Goal: Task Accomplishment & Management: Complete application form

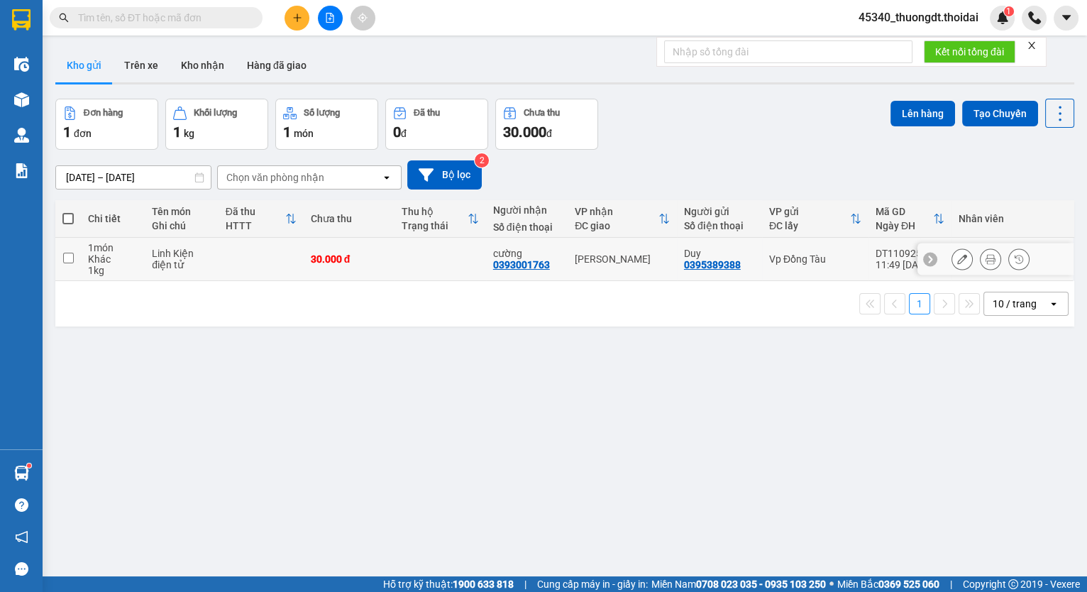
click at [70, 257] on input "checkbox" at bounding box center [68, 258] width 11 height 11
checkbox input "true"
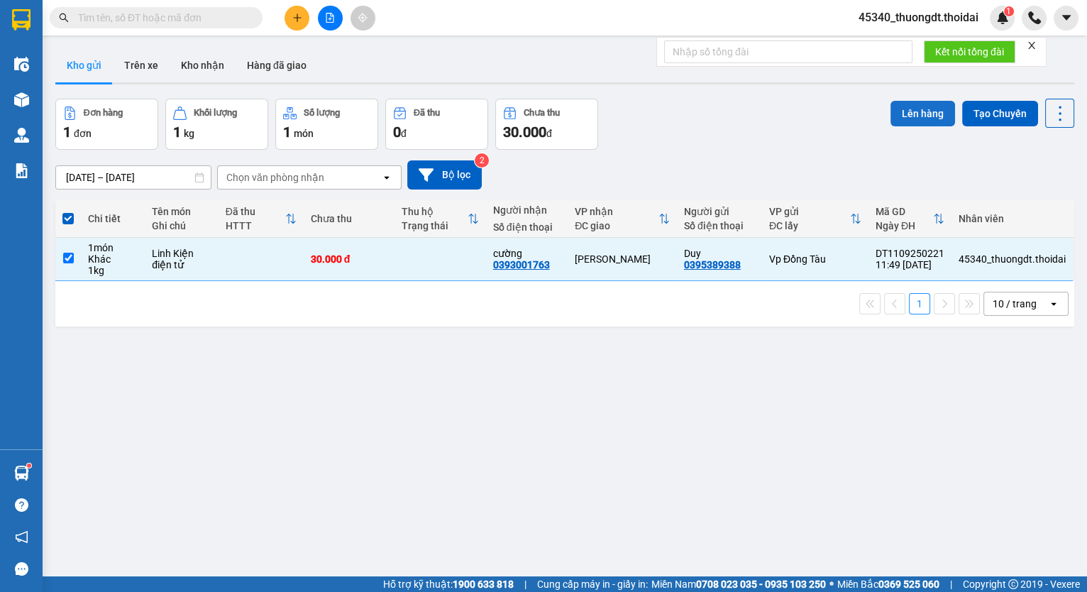
click at [910, 114] on button "Lên hàng" at bounding box center [922, 114] width 65 height 26
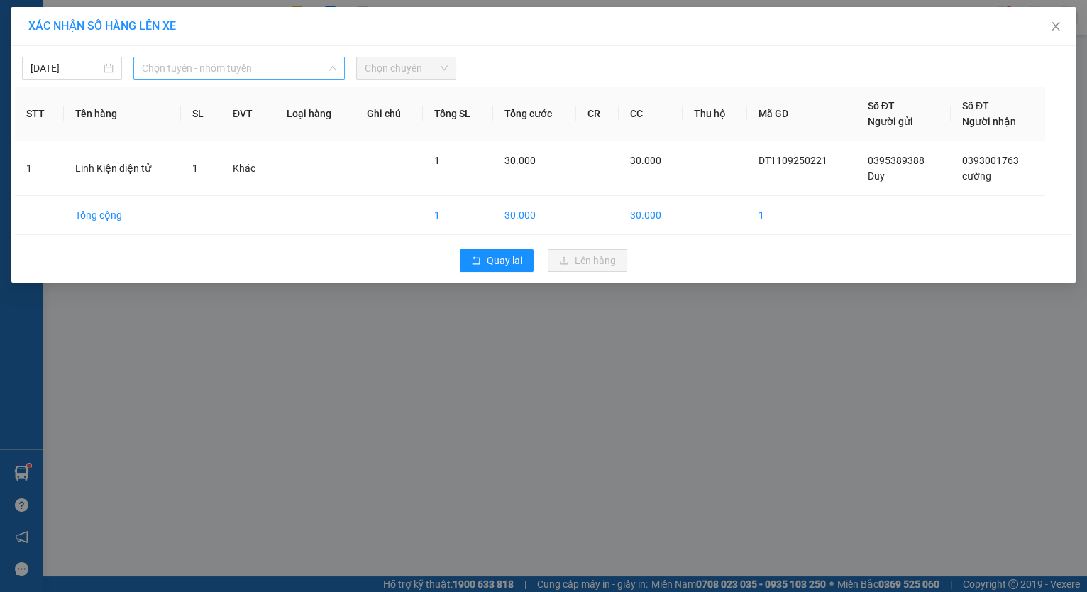
click at [243, 68] on span "Chọn tuyến - nhóm tuyến" at bounding box center [239, 67] width 194 height 21
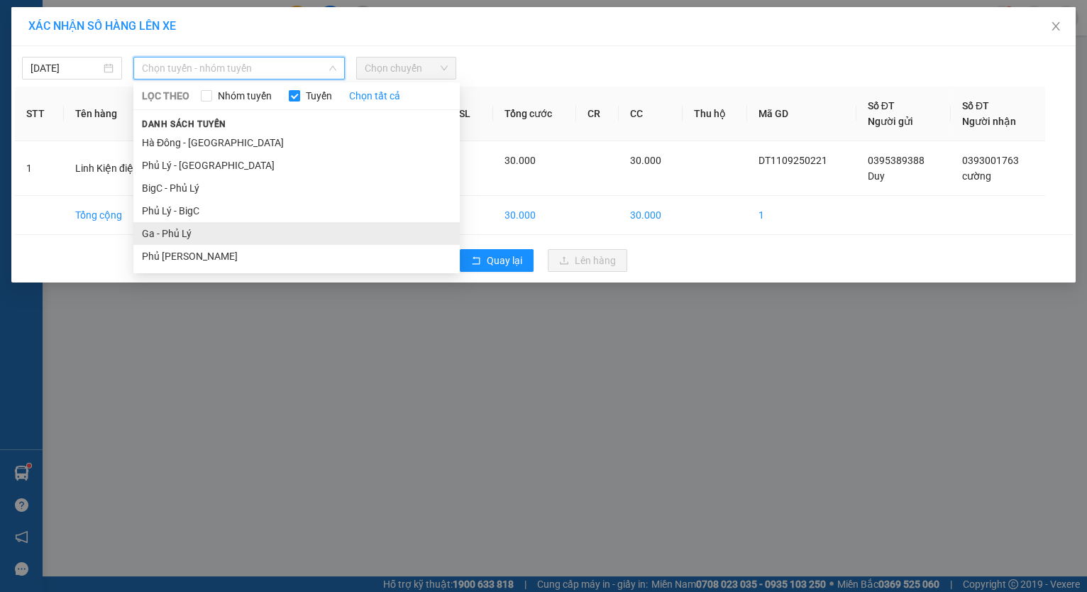
click at [179, 228] on li "Ga - Phủ Lý" at bounding box center [296, 233] width 326 height 23
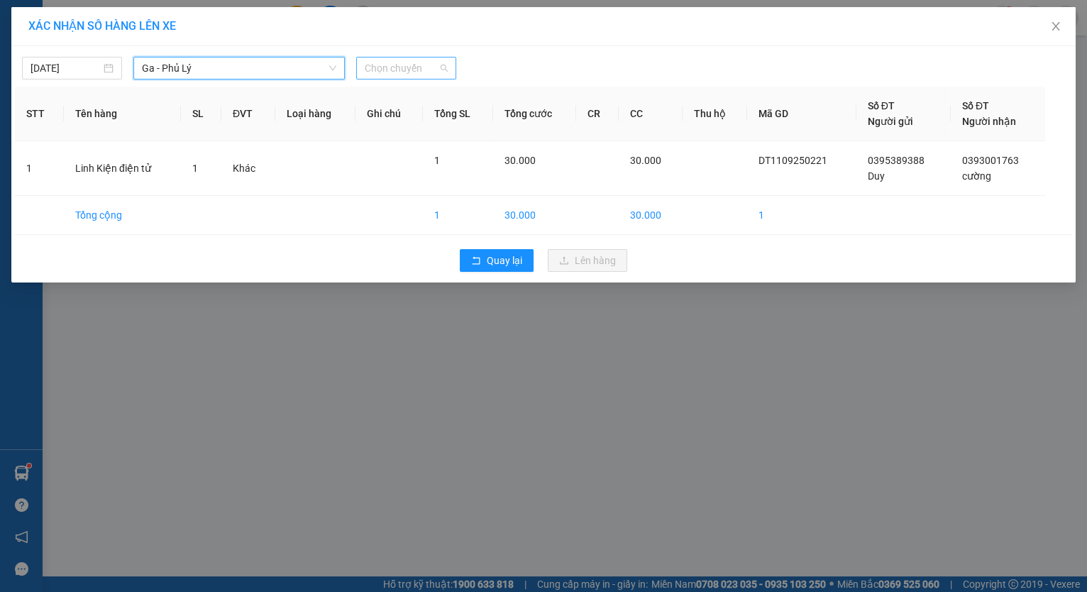
click at [415, 70] on span "Chọn chuyến" at bounding box center [406, 67] width 83 height 21
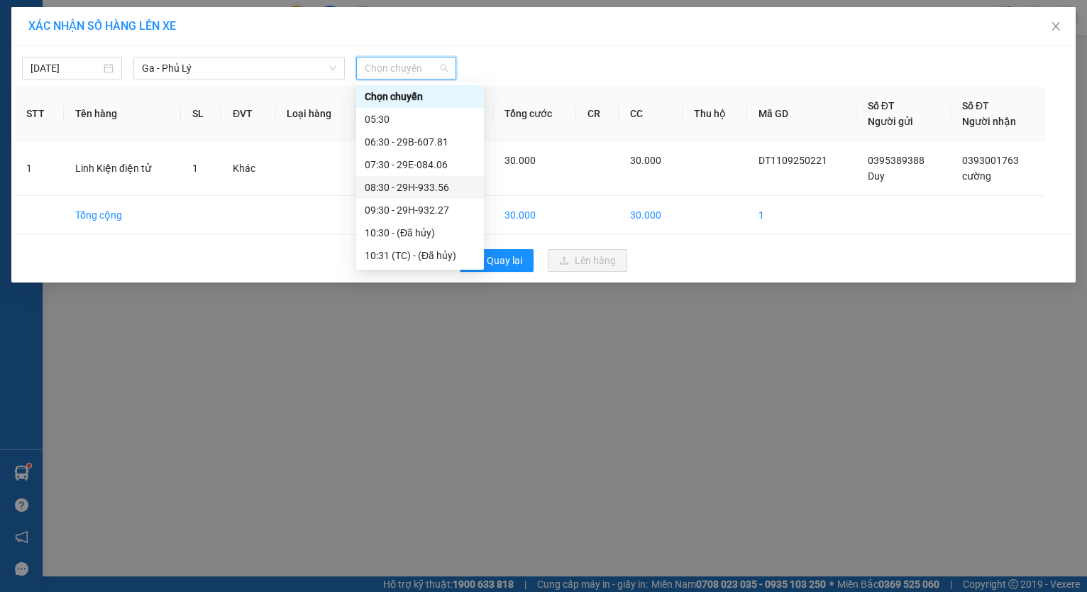
scroll to position [71, 0]
click at [390, 231] on div "12:30 - 29H-962.11" at bounding box center [420, 230] width 111 height 16
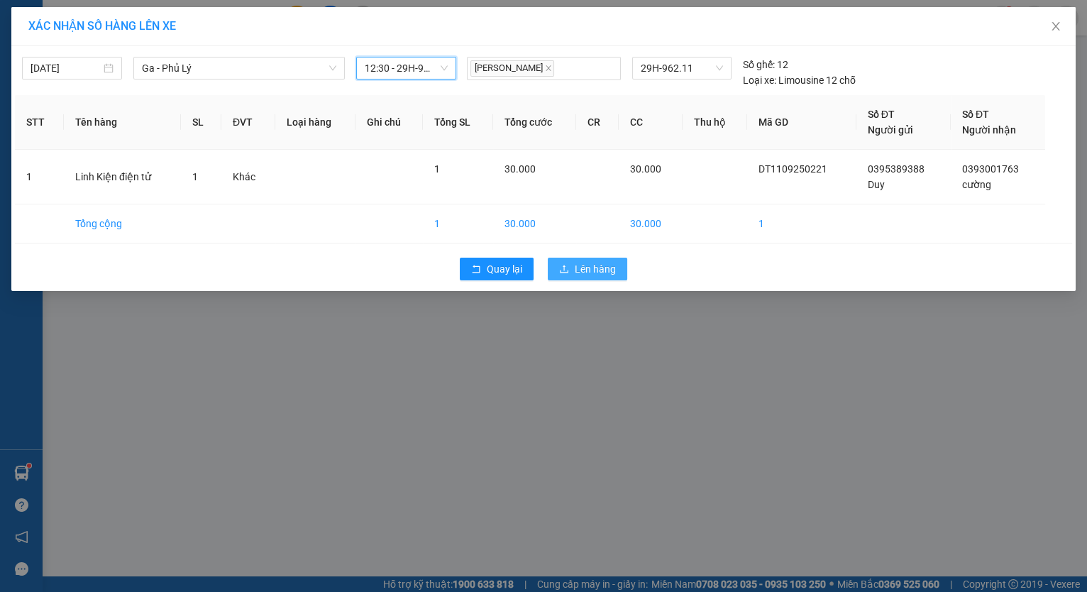
click at [590, 270] on span "Lên hàng" at bounding box center [595, 269] width 41 height 16
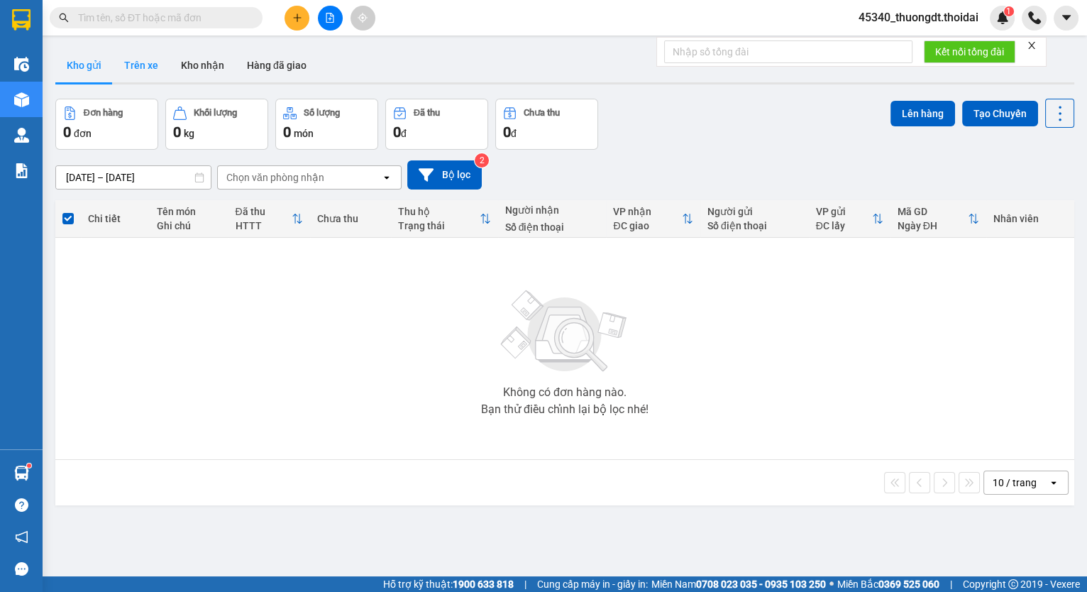
click at [147, 67] on button "Trên xe" at bounding box center [141, 65] width 57 height 34
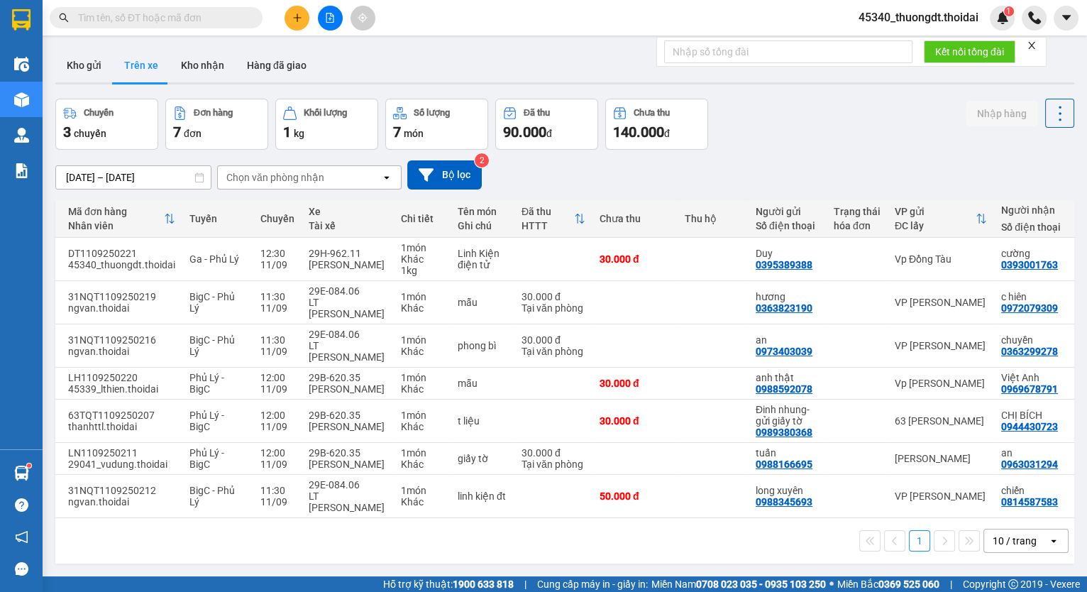
scroll to position [0, 21]
click at [297, 22] on icon "plus" at bounding box center [297, 18] width 10 height 10
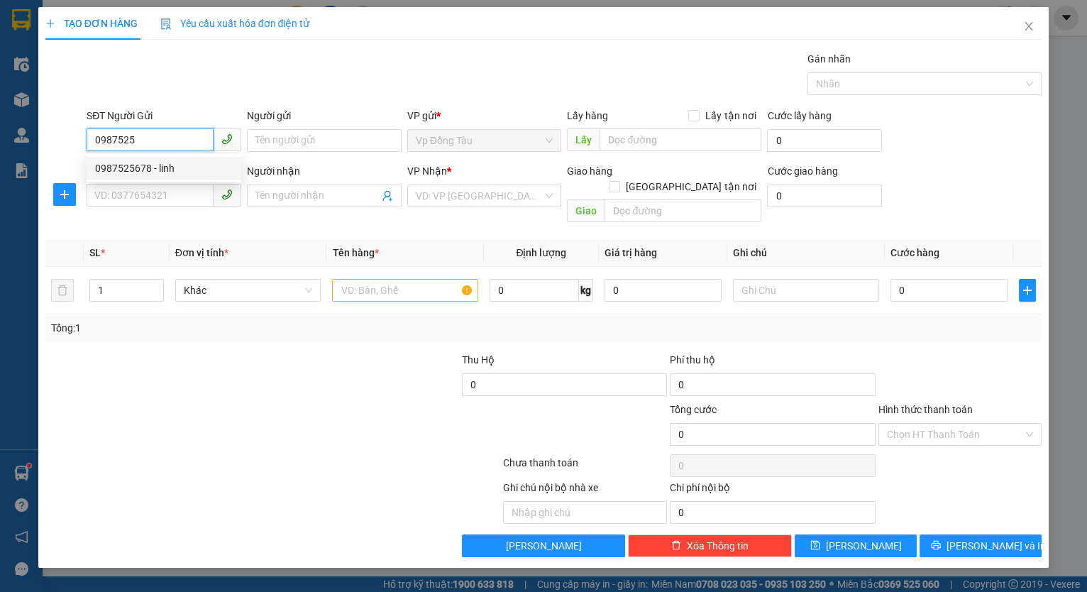
click at [130, 162] on div "0987525678 - linh" at bounding box center [164, 168] width 138 height 16
type input "0987525678"
type input "linh"
type input "0987525678"
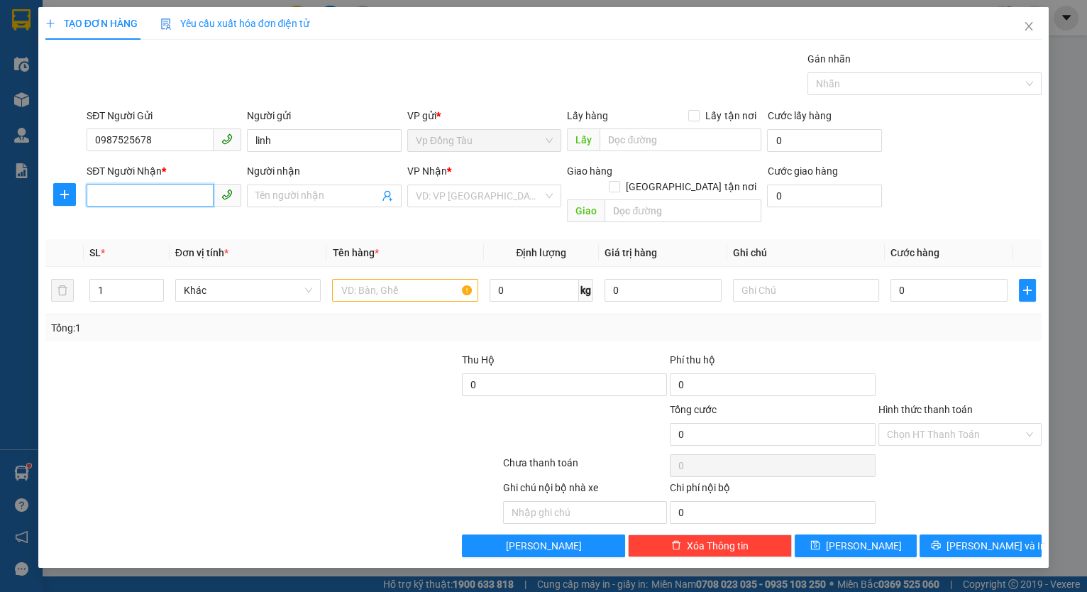
click at [138, 203] on input "SĐT Người Nhận *" at bounding box center [150, 195] width 127 height 23
type input "0982812922"
click at [142, 225] on div "0982812922 - hiếu" at bounding box center [164, 224] width 138 height 16
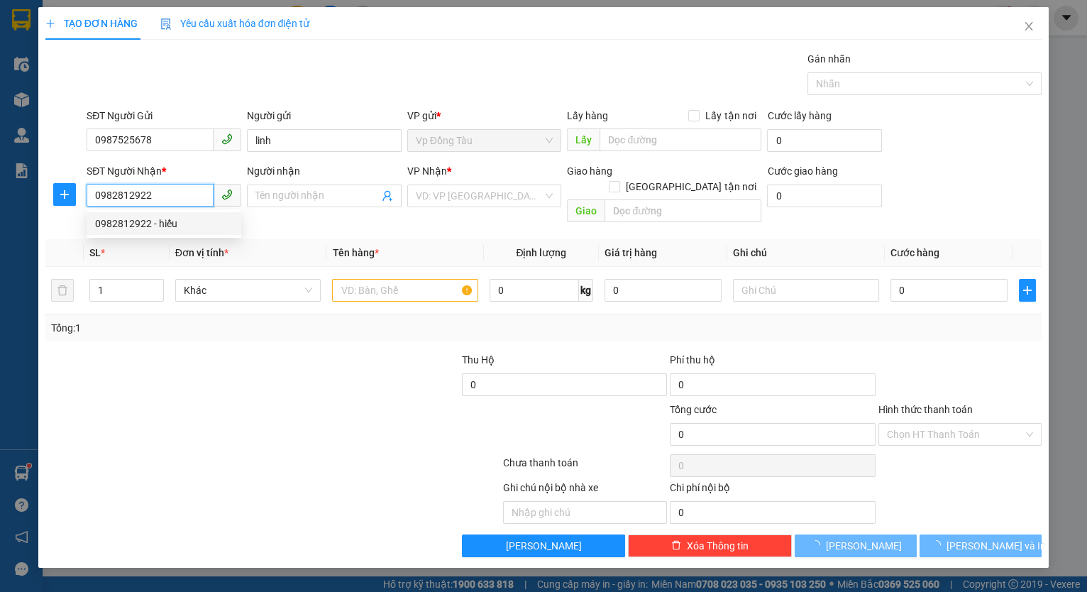
type input "hiếu"
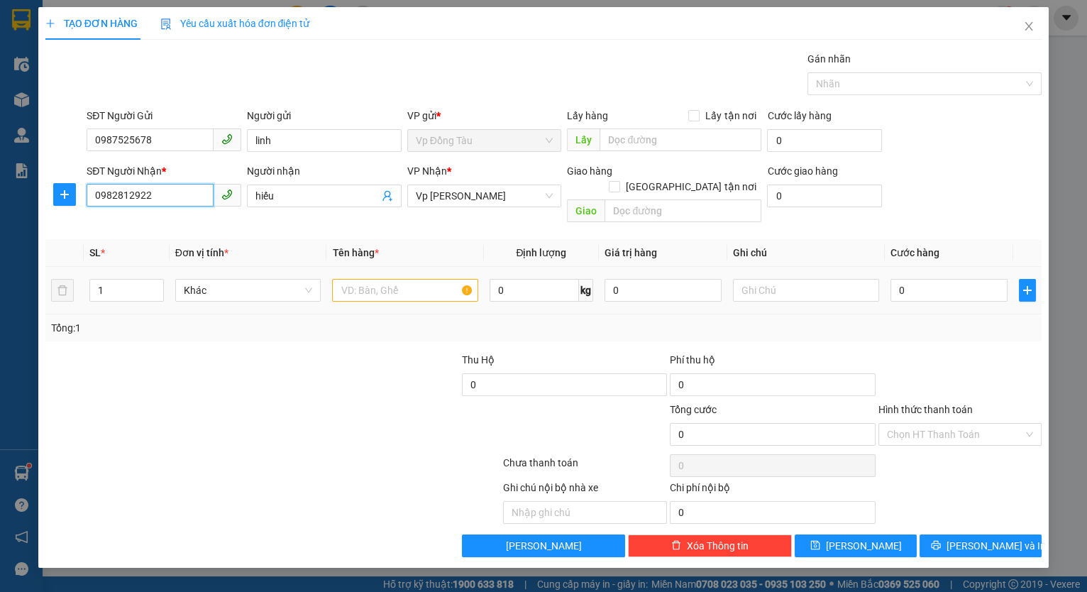
type input "0982812922"
click at [360, 279] on input "text" at bounding box center [405, 290] width 146 height 23
type input "hộp giấy"
click at [524, 279] on input "0" at bounding box center [534, 290] width 89 height 23
type input "1"
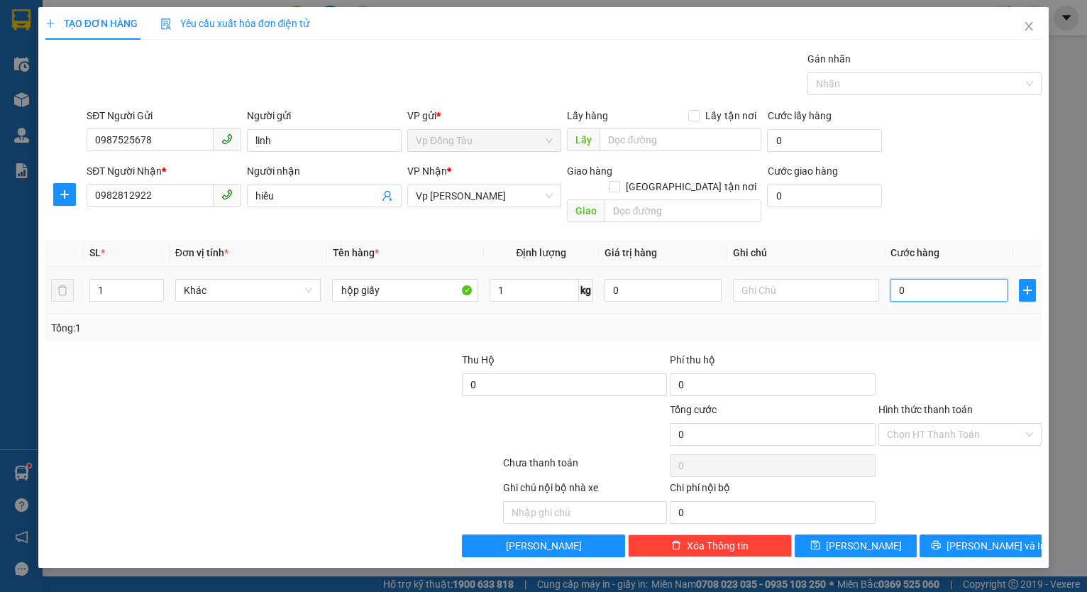
click at [915, 279] on input "0" at bounding box center [948, 290] width 117 height 23
type input "3"
type input "30"
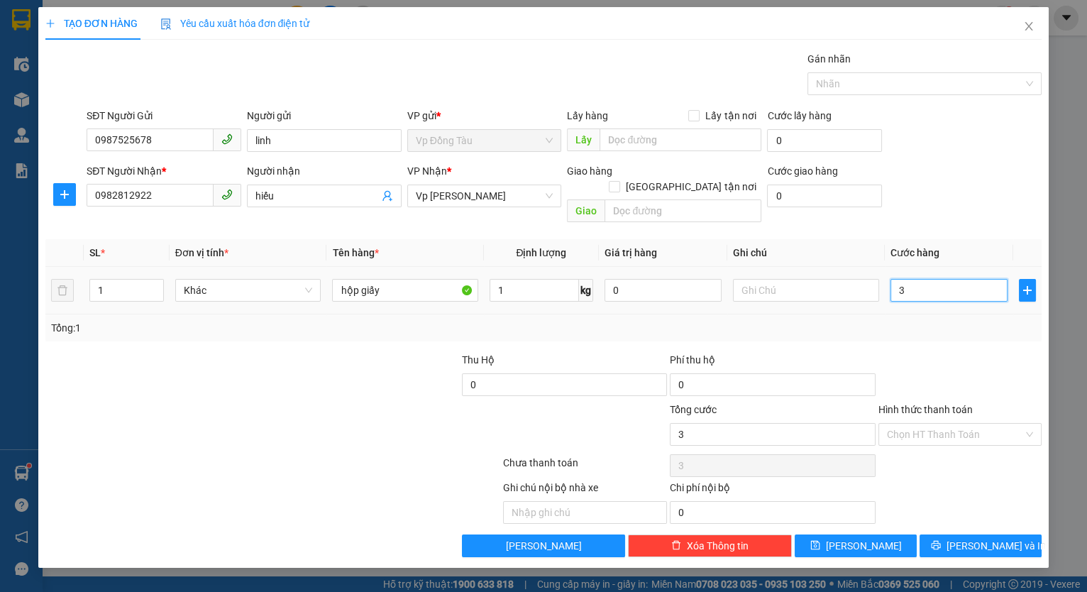
type input "30"
type input "300"
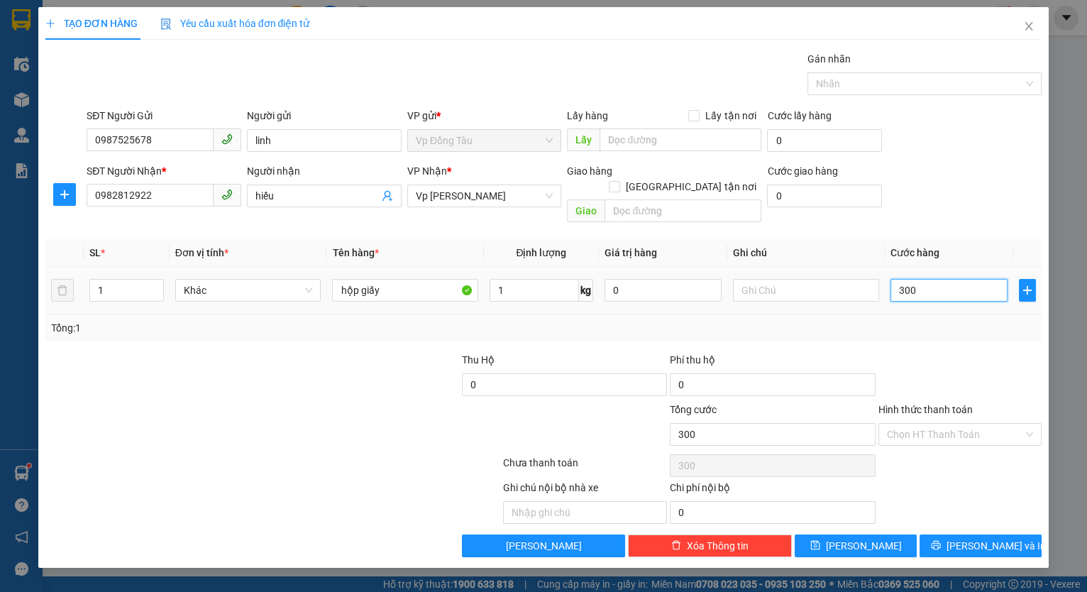
type input "3.000"
type input "30.000"
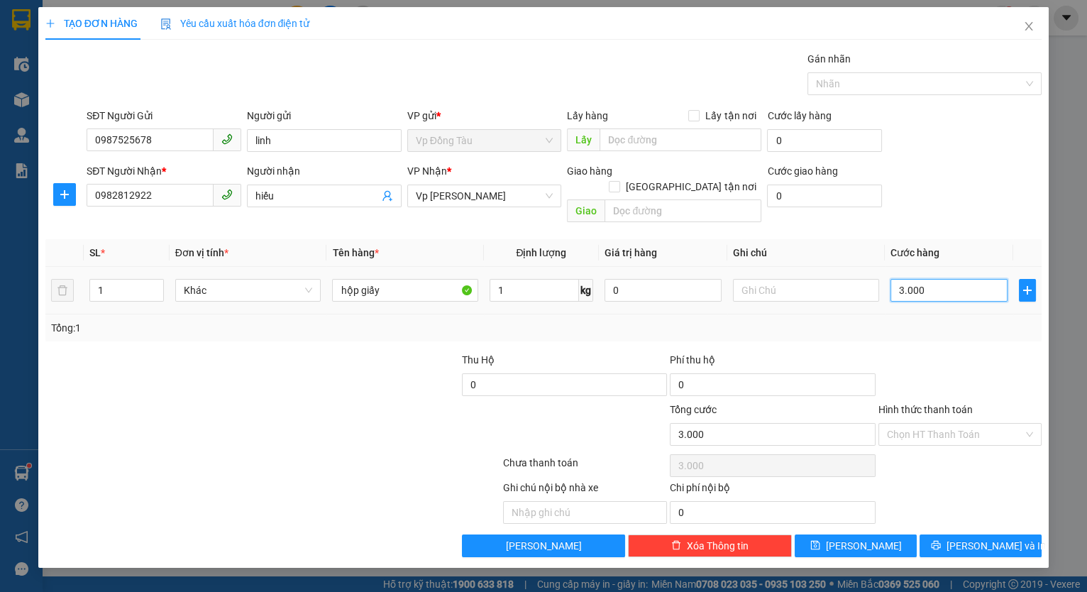
type input "30.000"
click at [933, 480] on div "Ghi chú nội bộ nhà xe Chi phí nội bộ 0" at bounding box center [544, 502] width 1000 height 44
click at [996, 538] on span "[PERSON_NAME] và In" at bounding box center [996, 546] width 99 height 16
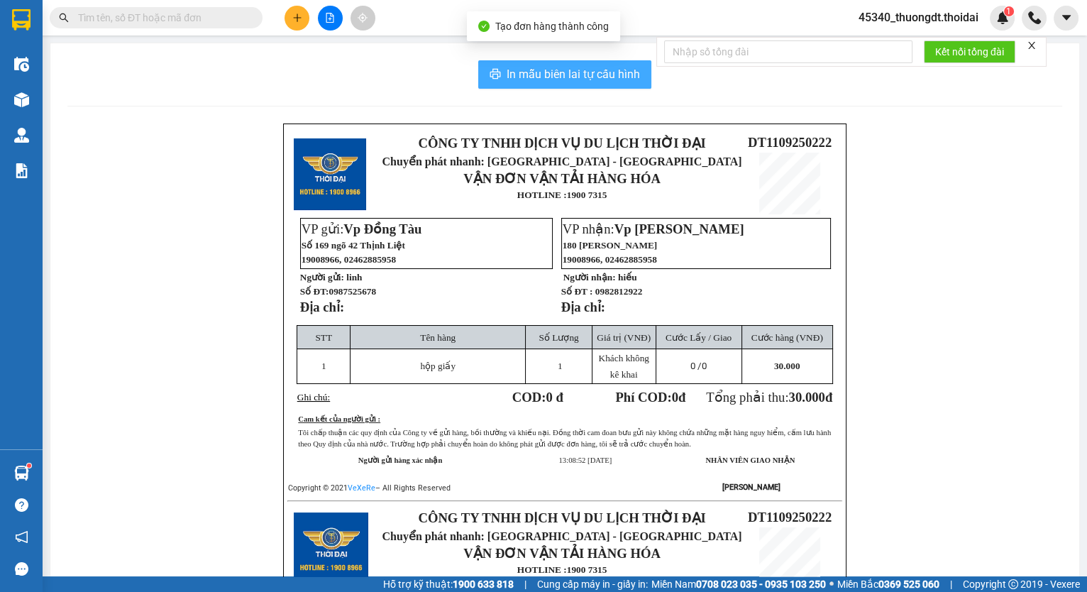
click at [566, 74] on span "In mẫu biên lai tự cấu hình" at bounding box center [573, 74] width 133 height 18
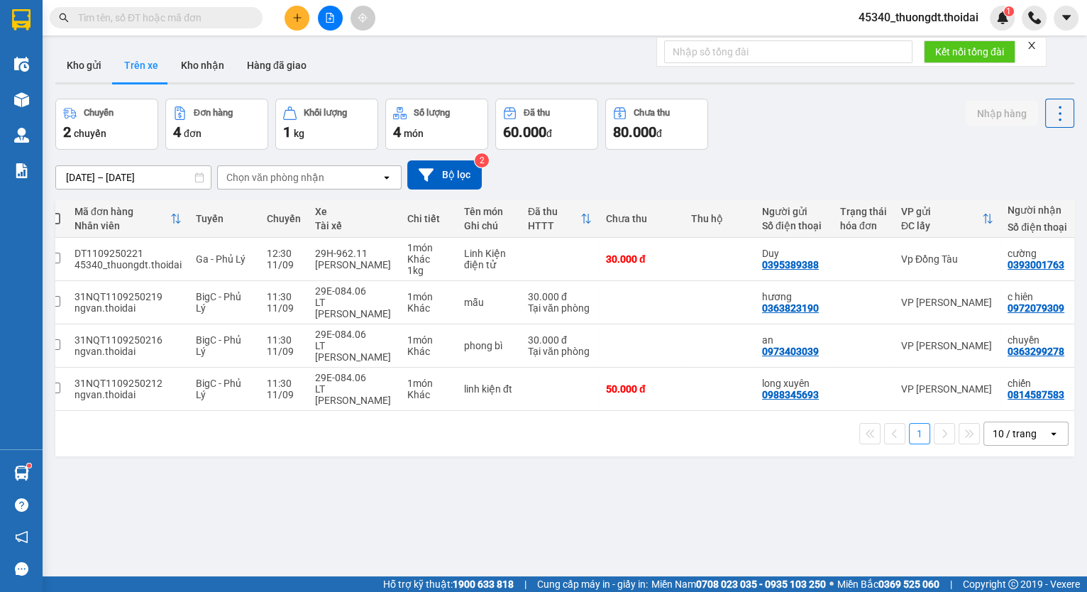
scroll to position [0, 25]
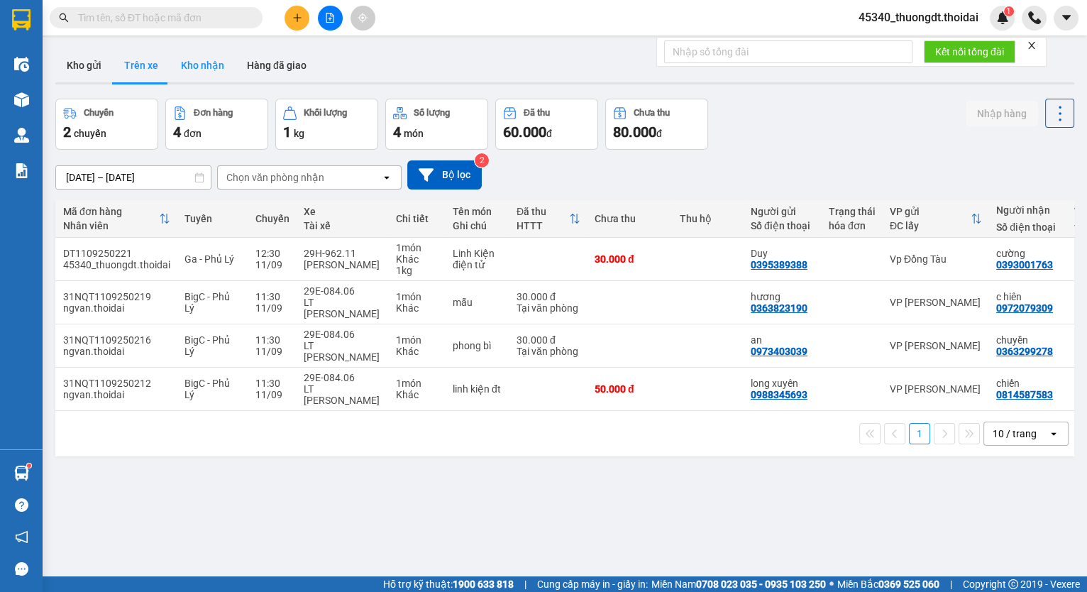
click at [194, 65] on button "Kho nhận" at bounding box center [203, 65] width 66 height 34
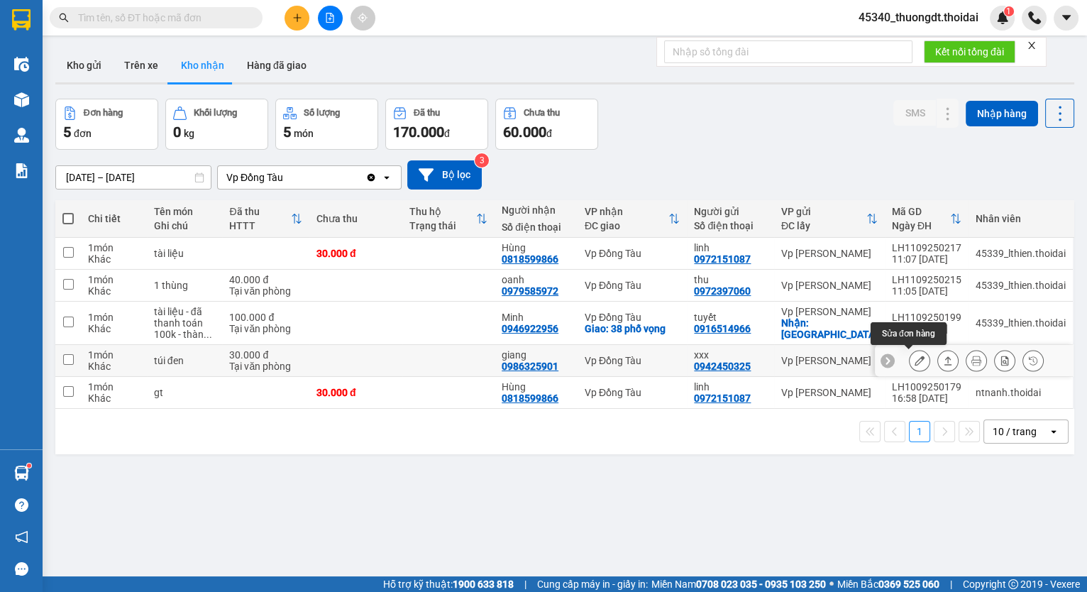
click at [915, 362] on icon at bounding box center [920, 360] width 10 height 10
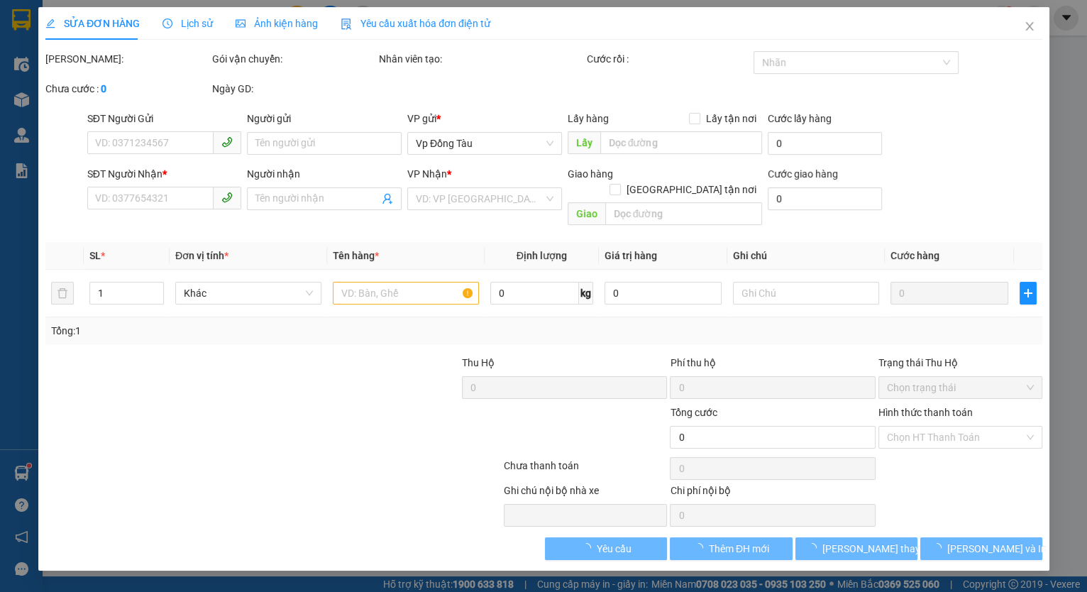
type input "0942450325"
type input "xxx"
type input "0986325901"
type input "giang"
type input "30.000"
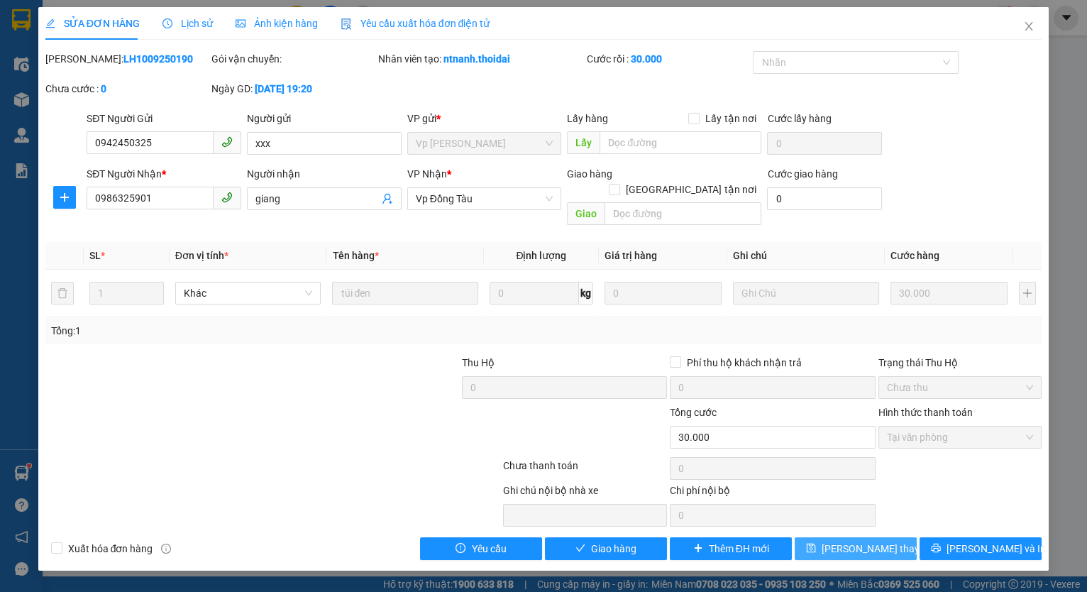
click at [866, 541] on span "[PERSON_NAME] thay đổi" at bounding box center [879, 549] width 114 height 16
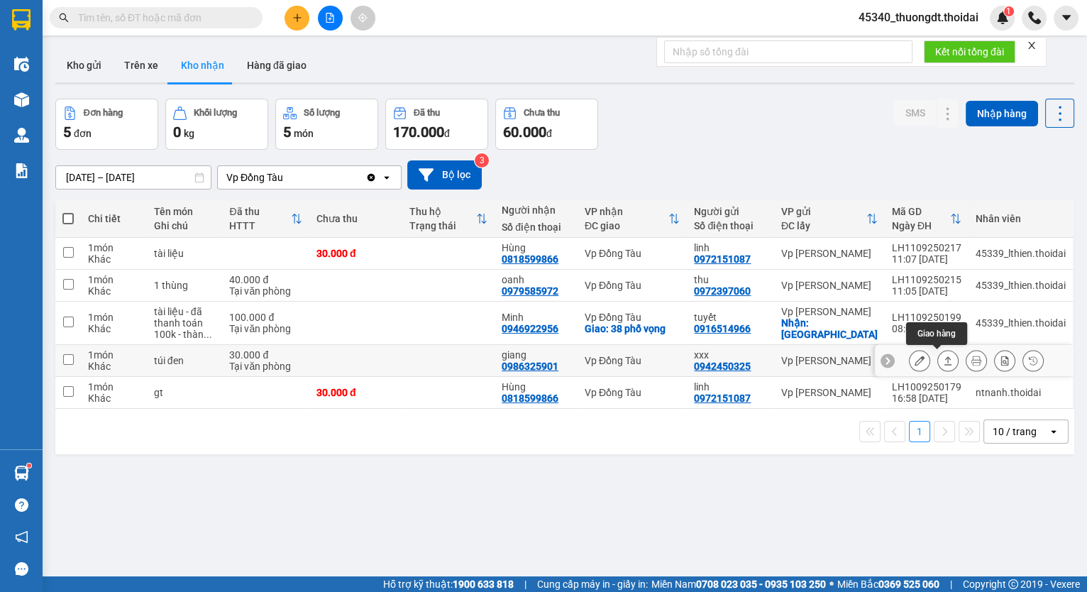
click at [943, 364] on icon at bounding box center [948, 360] width 10 height 10
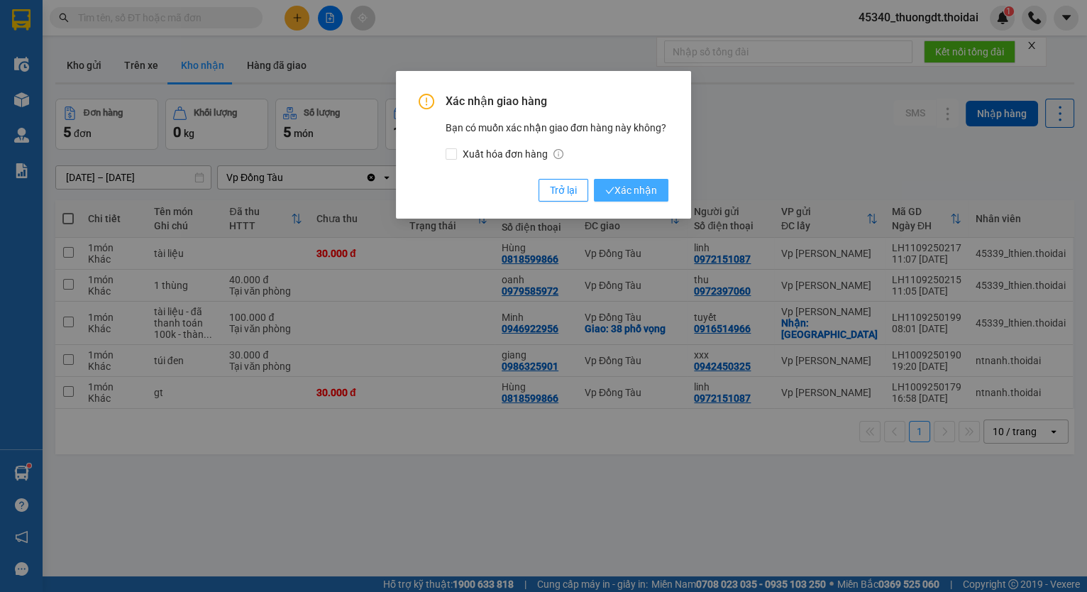
click at [637, 184] on span "Xác nhận" at bounding box center [631, 190] width 52 height 16
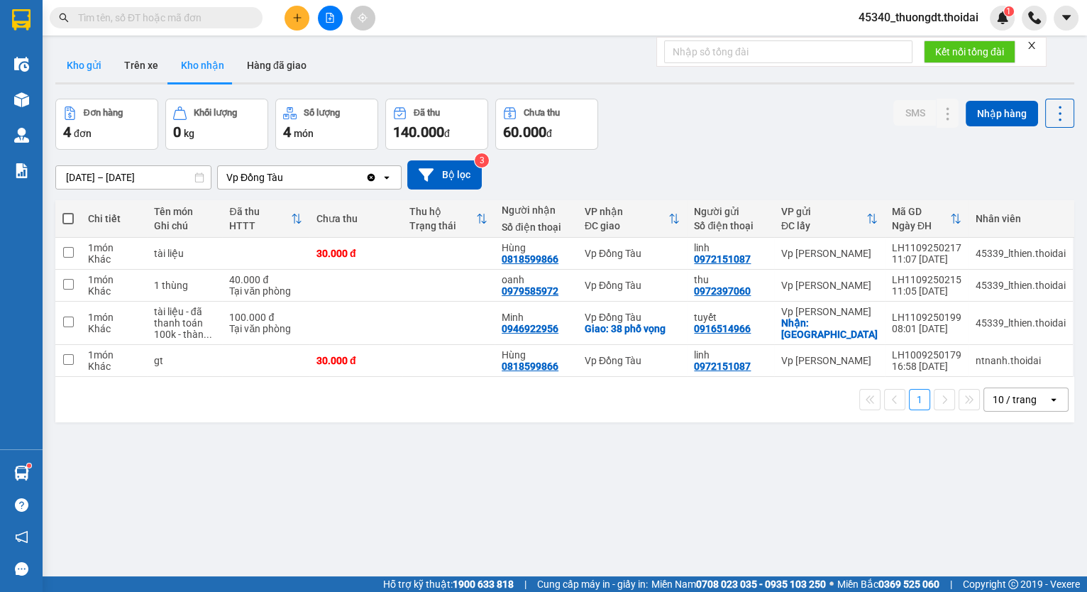
click at [92, 65] on button "Kho gửi" at bounding box center [83, 65] width 57 height 34
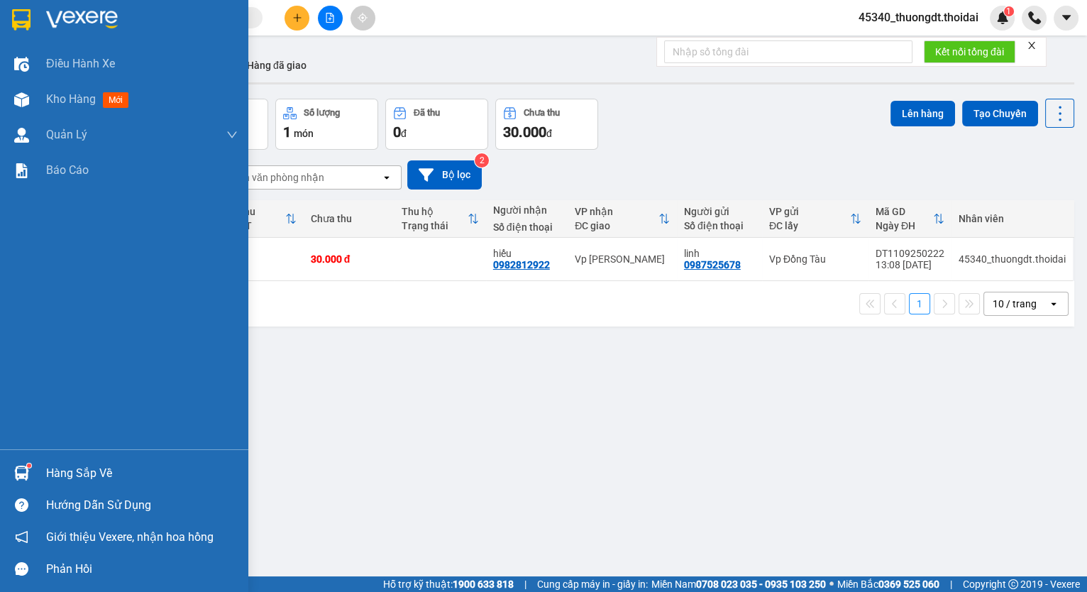
click at [23, 471] on img at bounding box center [21, 472] width 15 height 15
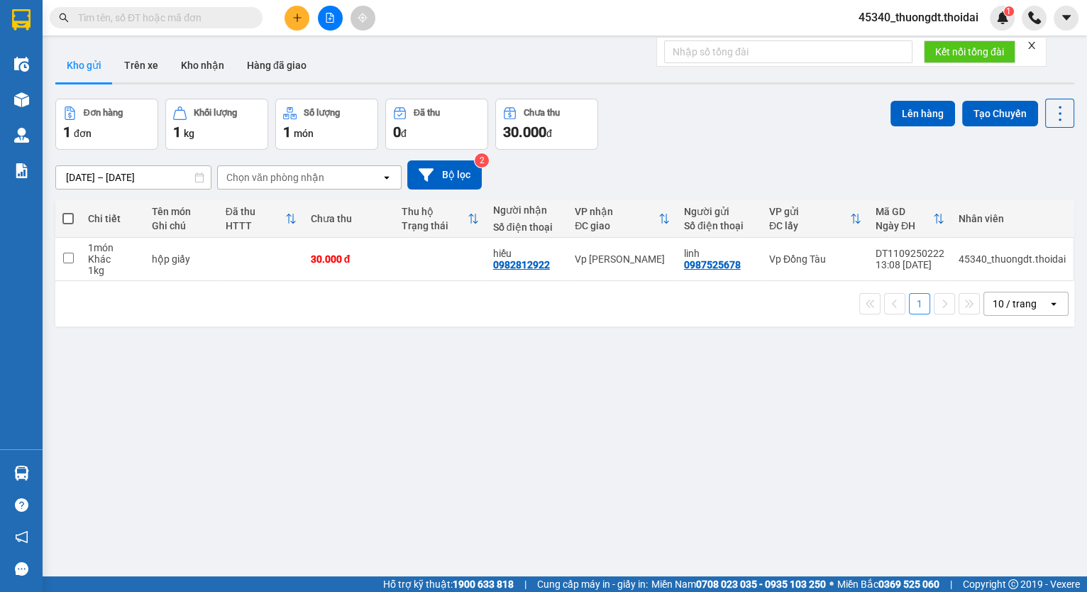
click at [84, 346] on section "Kết quả tìm kiếm ( 0 ) Bộ lọc No Data 45340_thuongdt.thoidai 1 Điều hành xe Kho…" at bounding box center [543, 296] width 1087 height 592
click at [148, 65] on button "Trên xe" at bounding box center [141, 65] width 57 height 34
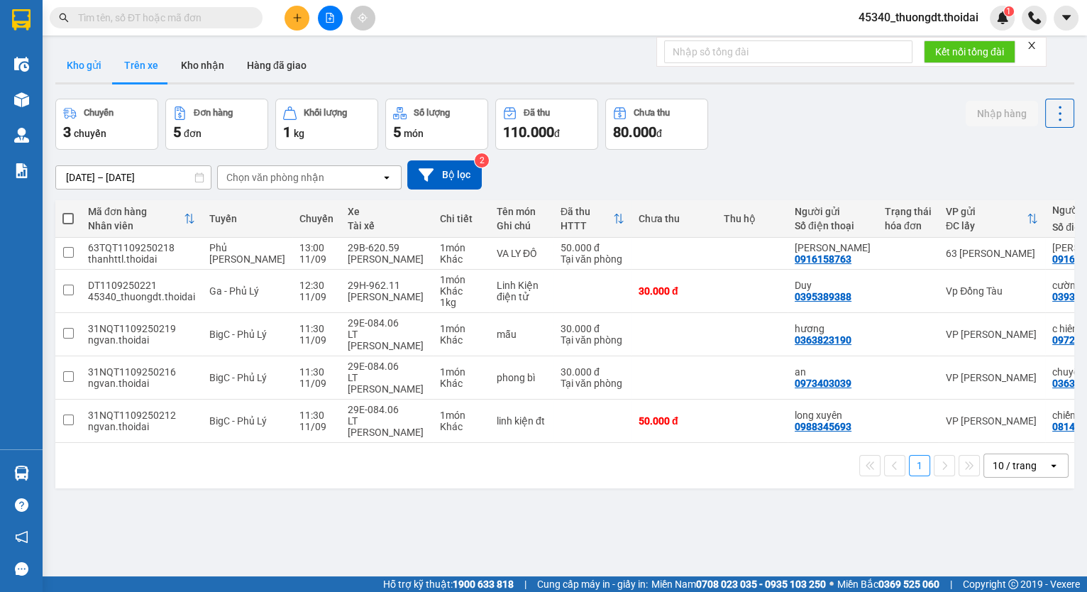
click at [89, 64] on button "Kho gửi" at bounding box center [83, 65] width 57 height 34
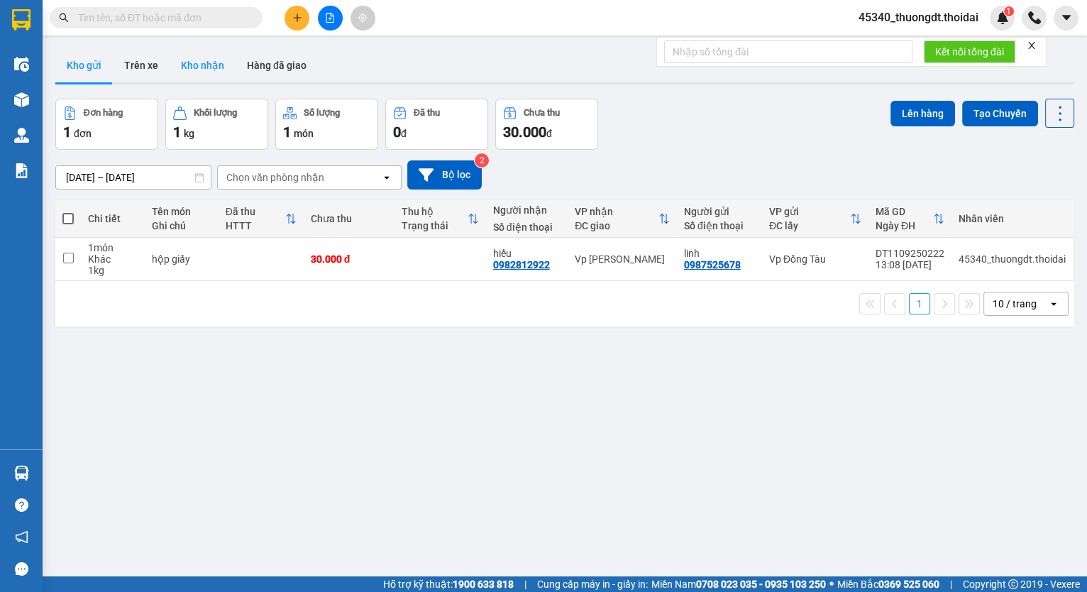
click at [186, 60] on button "Kho nhận" at bounding box center [203, 65] width 66 height 34
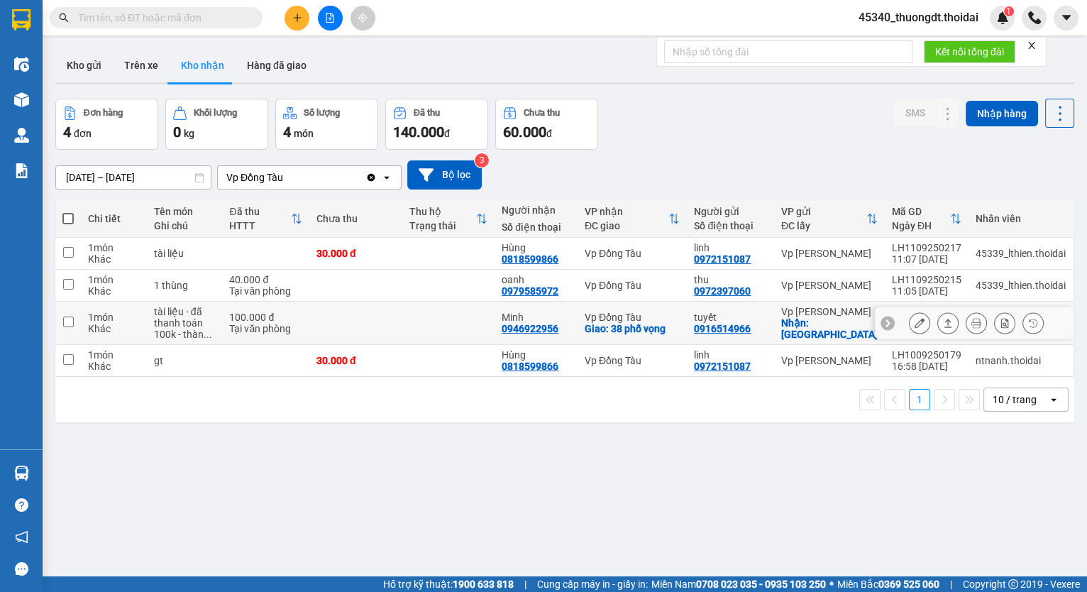
click at [71, 322] on input "checkbox" at bounding box center [68, 321] width 11 height 11
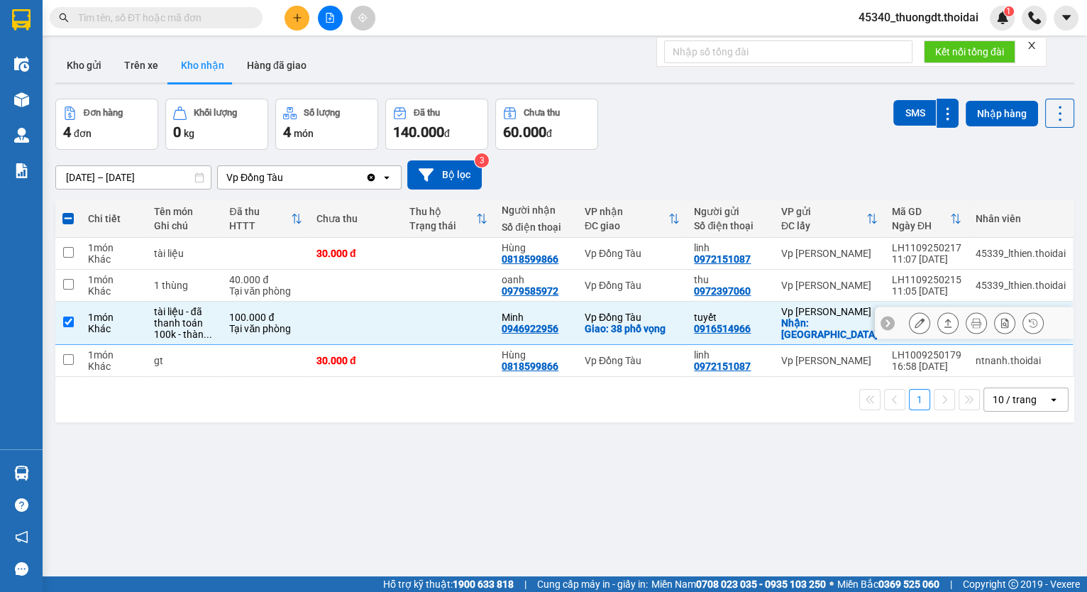
click at [71, 322] on input "checkbox" at bounding box center [68, 321] width 11 height 11
checkbox input "false"
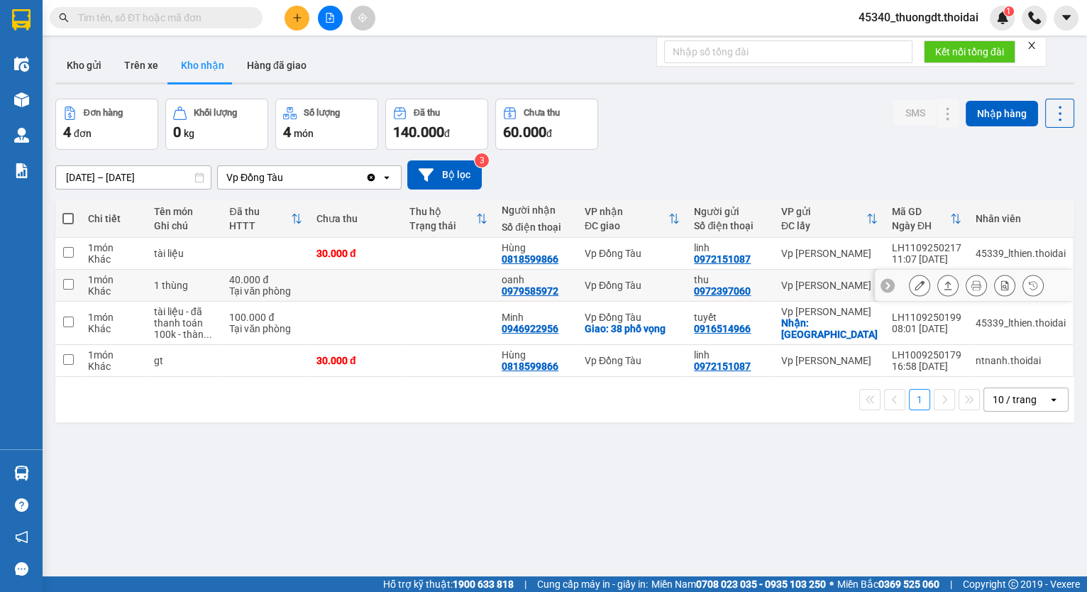
click at [544, 294] on div "0979585972" at bounding box center [530, 290] width 57 height 11
click at [71, 284] on input "checkbox" at bounding box center [68, 284] width 11 height 11
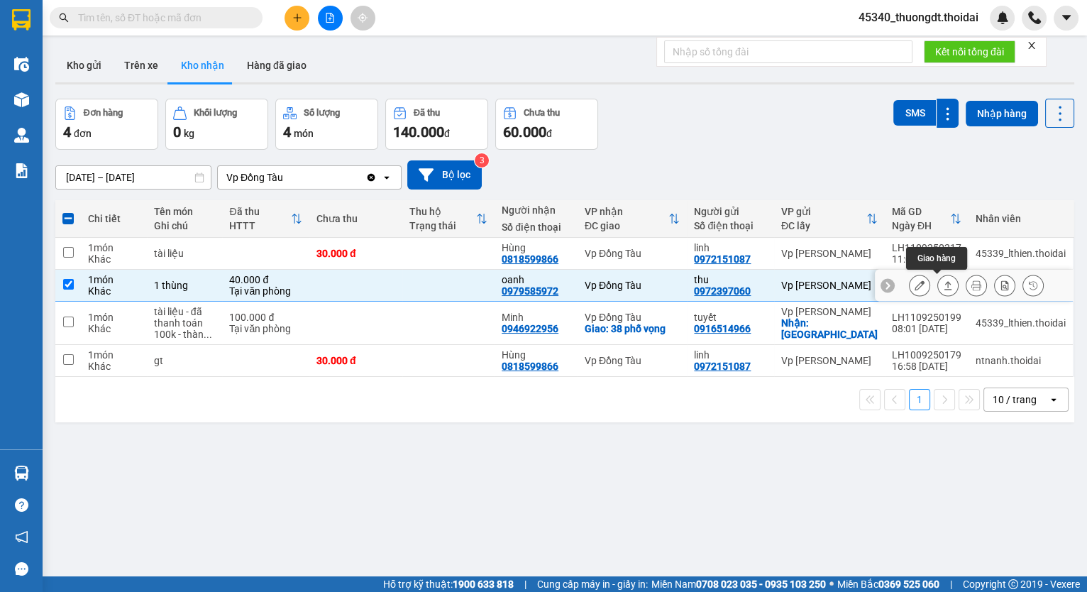
click at [943, 285] on icon at bounding box center [948, 285] width 10 height 10
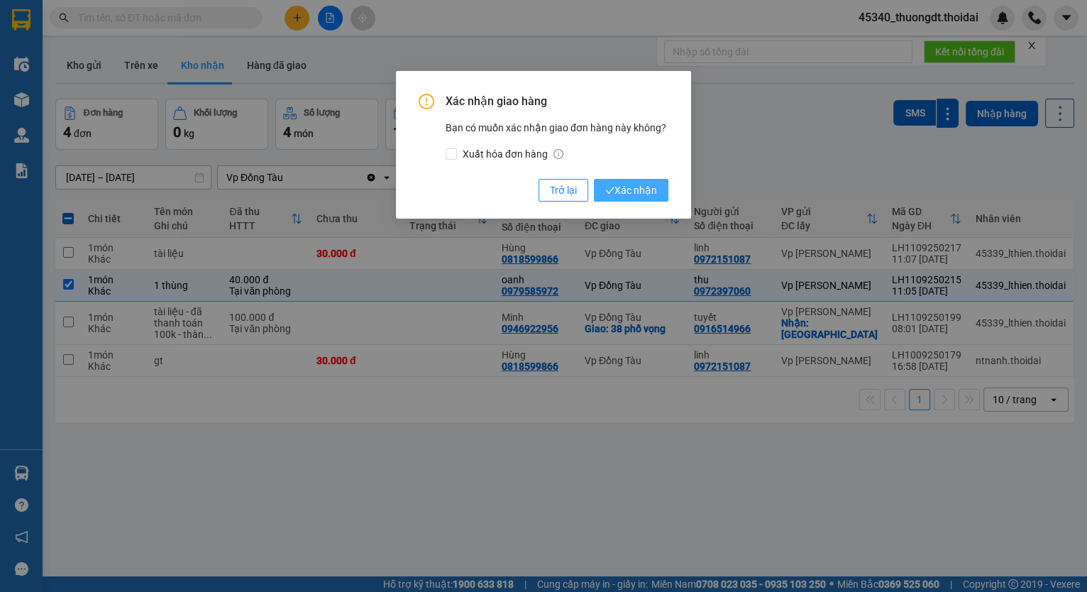
click at [649, 187] on span "Xác nhận" at bounding box center [631, 190] width 52 height 16
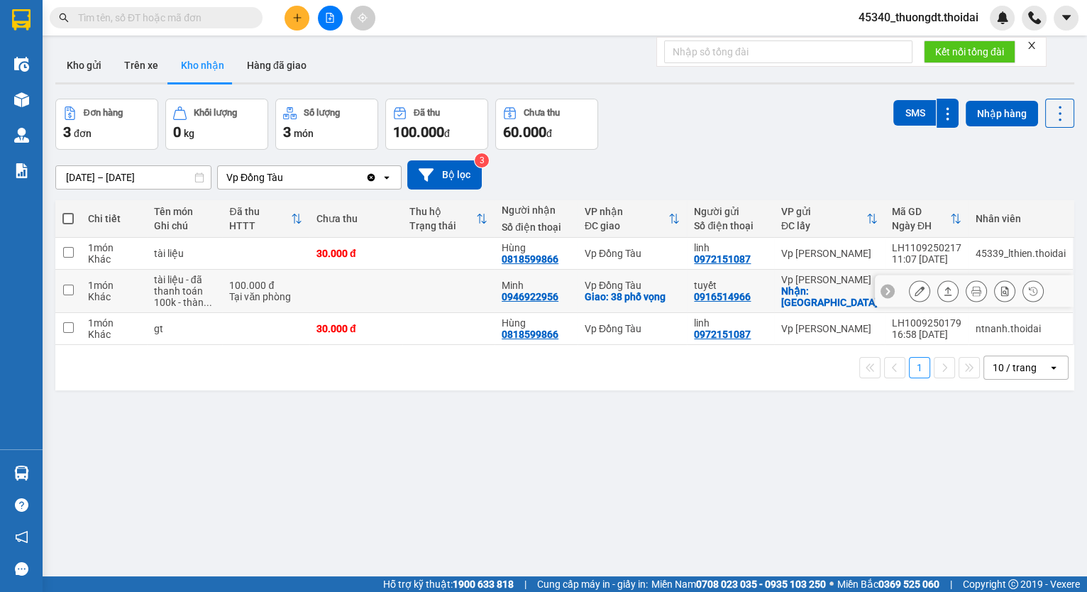
click at [67, 288] on input "checkbox" at bounding box center [68, 290] width 11 height 11
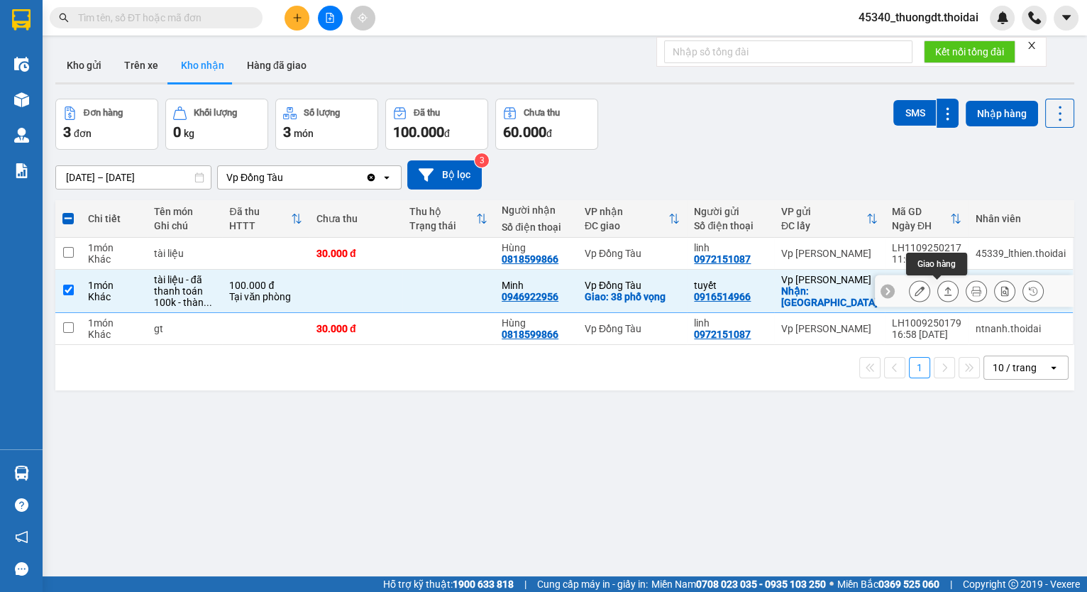
click at [943, 290] on icon at bounding box center [948, 291] width 10 height 10
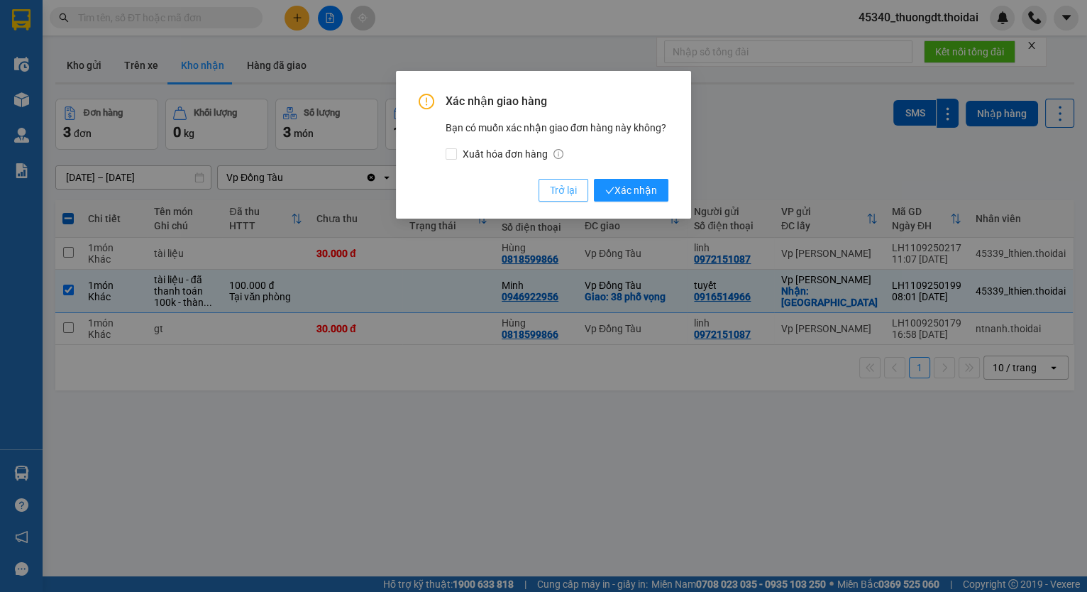
click at [556, 192] on span "Trở lại" at bounding box center [563, 190] width 27 height 16
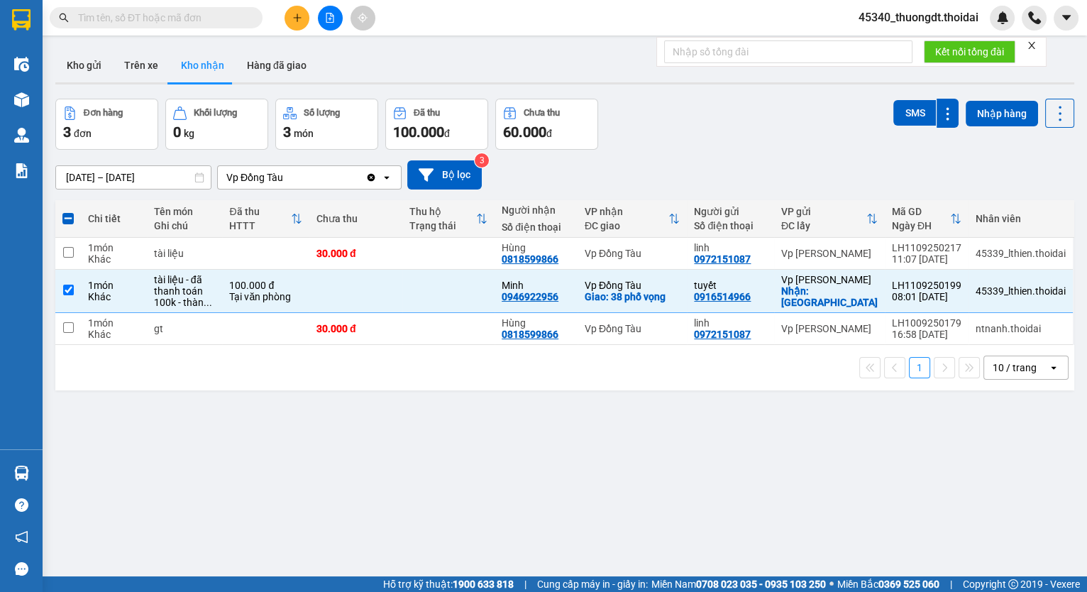
click at [436, 361] on div "1 10 / trang open" at bounding box center [565, 367] width 1008 height 24
click at [68, 292] on input "checkbox" at bounding box center [68, 290] width 11 height 11
checkbox input "false"
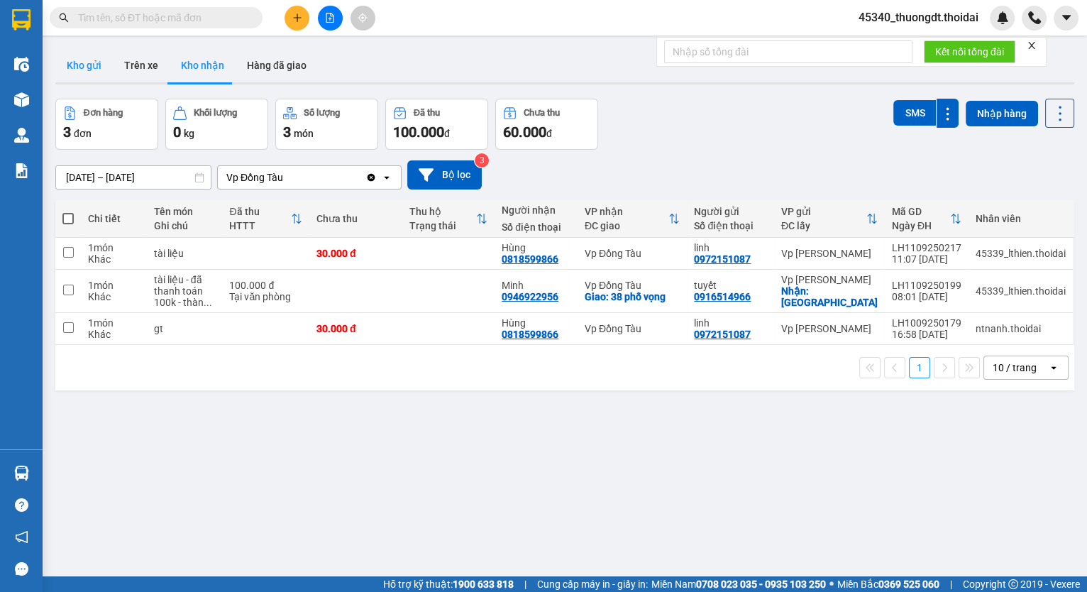
click at [82, 62] on button "Kho gửi" at bounding box center [83, 65] width 57 height 34
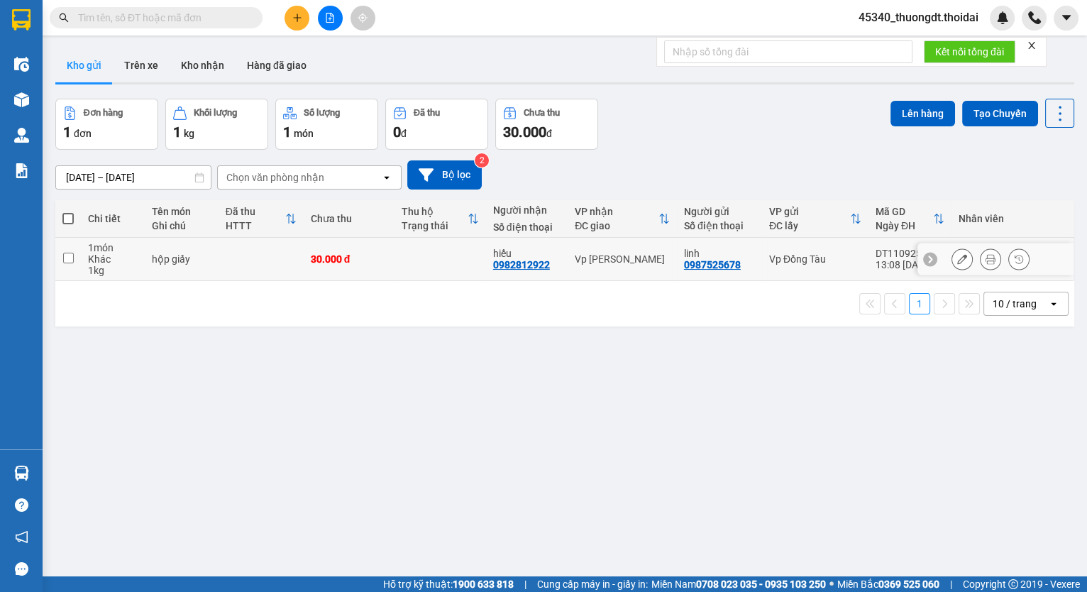
click at [71, 258] on input "checkbox" at bounding box center [68, 258] width 11 height 11
checkbox input "true"
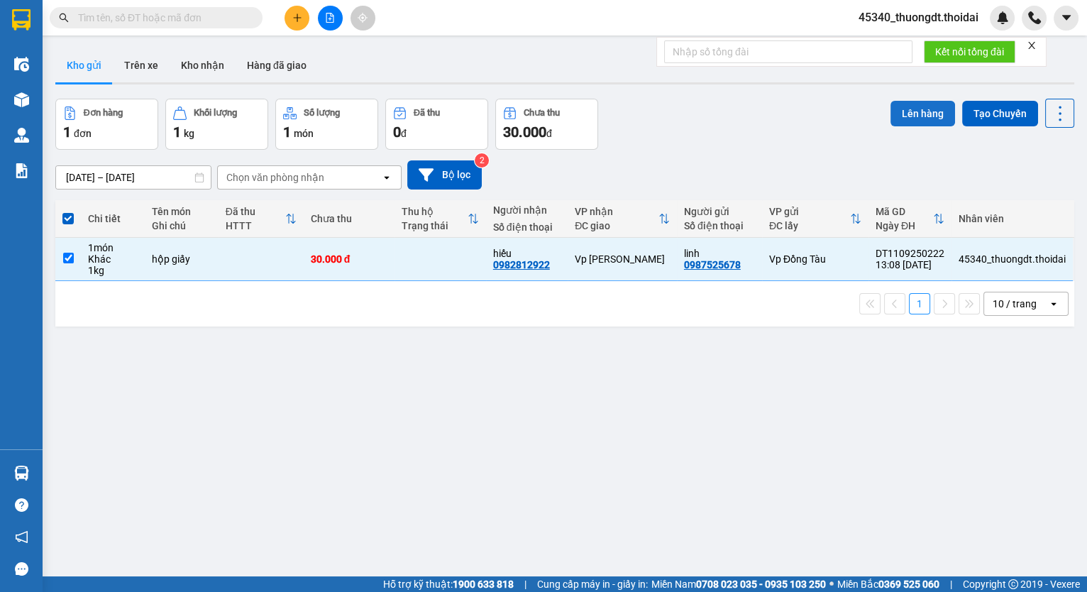
click at [925, 116] on button "Lên hàng" at bounding box center [922, 114] width 65 height 26
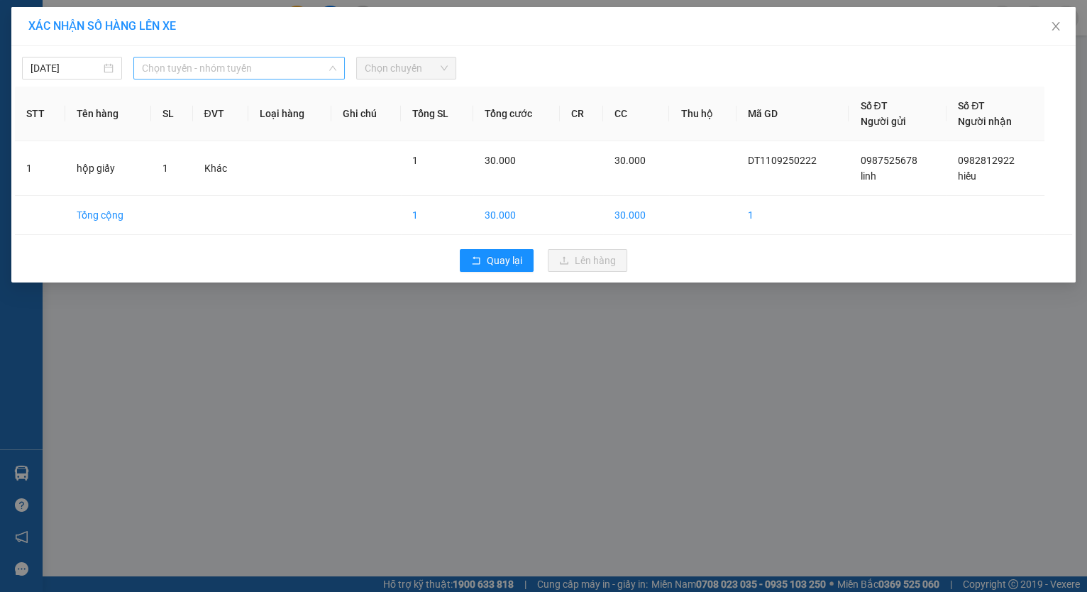
click at [340, 70] on div "Chọn tuyến - nhóm tuyến" at bounding box center [238, 68] width 211 height 23
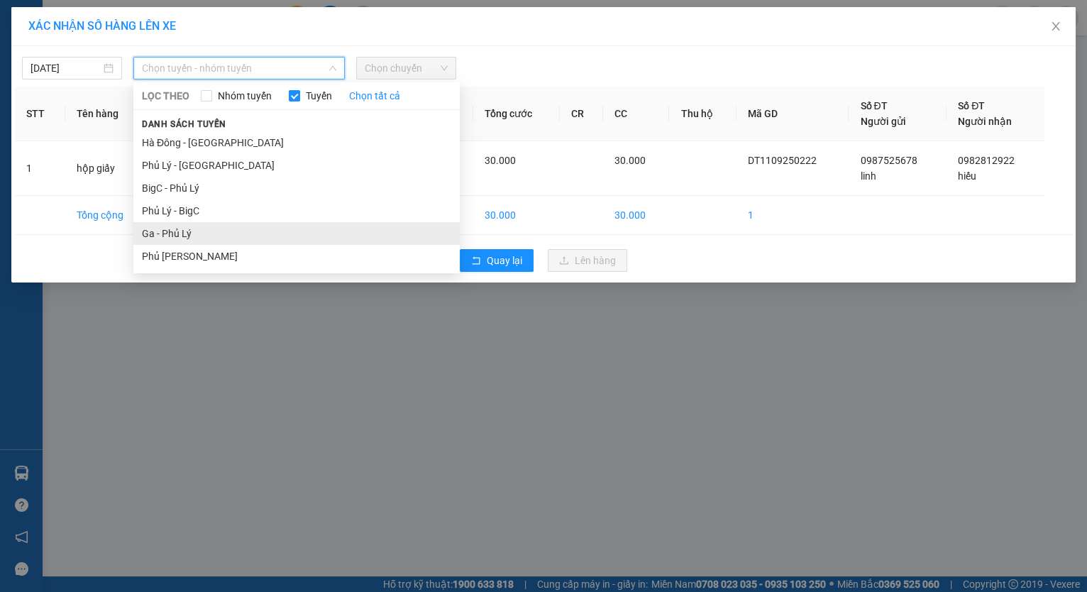
click at [177, 228] on li "Ga - Phủ Lý" at bounding box center [296, 233] width 326 height 23
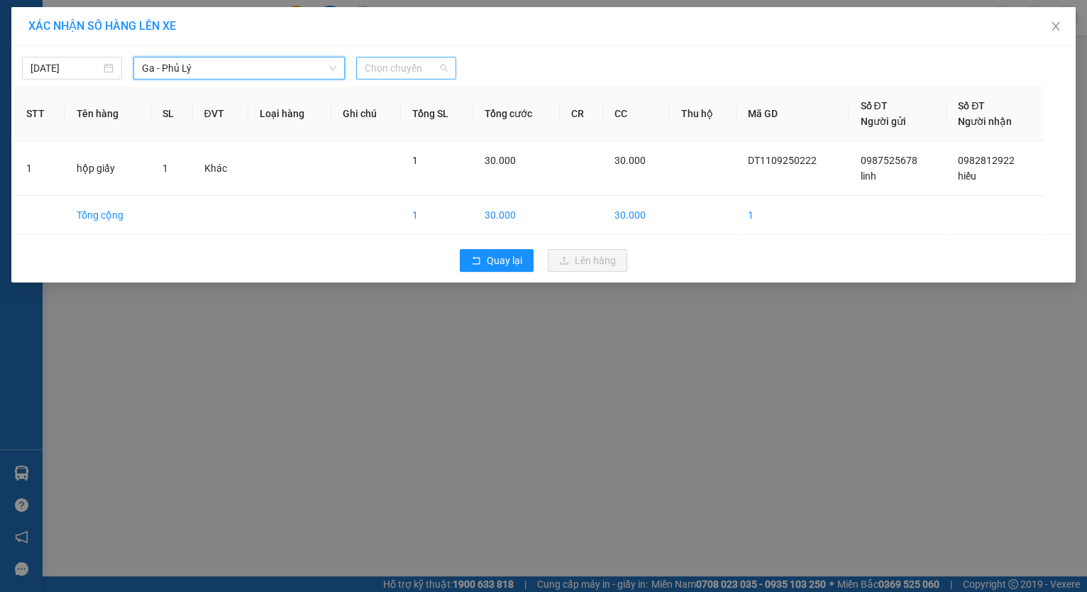
click at [410, 67] on span "Chọn chuyến" at bounding box center [406, 67] width 83 height 21
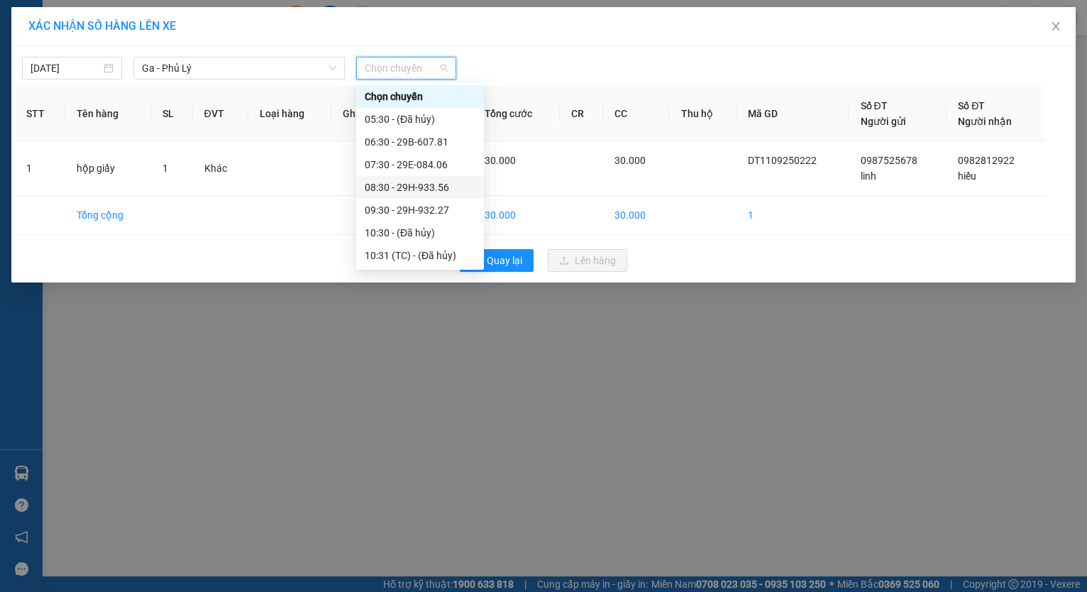
scroll to position [142, 0]
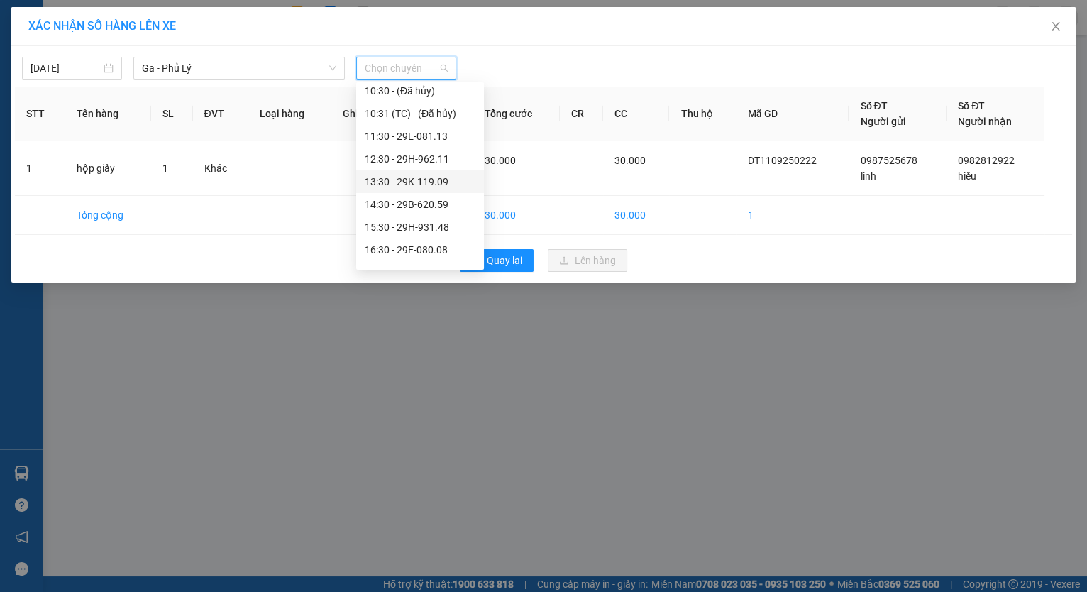
click at [431, 187] on div "13:30 - 29K-119.09" at bounding box center [420, 182] width 111 height 16
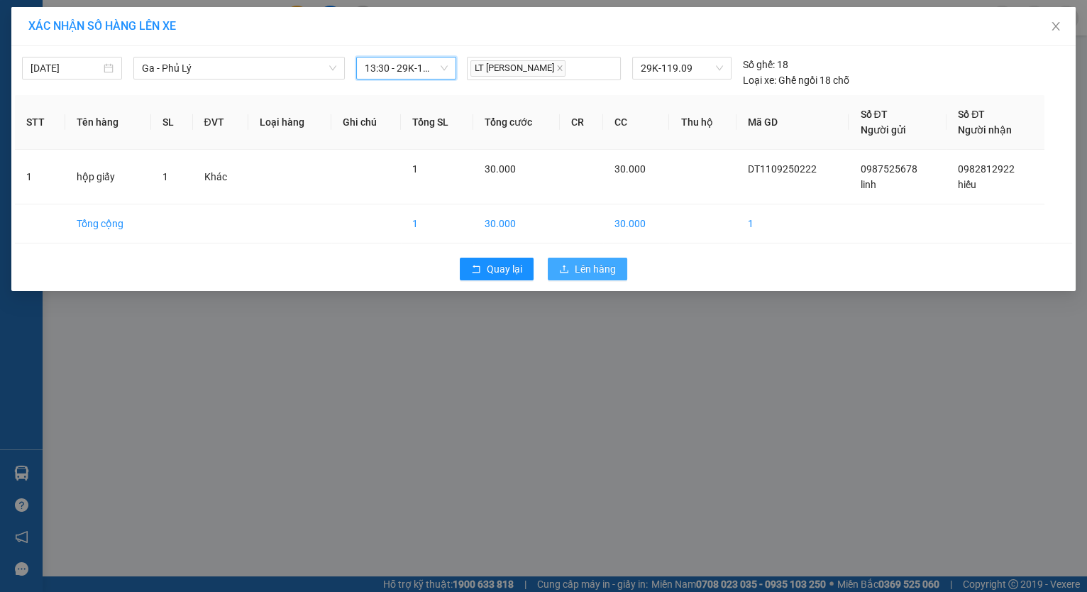
click at [575, 270] on span "Lên hàng" at bounding box center [595, 269] width 41 height 16
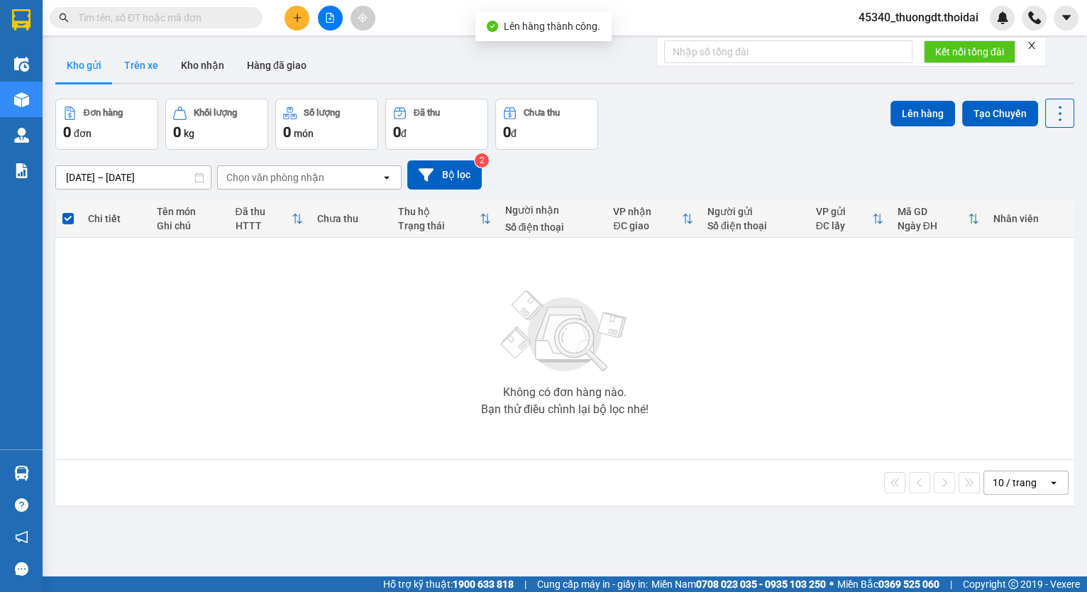
click at [135, 67] on button "Trên xe" at bounding box center [141, 65] width 57 height 34
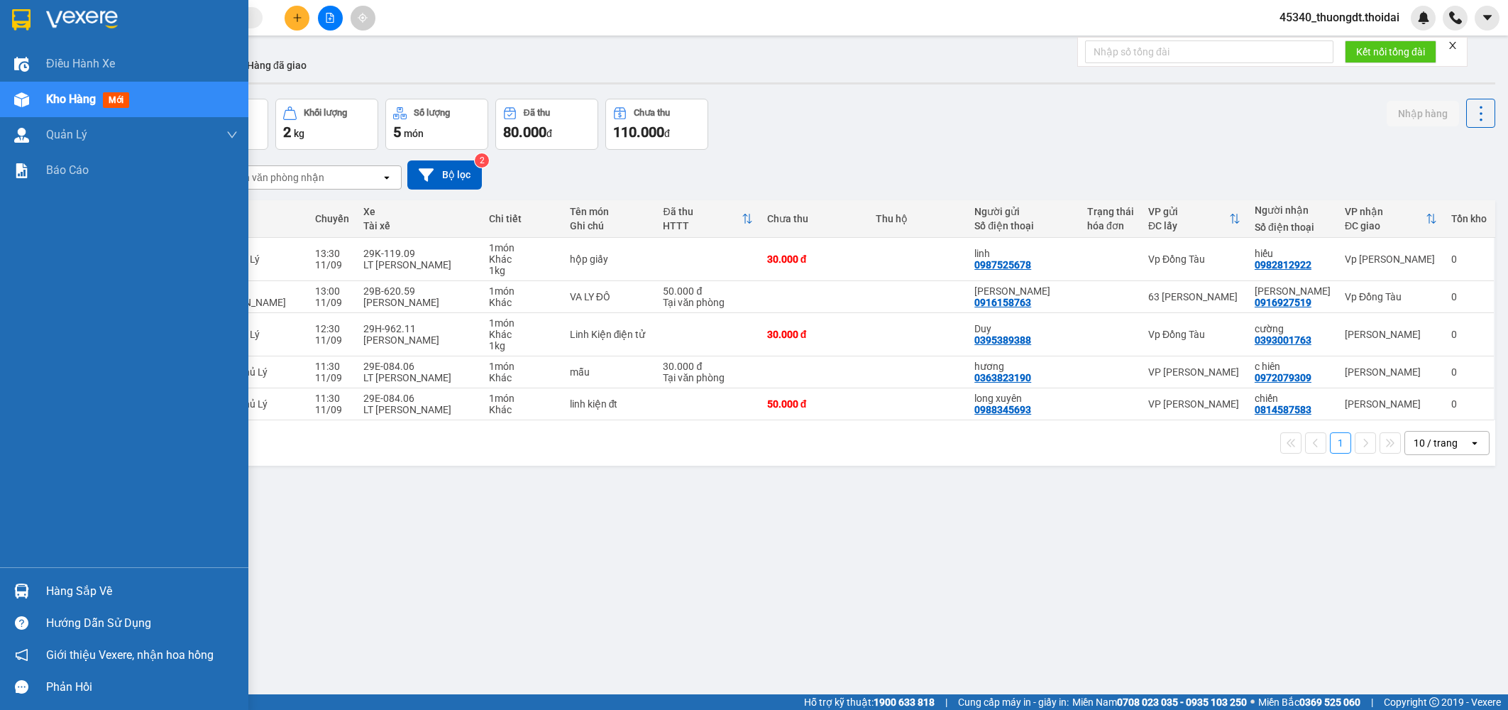
click at [26, 585] on img at bounding box center [21, 590] width 15 height 15
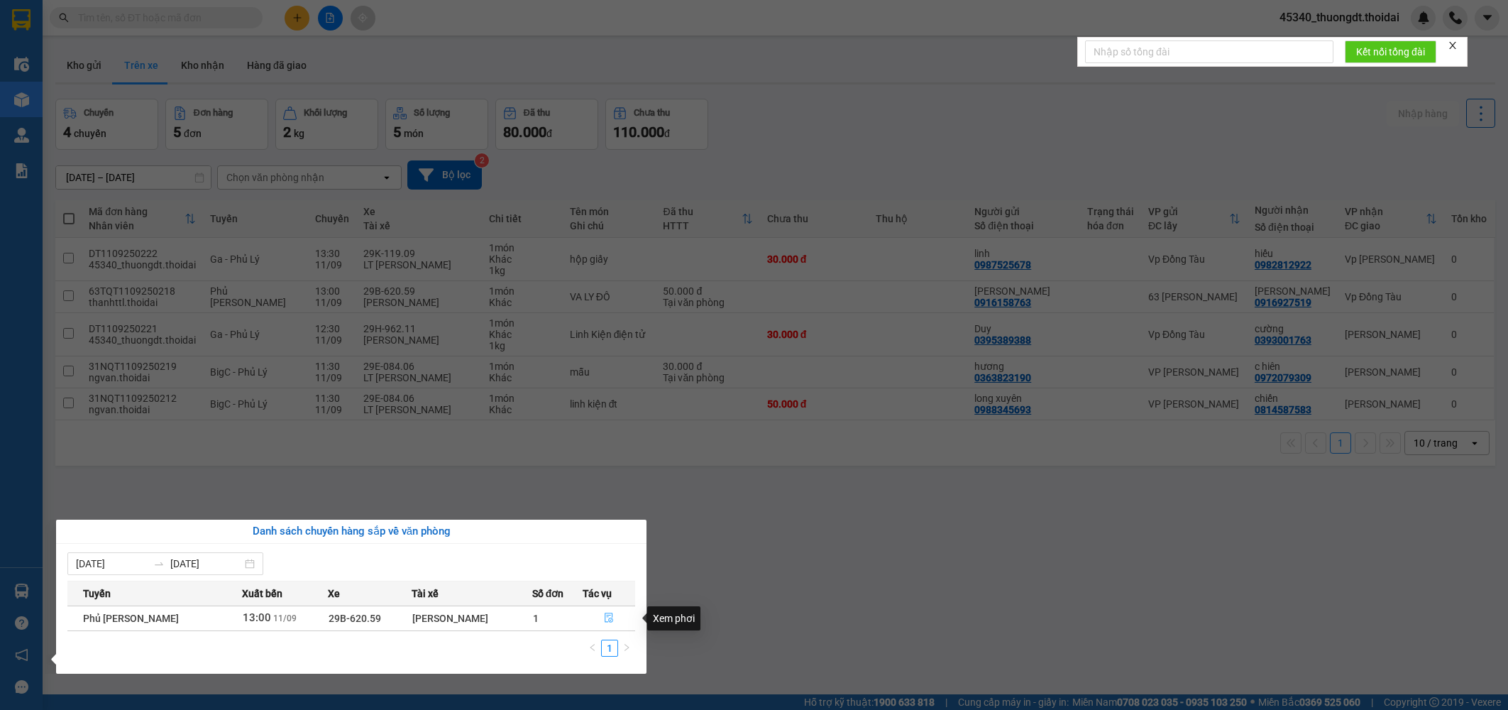
click at [605, 591] on icon "file-done" at bounding box center [609, 617] width 9 height 10
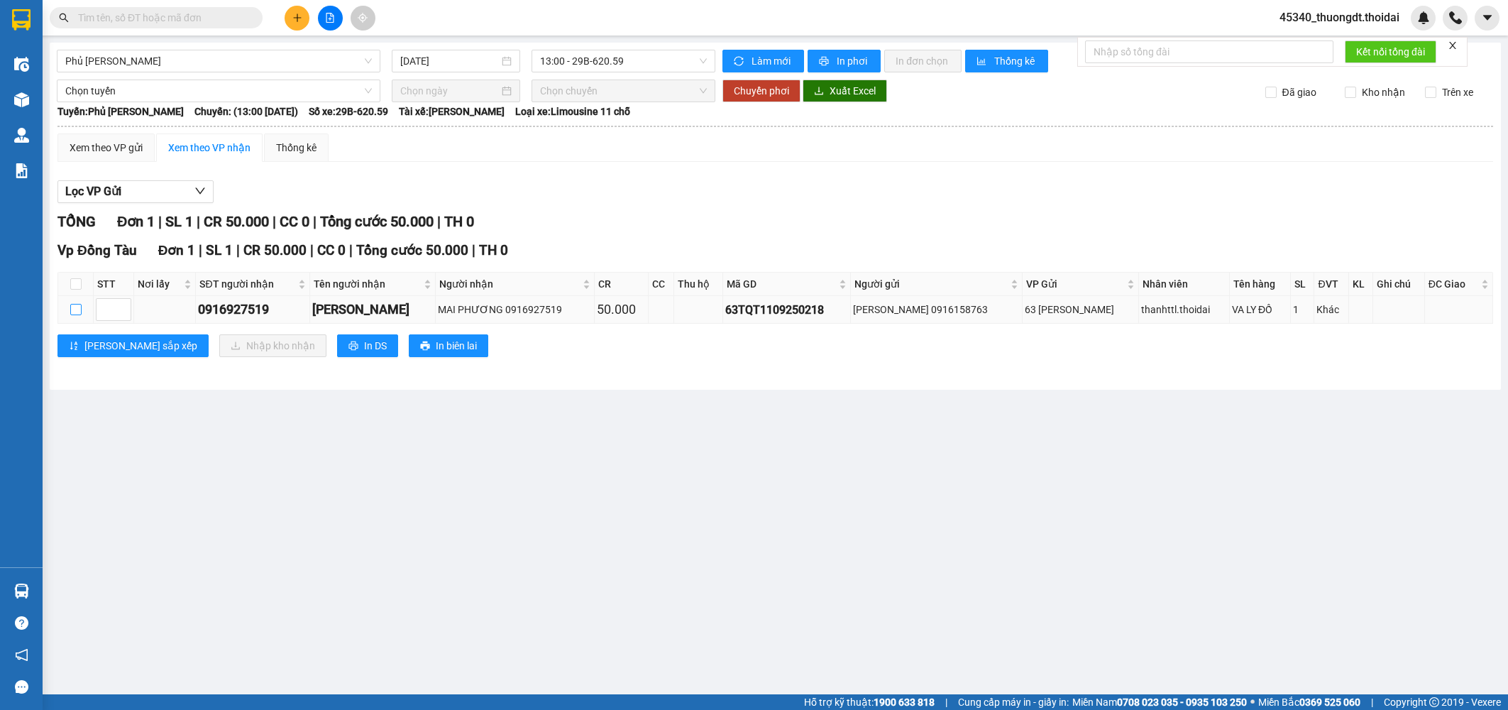
click at [77, 307] on input "checkbox" at bounding box center [75, 309] width 11 height 11
checkbox input "true"
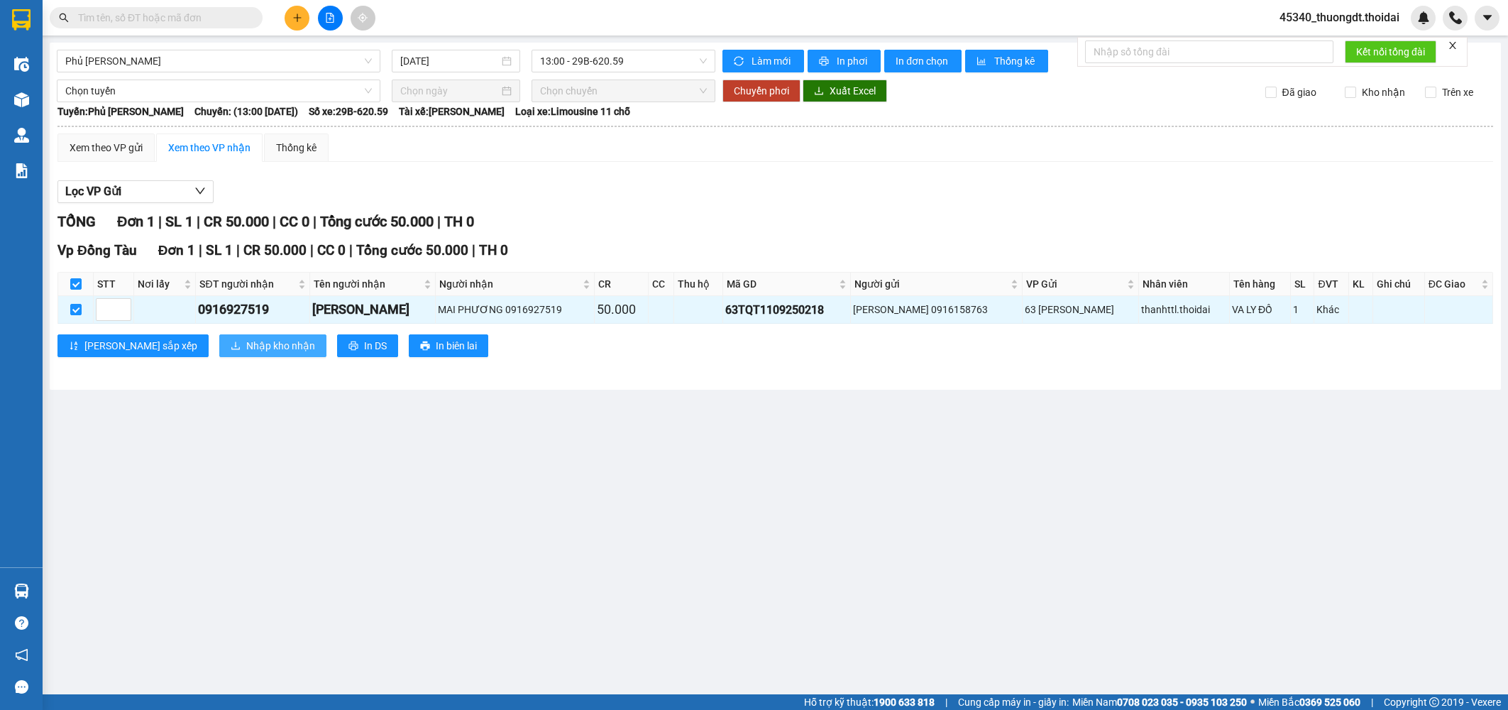
click at [246, 341] on span "Nhập kho nhận" at bounding box center [280, 346] width 69 height 16
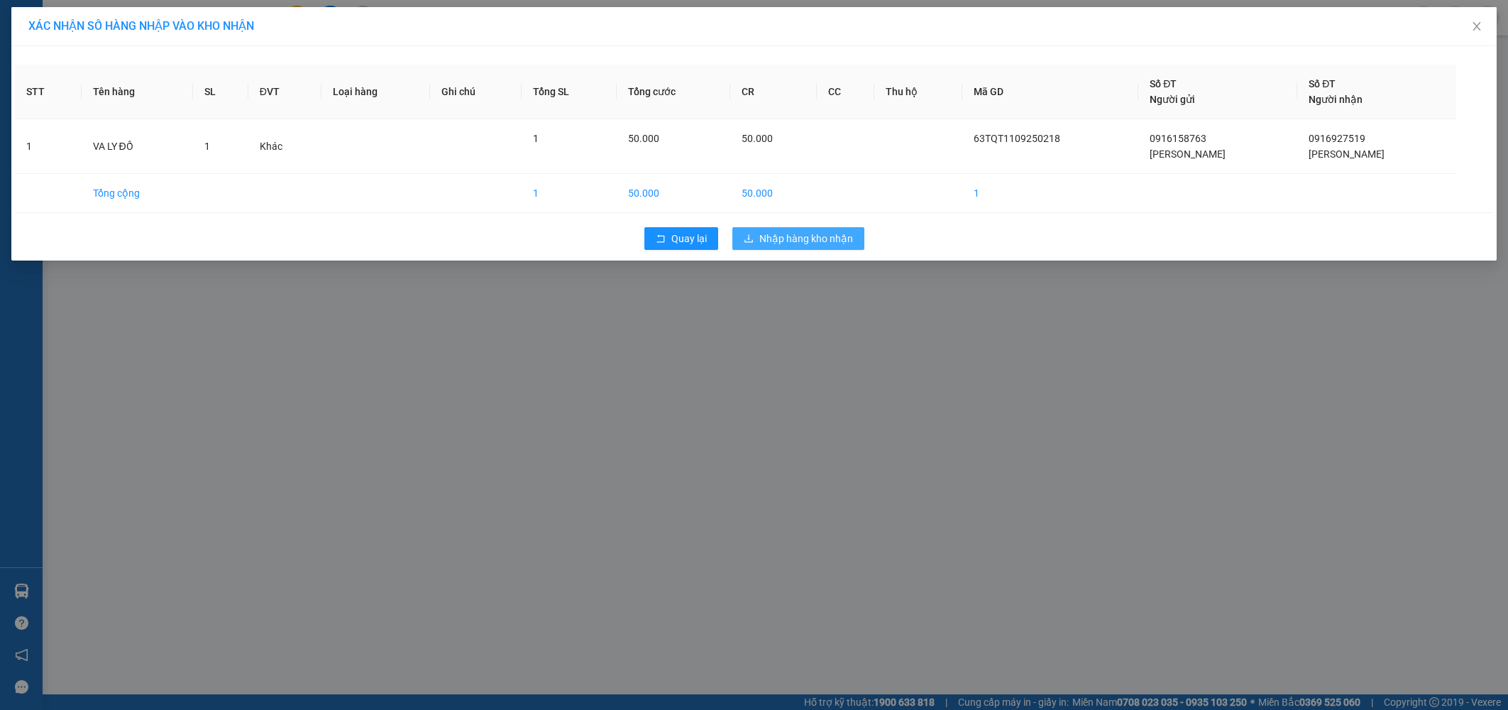
click at [798, 236] on span "Nhập hàng kho nhận" at bounding box center [806, 239] width 94 height 16
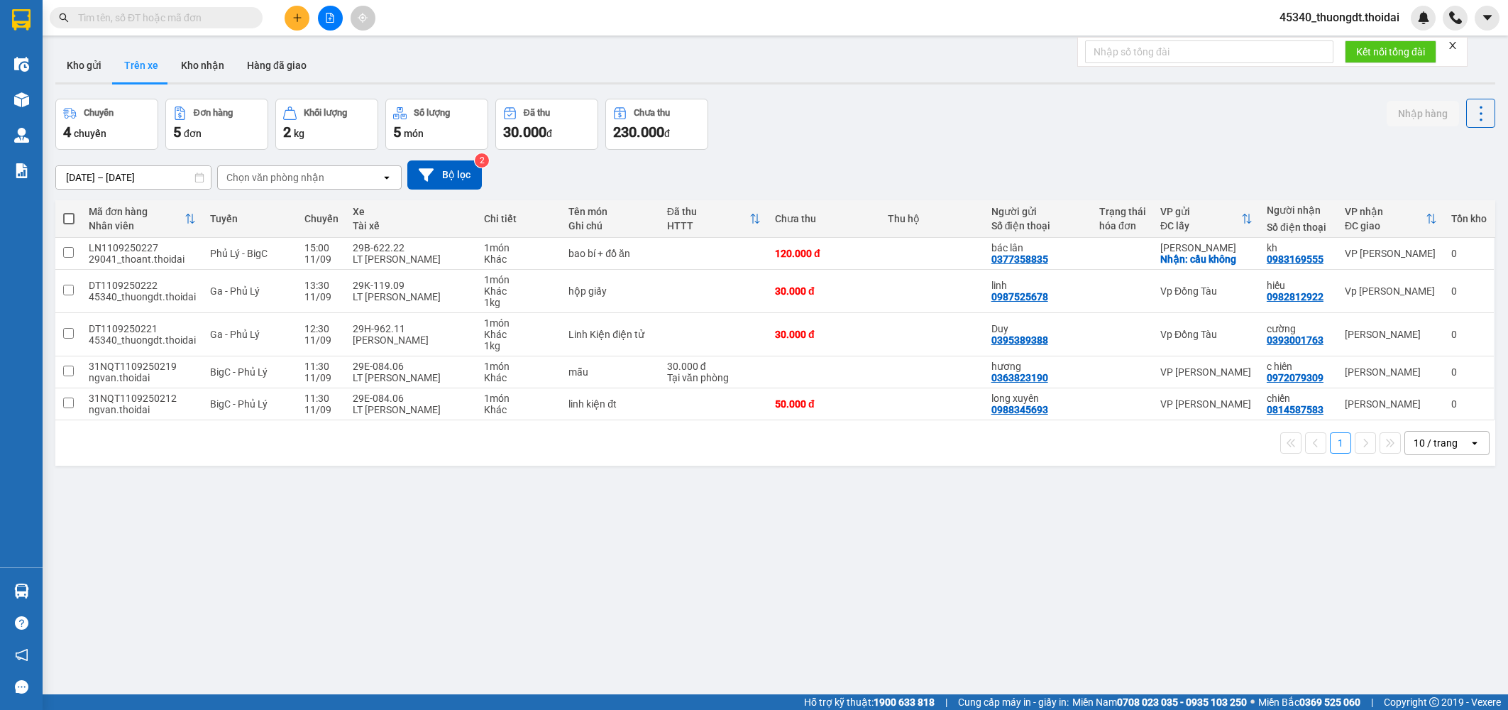
click at [383, 177] on icon "open" at bounding box center [386, 177] width 11 height 11
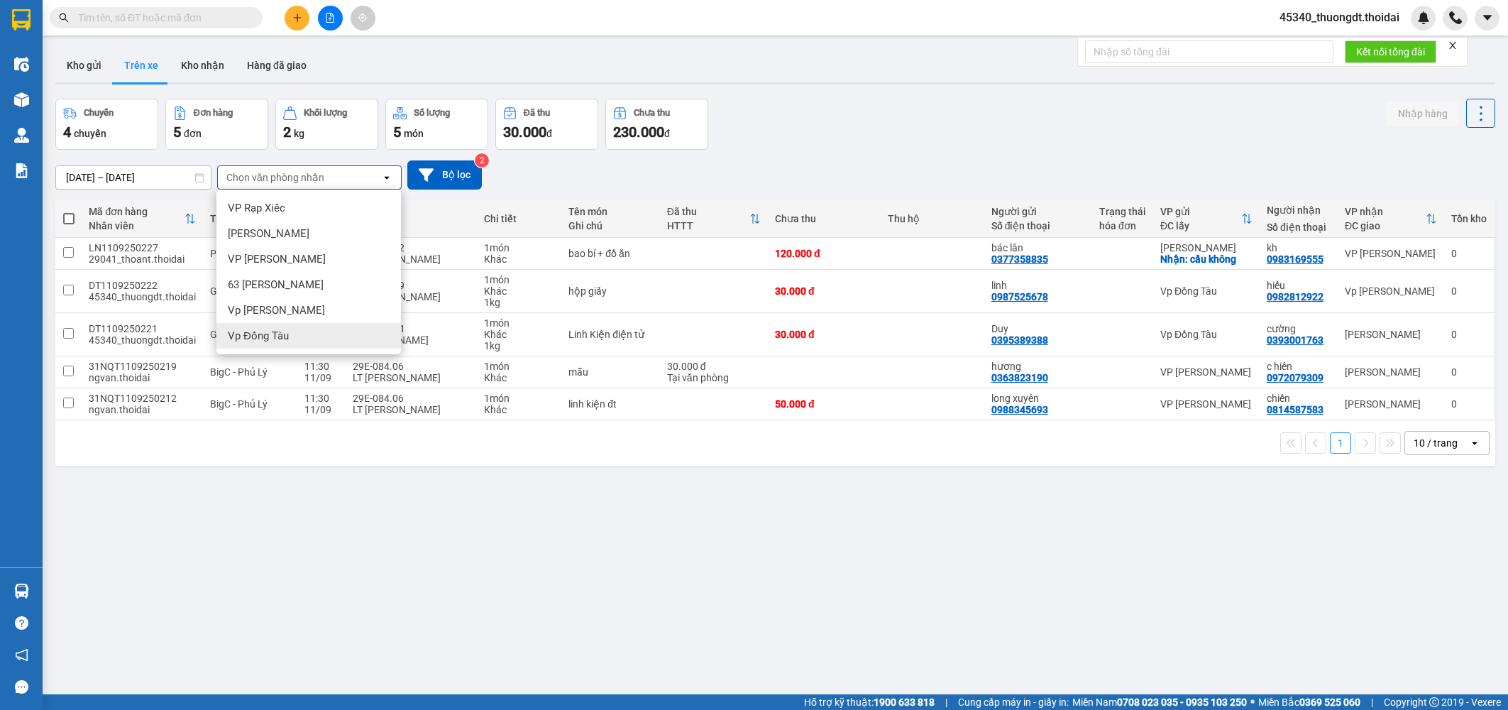
click at [261, 324] on div "Vp Đồng Tàu" at bounding box center [308, 336] width 184 height 26
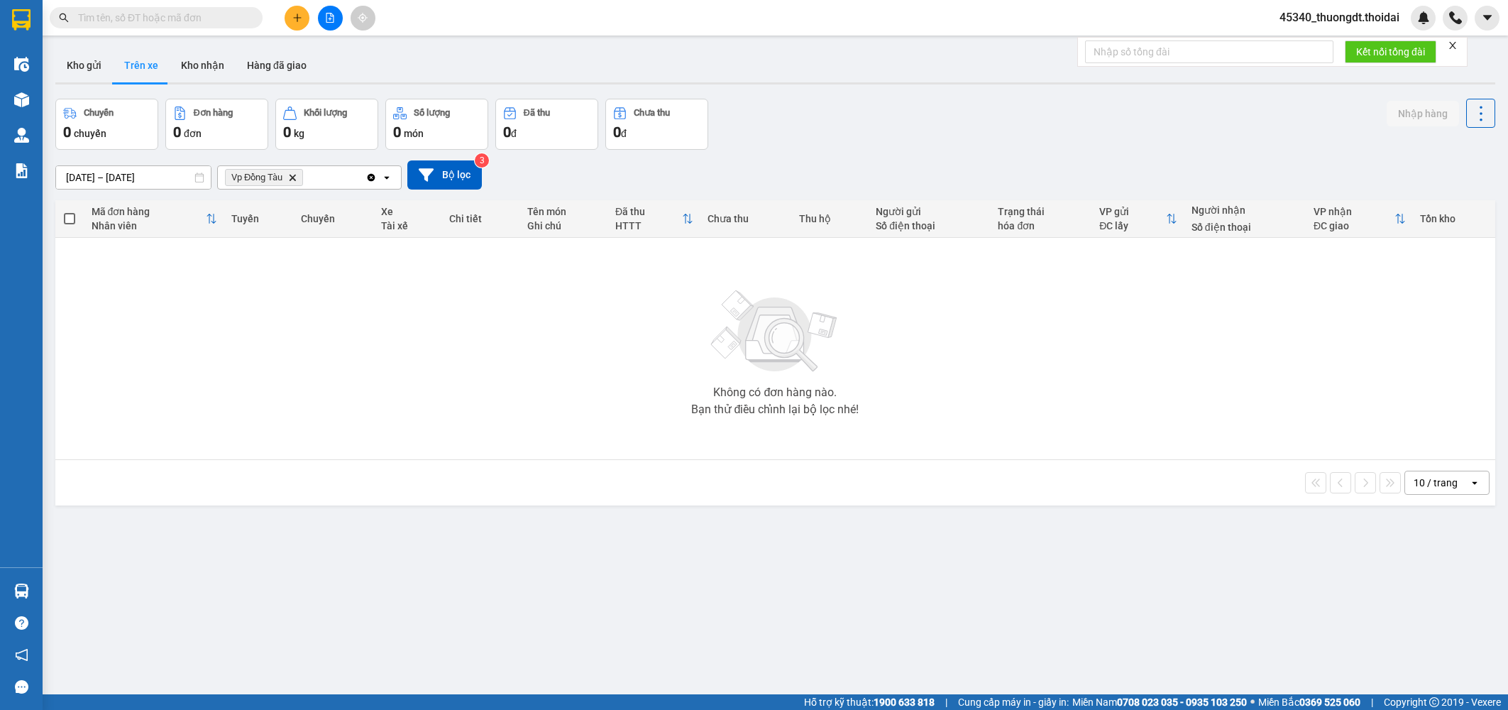
click at [291, 176] on icon "Vp Đồng Tàu, close by backspace" at bounding box center [292, 177] width 6 height 6
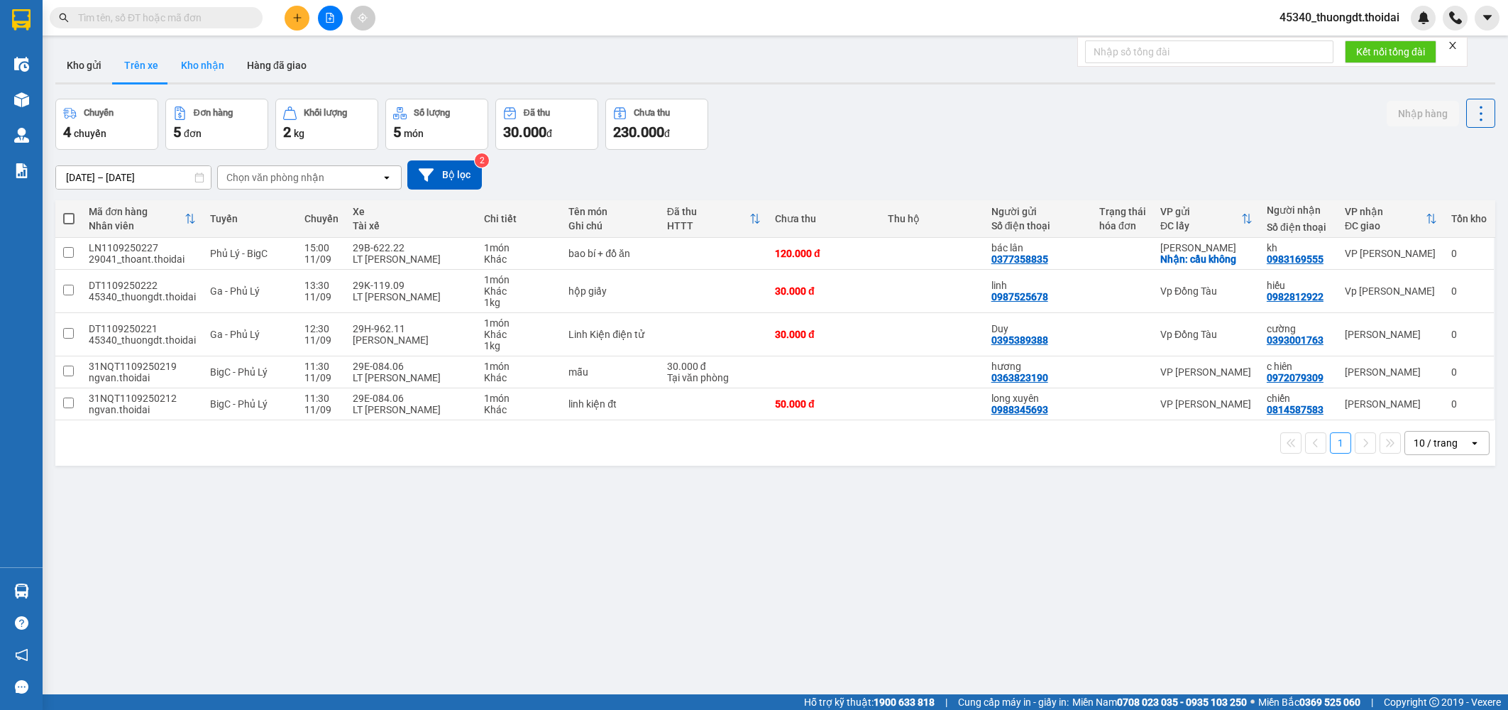
click at [202, 69] on button "Kho nhận" at bounding box center [203, 65] width 66 height 34
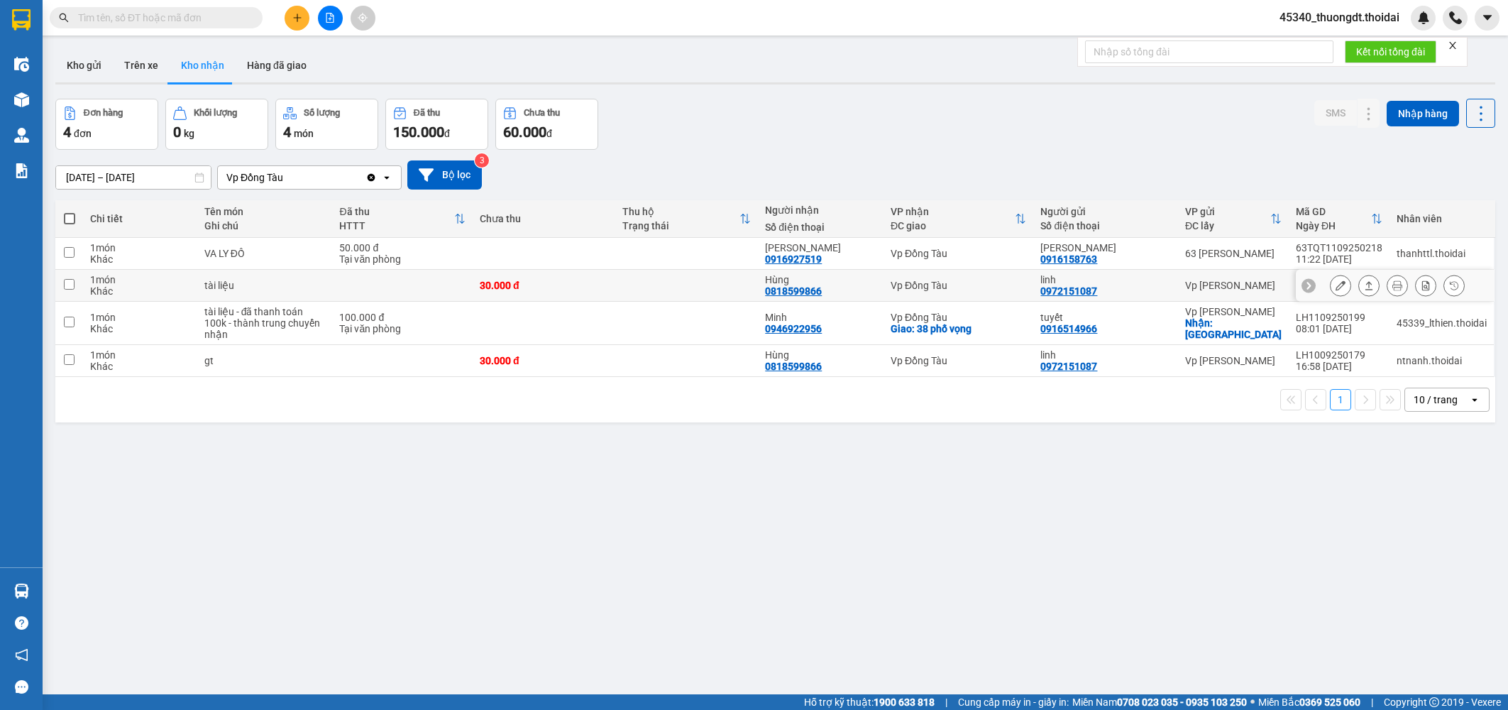
click at [70, 289] on input "checkbox" at bounding box center [69, 284] width 11 height 11
checkbox input "true"
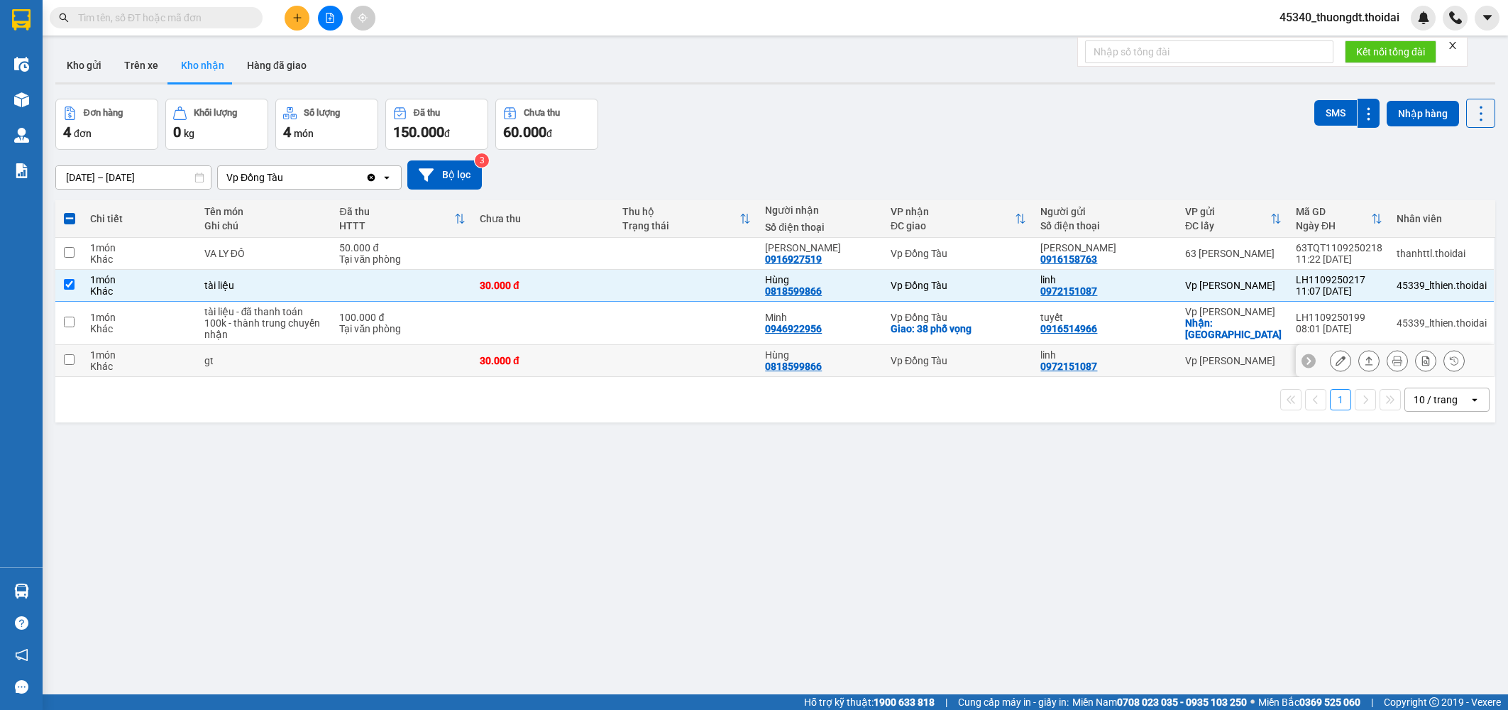
click at [72, 363] on input "checkbox" at bounding box center [69, 359] width 11 height 11
checkbox input "true"
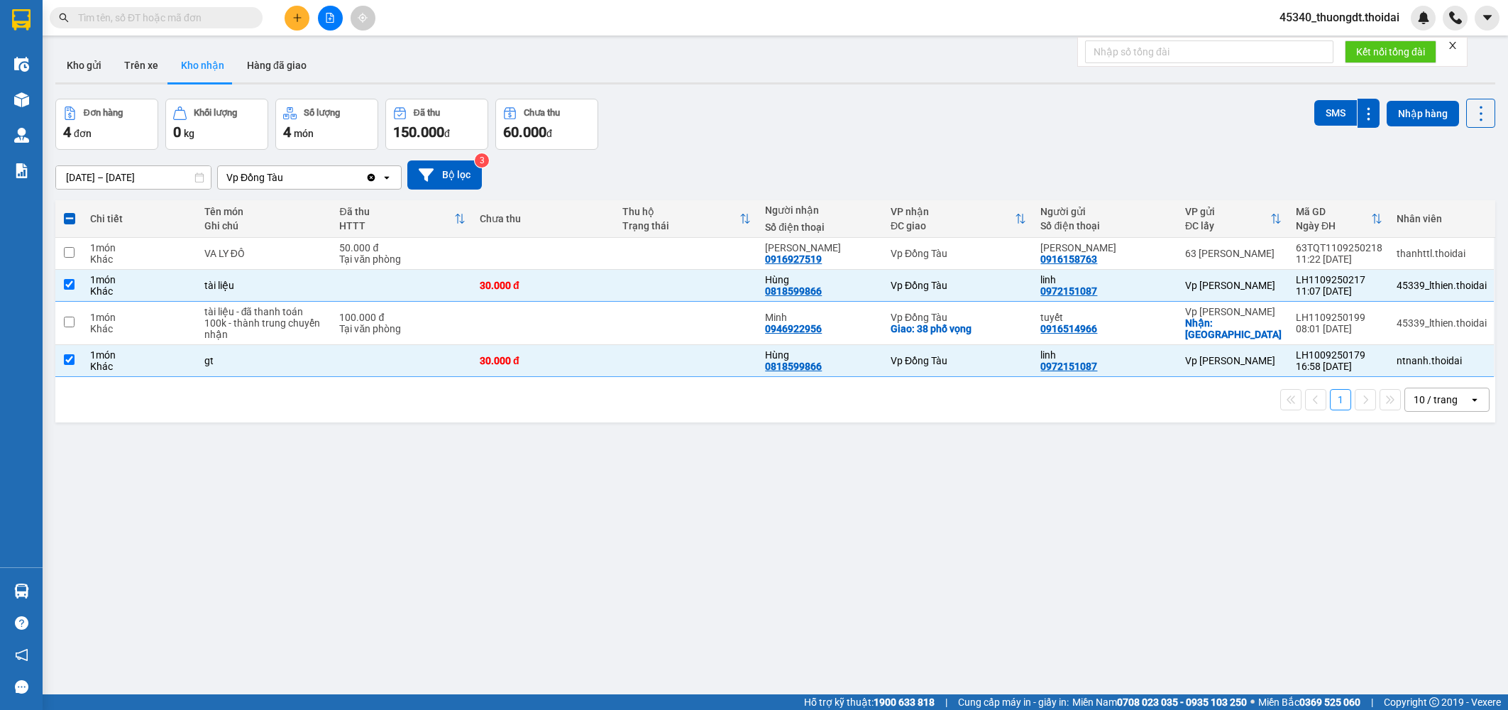
click at [394, 407] on div "1 10 / trang open" at bounding box center [775, 399] width 1428 height 24
click at [70, 287] on input "checkbox" at bounding box center [69, 284] width 11 height 11
checkbox input "false"
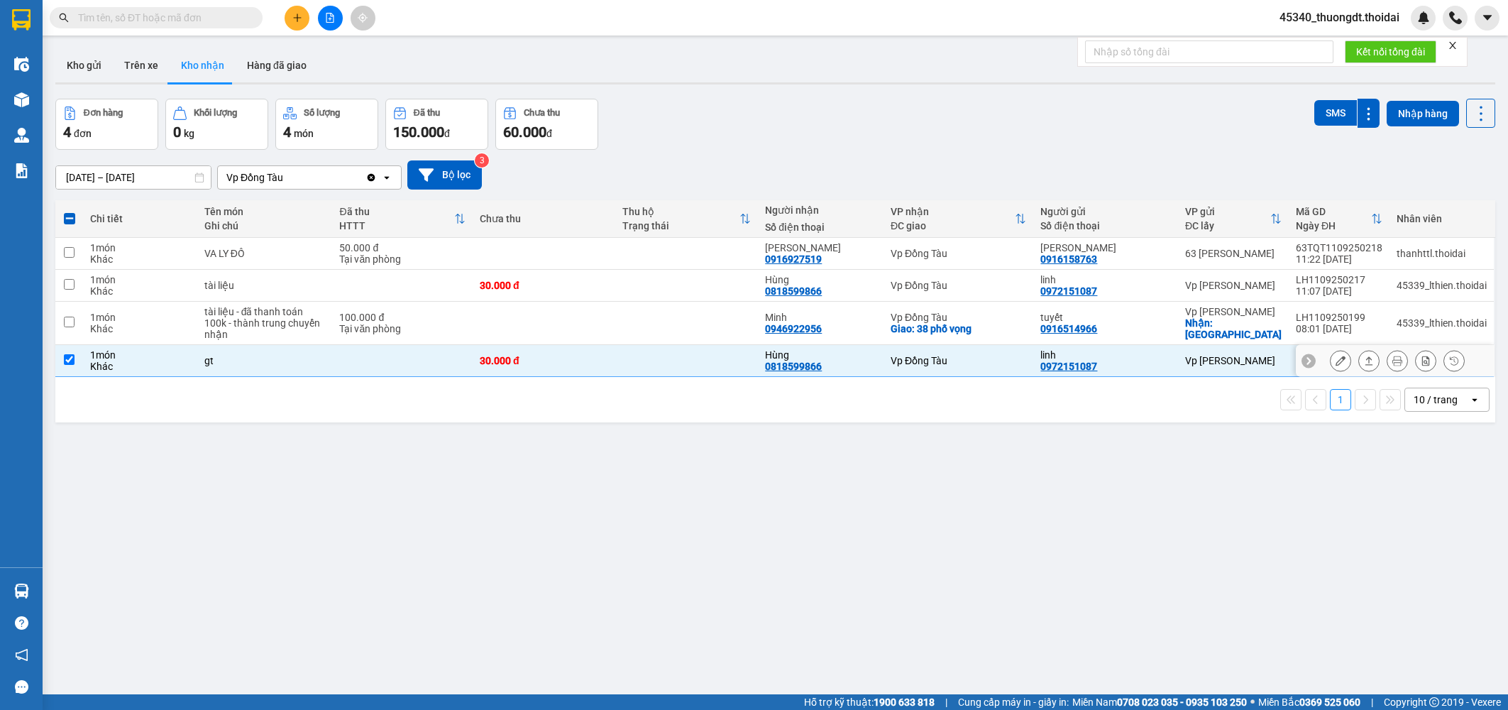
click at [69, 354] on input "checkbox" at bounding box center [69, 359] width 11 height 11
checkbox input "false"
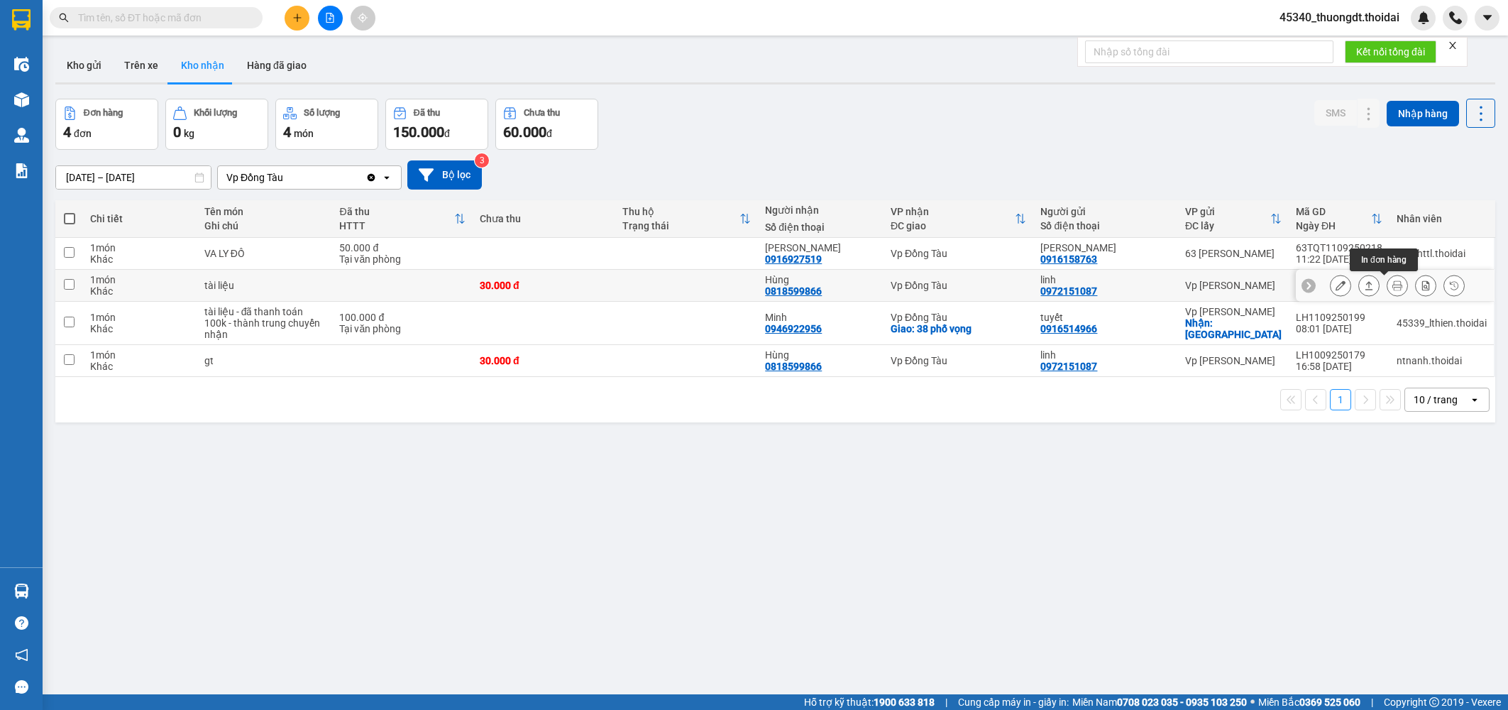
click at [1086, 289] on icon at bounding box center [1397, 285] width 10 height 10
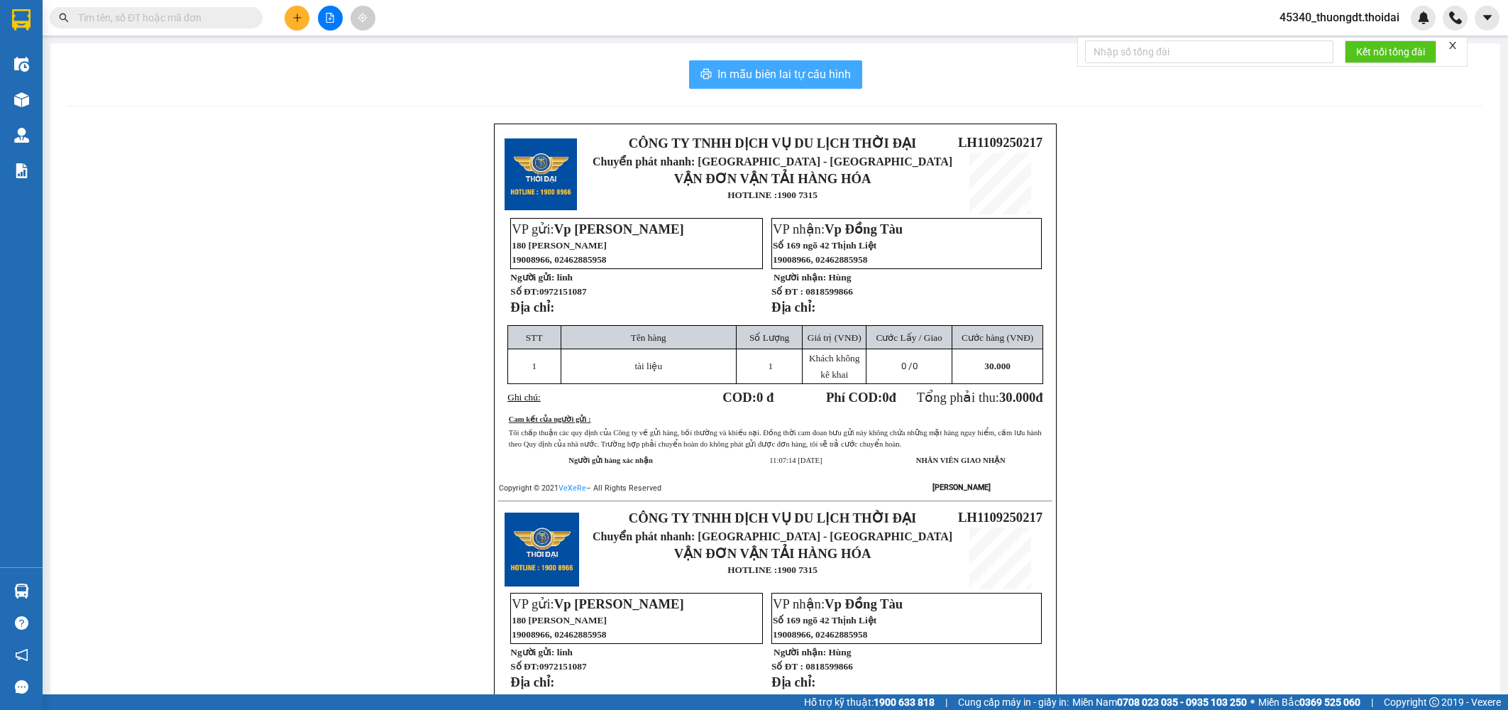
click at [756, 72] on span "In mẫu biên lai tự cấu hình" at bounding box center [783, 74] width 133 height 18
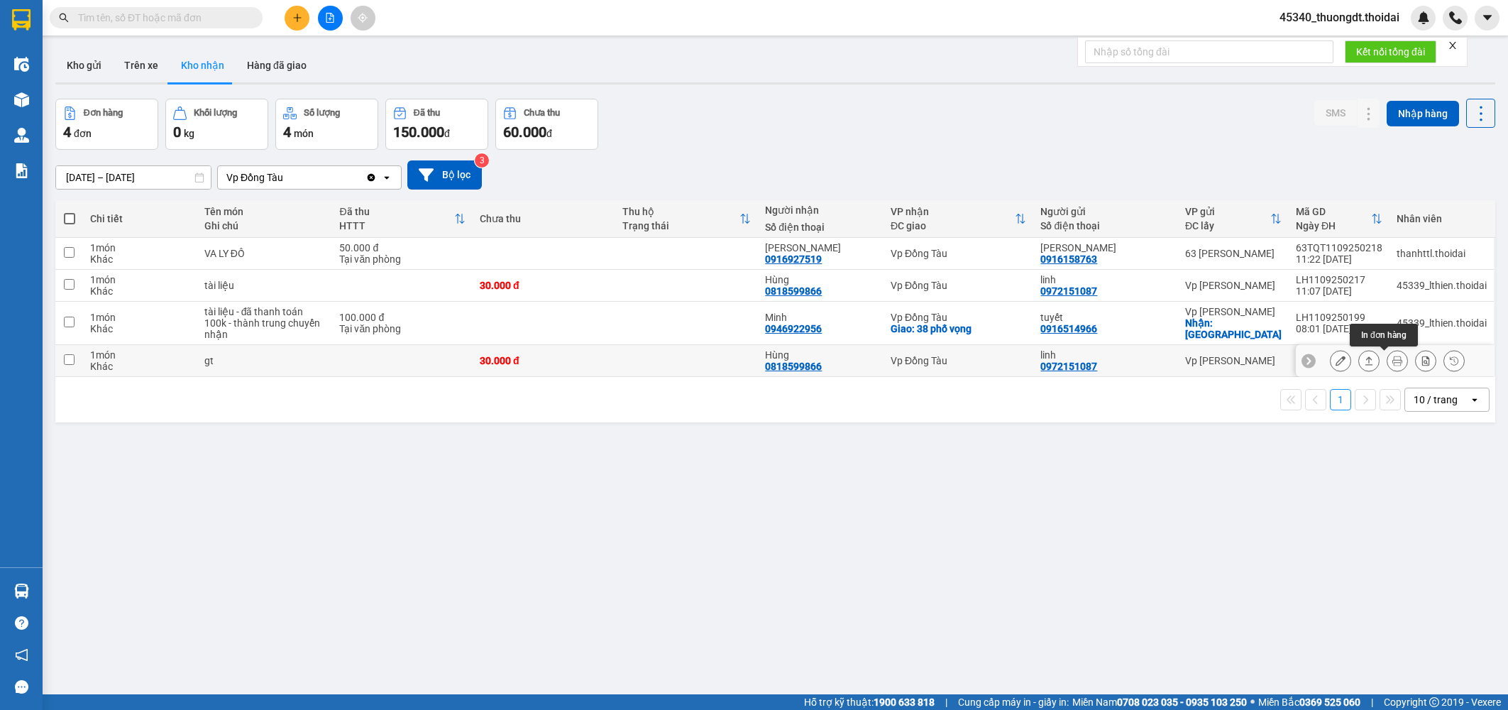
click at [1086, 363] on icon at bounding box center [1397, 360] width 10 height 10
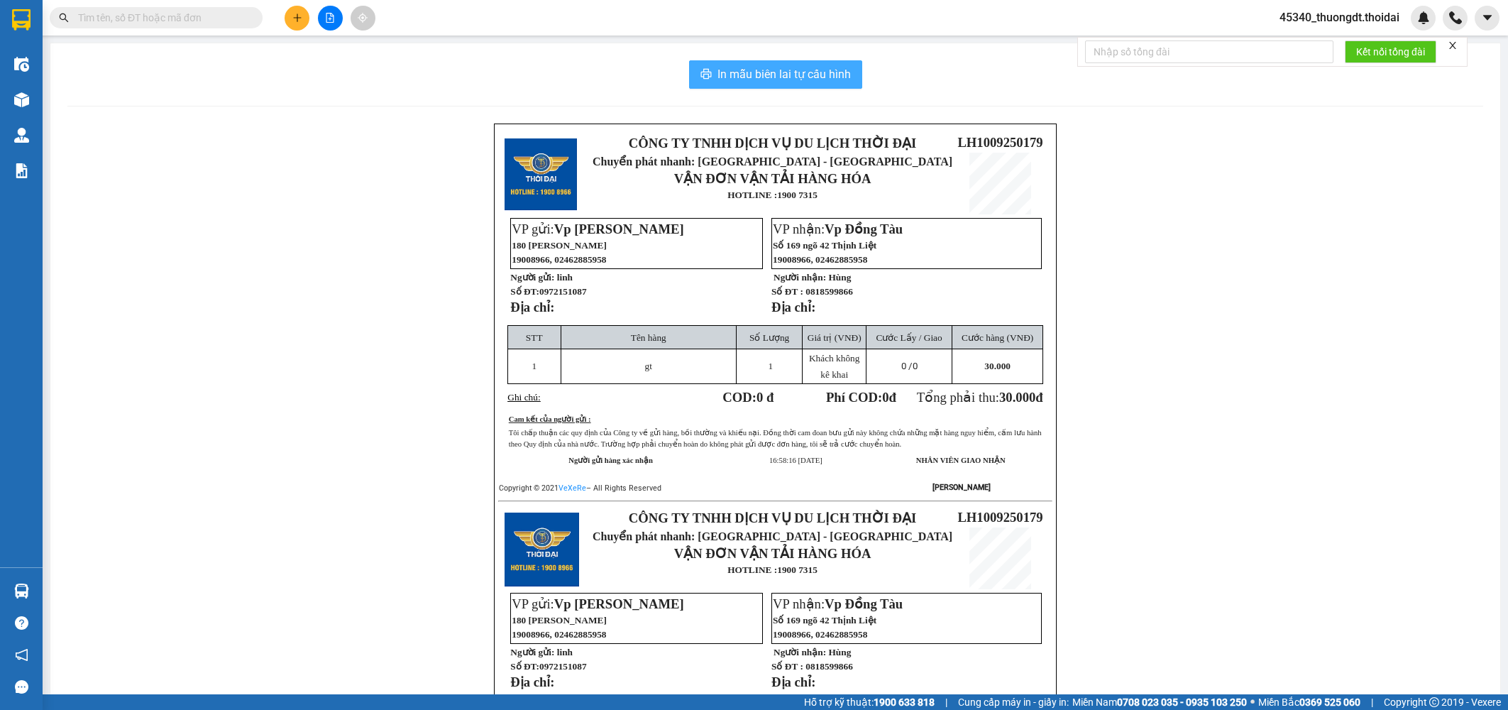
click at [772, 71] on span "In mẫu biên lai tự cấu hình" at bounding box center [783, 74] width 133 height 18
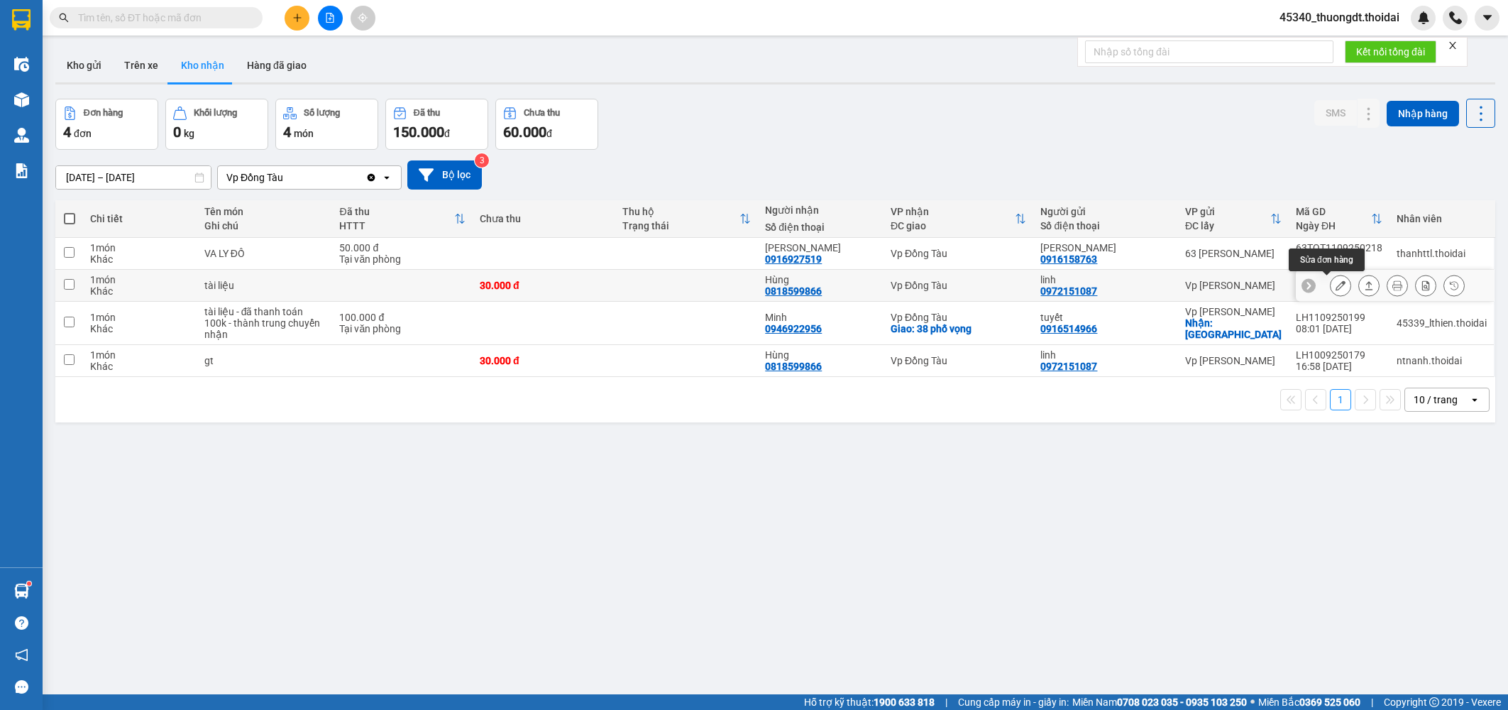
click at [1086, 285] on icon at bounding box center [1340, 285] width 10 height 10
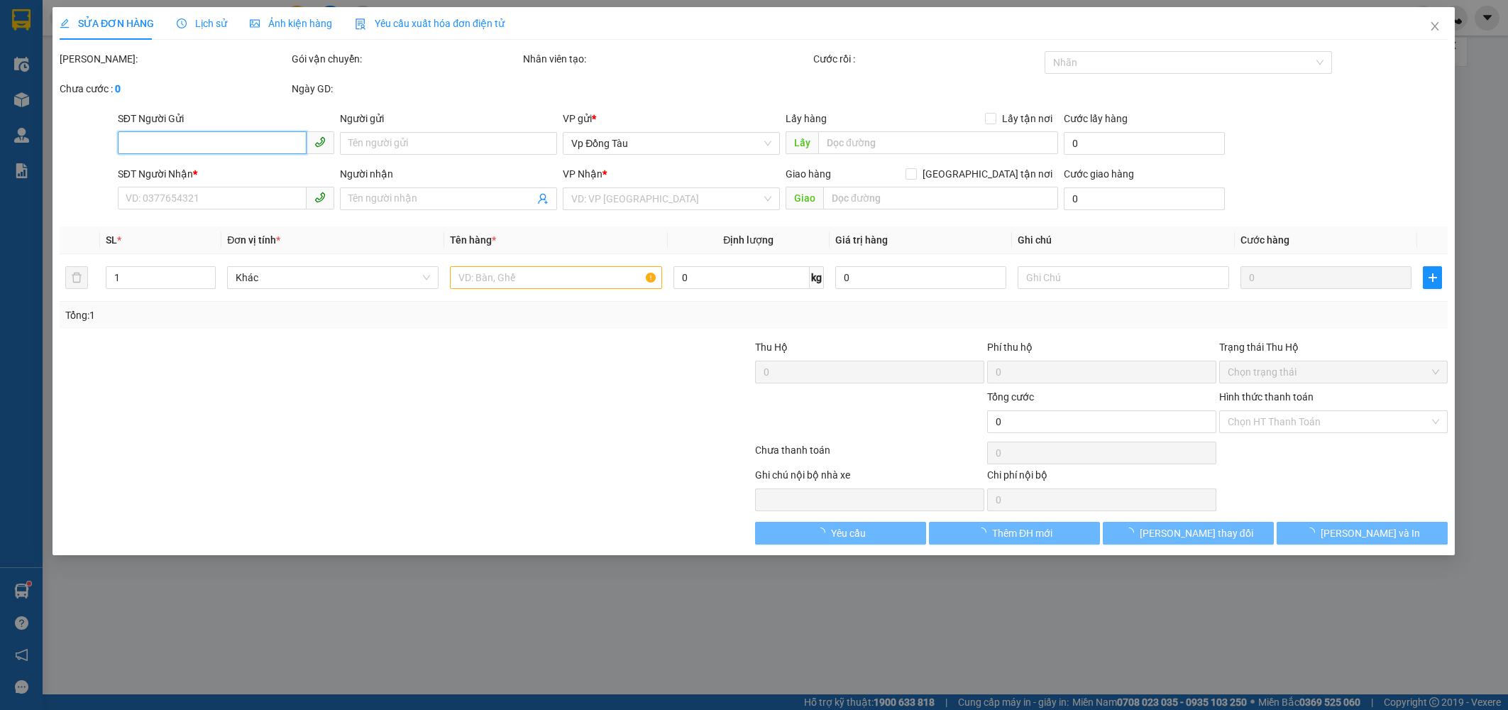
type input "0972151087"
type input "linh"
type input "0818599866"
type input "Hùng"
type input "30.000"
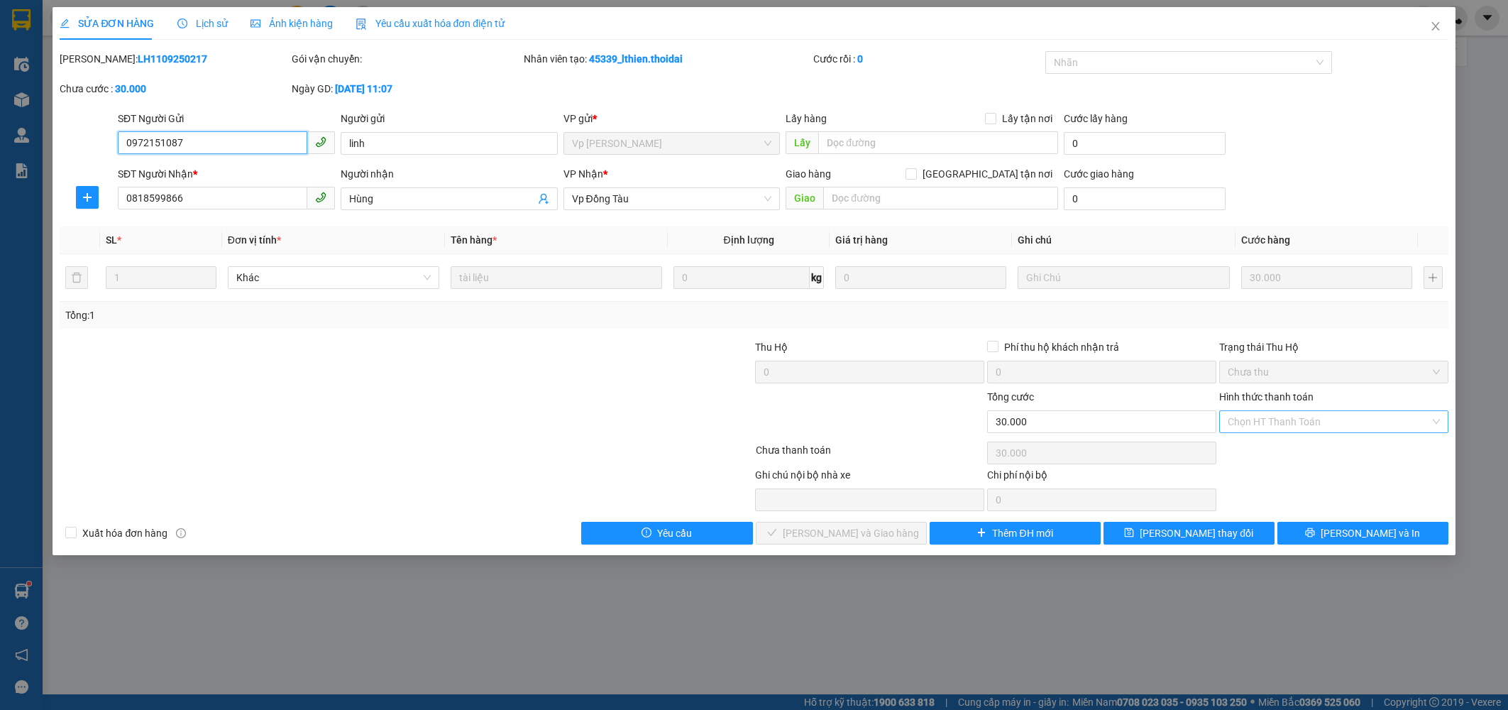
click at [1086, 417] on div "Chọn HT Thanh Toán" at bounding box center [1333, 421] width 229 height 23
click at [1086, 455] on div "Tại văn phòng" at bounding box center [1334, 450] width 212 height 16
type input "0"
click at [873, 536] on span "[PERSON_NAME] và Giao hàng" at bounding box center [851, 533] width 136 height 16
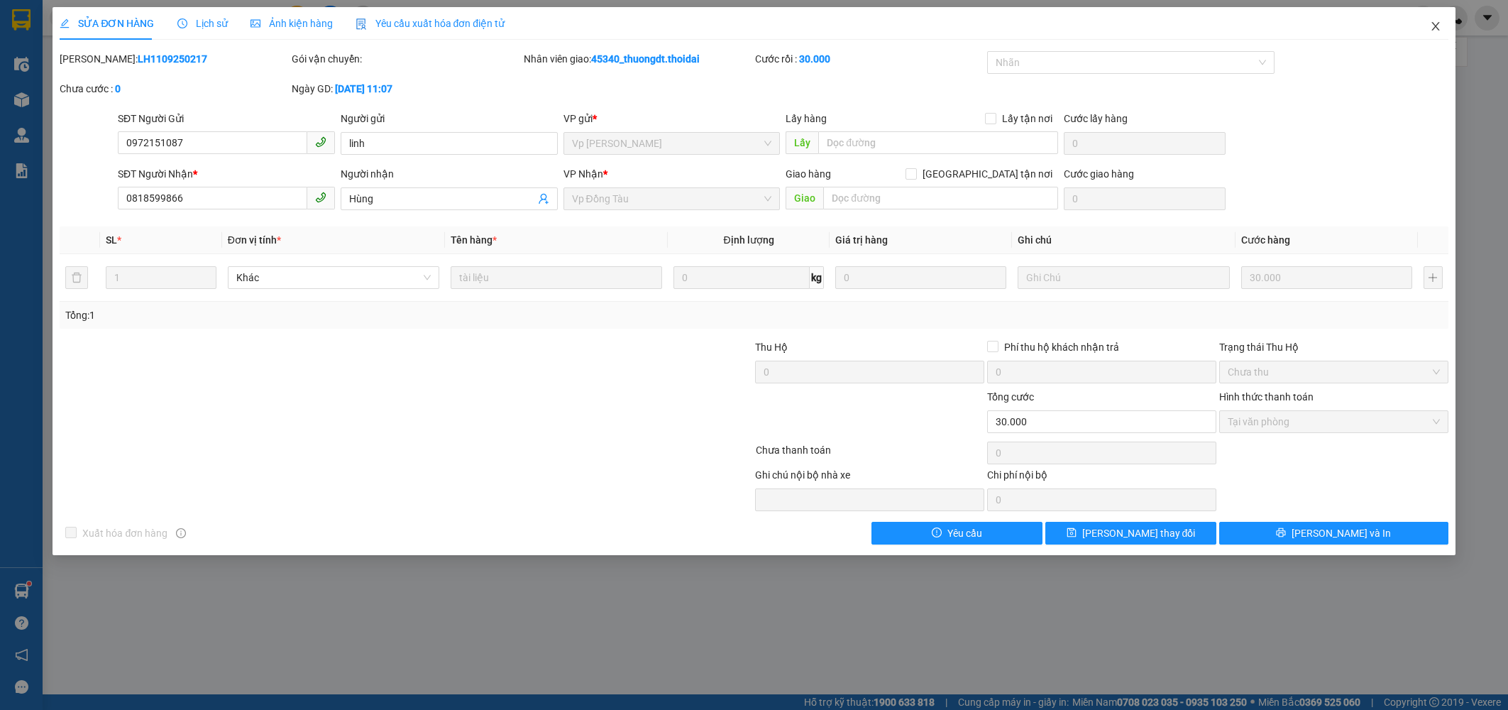
click at [1086, 26] on icon "close" at bounding box center [1435, 26] width 11 height 11
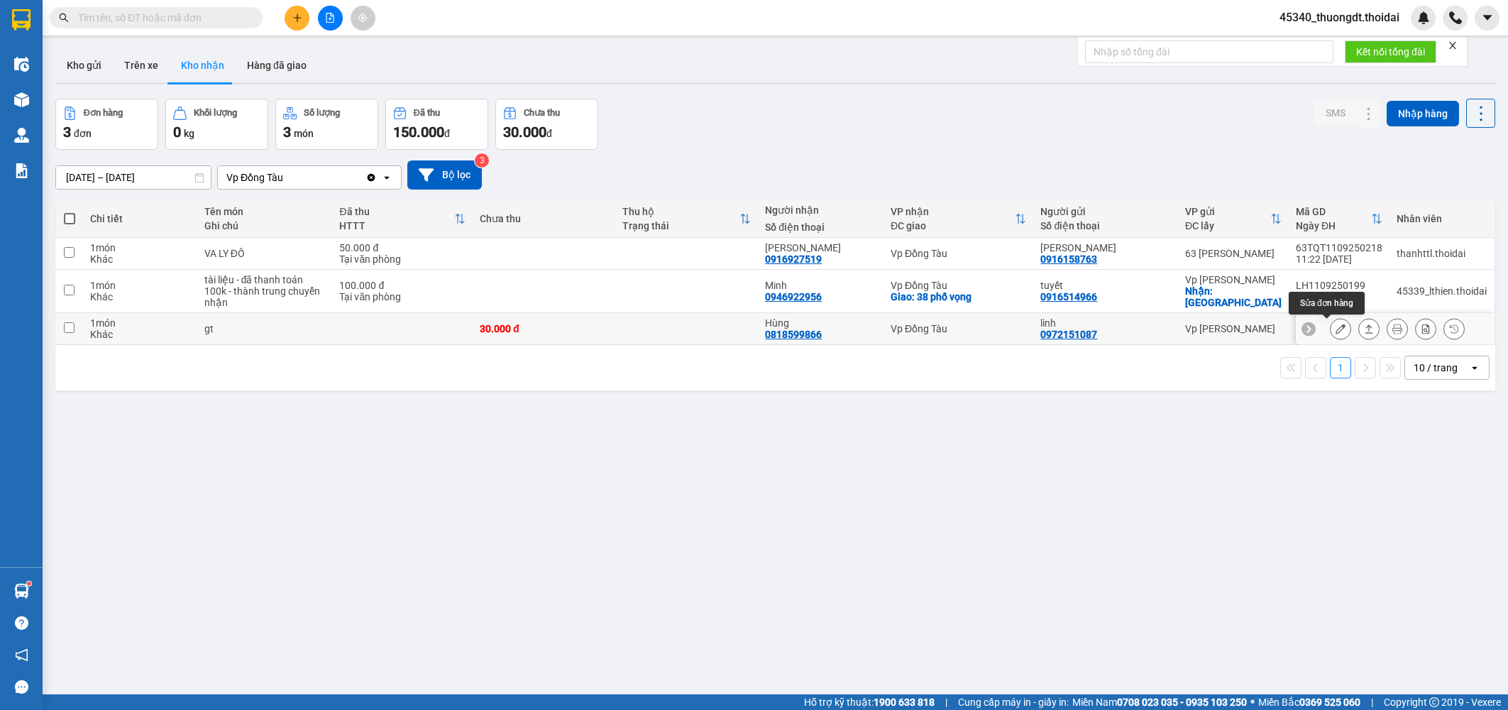
click at [1086, 326] on icon at bounding box center [1340, 329] width 10 height 10
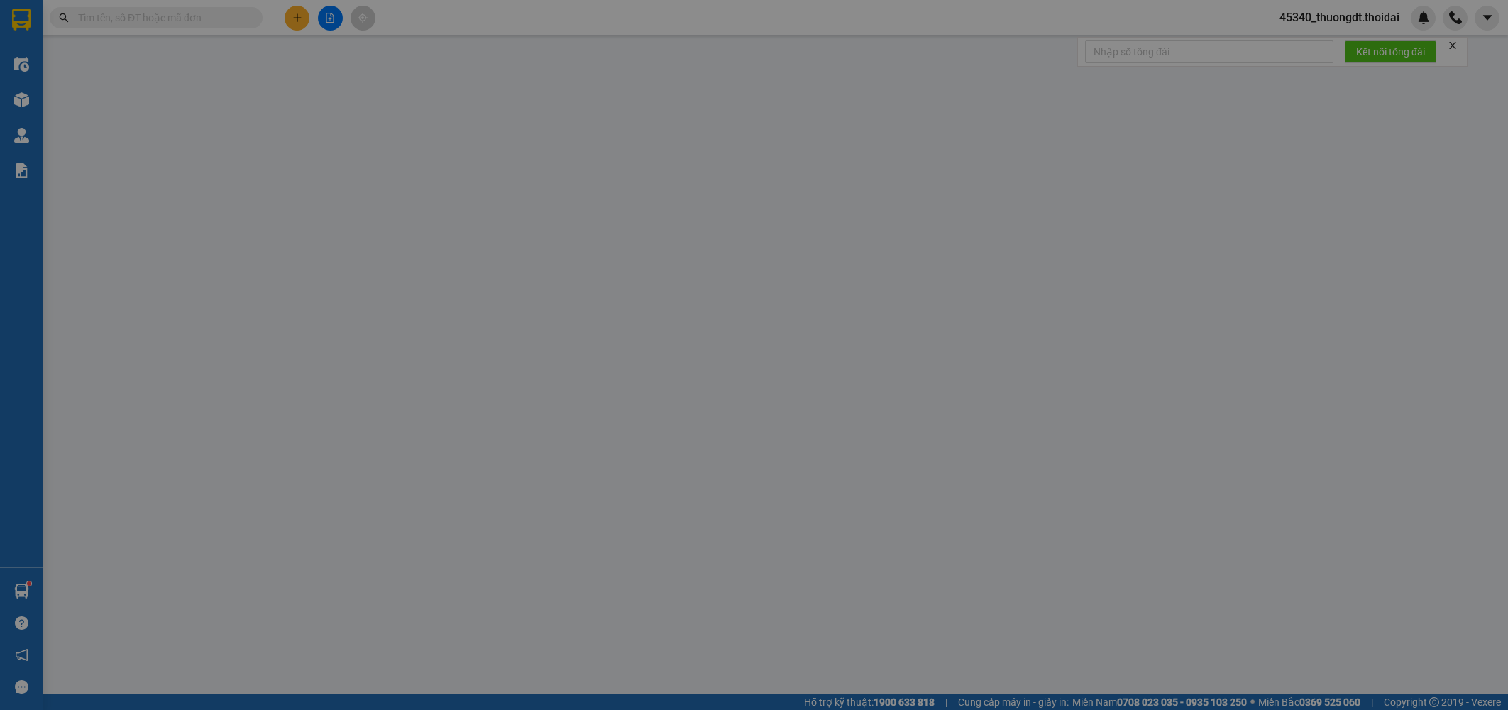
type input "0972151087"
type input "linh"
type input "0818599866"
type input "Hùng"
type input "30.000"
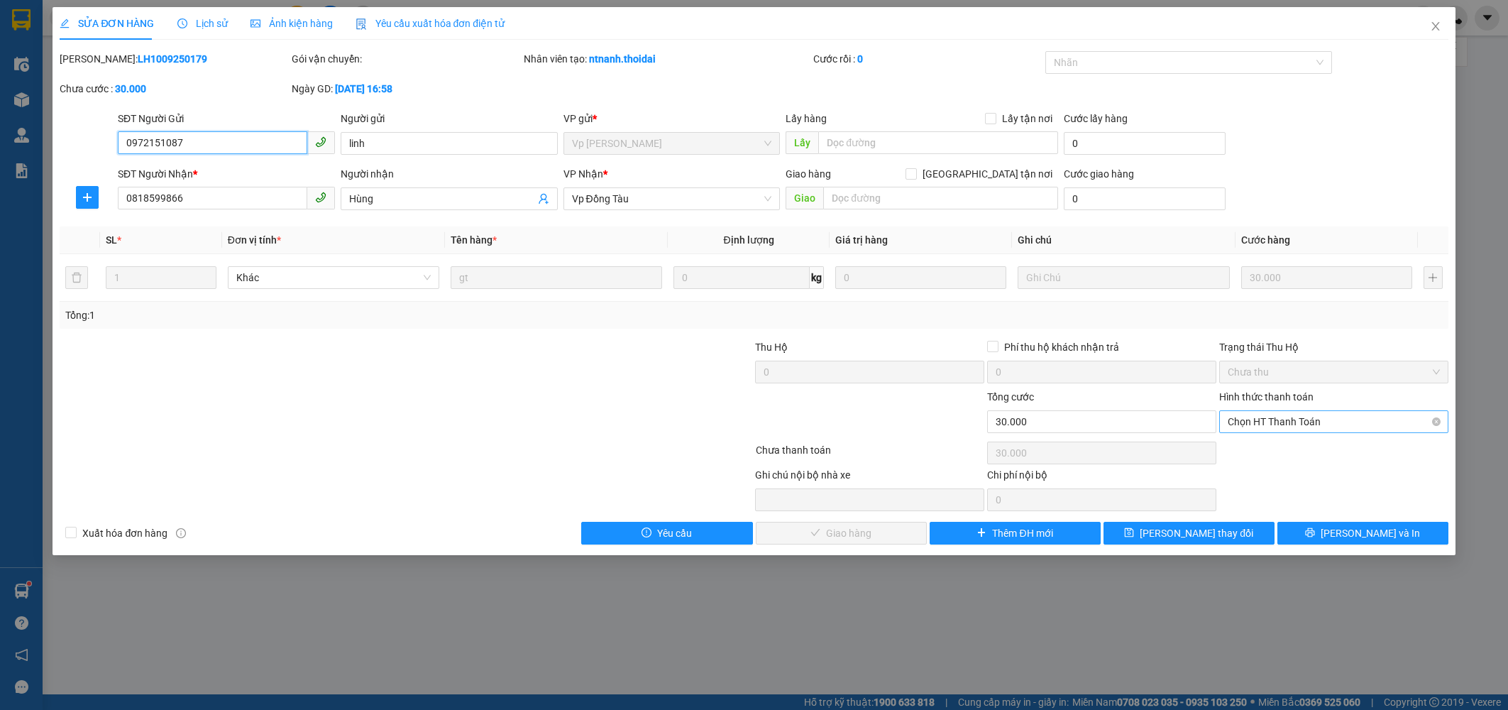
click at [1086, 415] on span "Chọn HT Thanh Toán" at bounding box center [1334, 421] width 212 height 21
click at [1086, 453] on div "Tại văn phòng" at bounding box center [1334, 450] width 212 height 16
type input "0"
click at [870, 528] on span "[PERSON_NAME] và Giao hàng" at bounding box center [851, 533] width 136 height 16
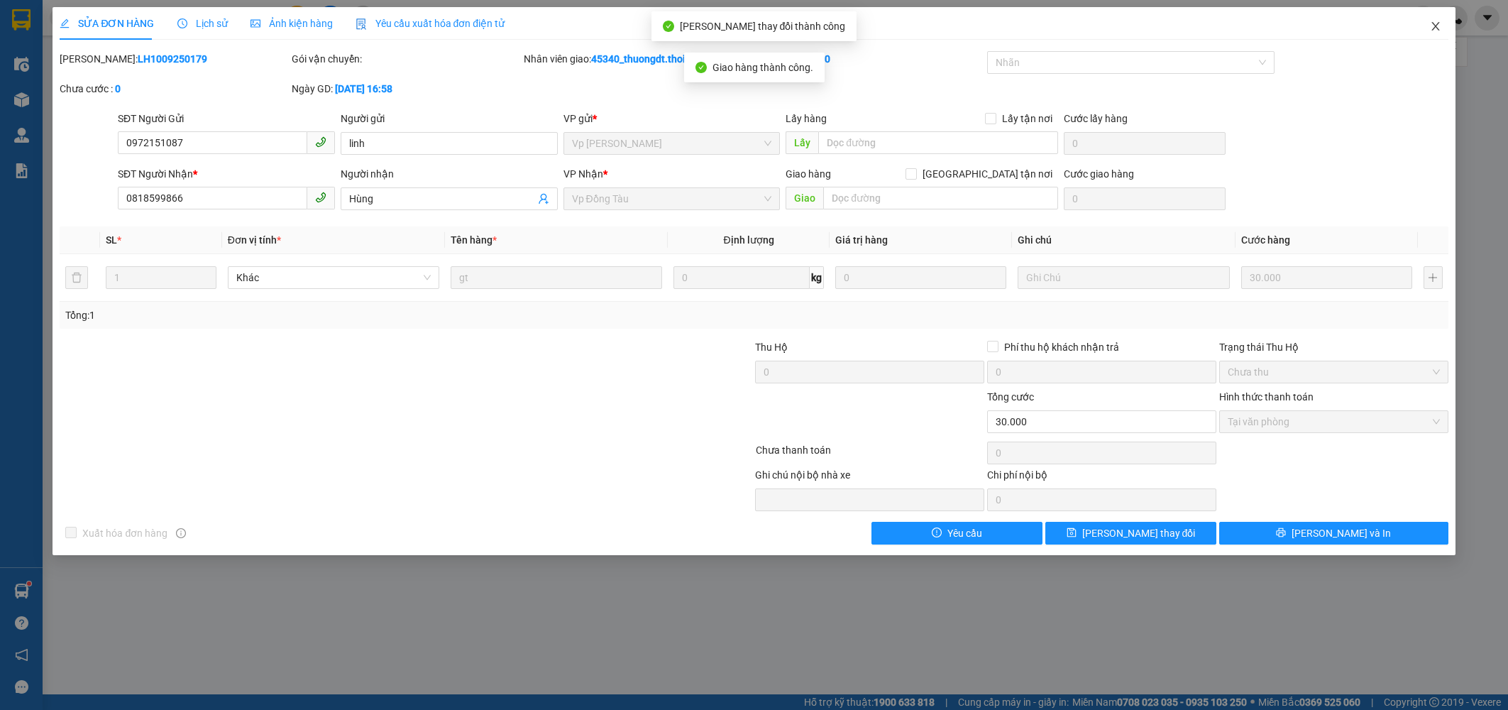
click at [1086, 24] on icon "close" at bounding box center [1435, 26] width 11 height 11
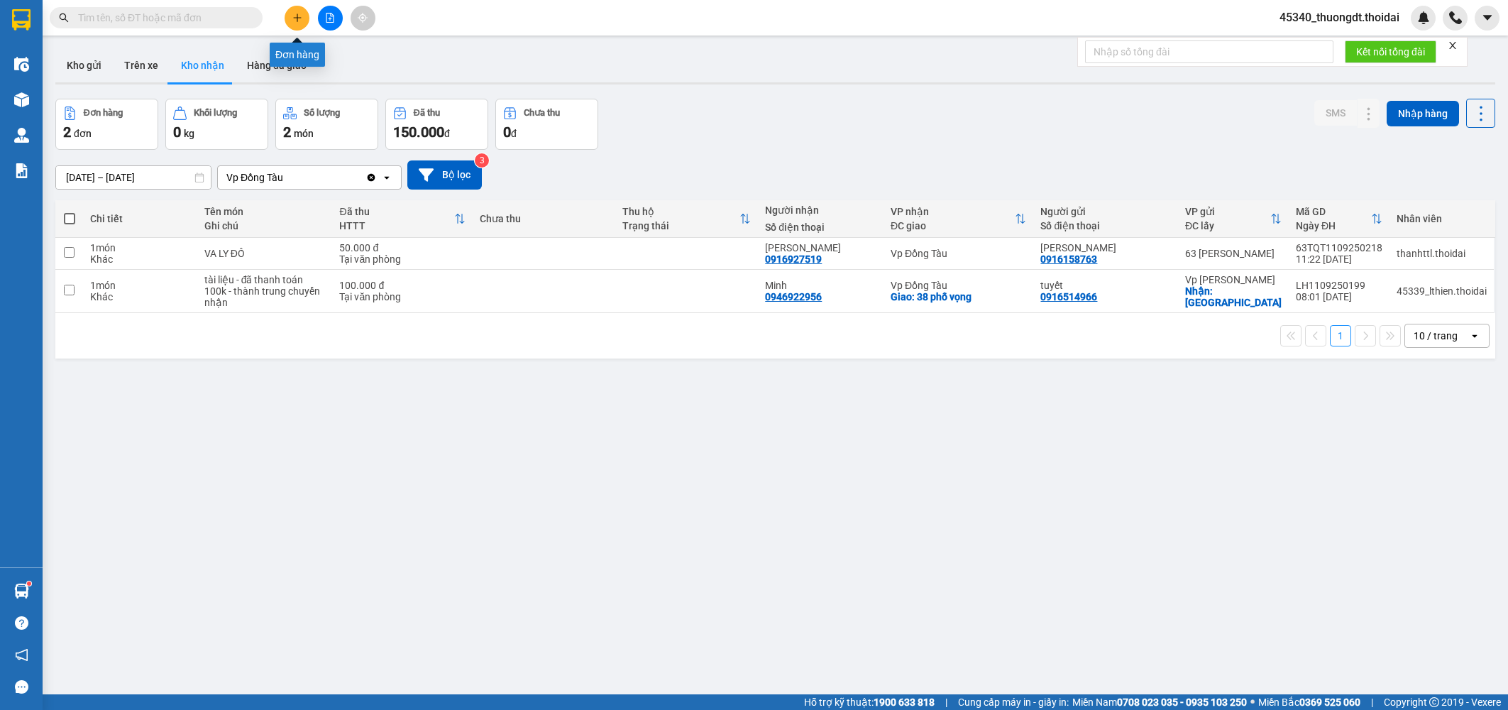
click at [292, 11] on button at bounding box center [297, 18] width 25 height 25
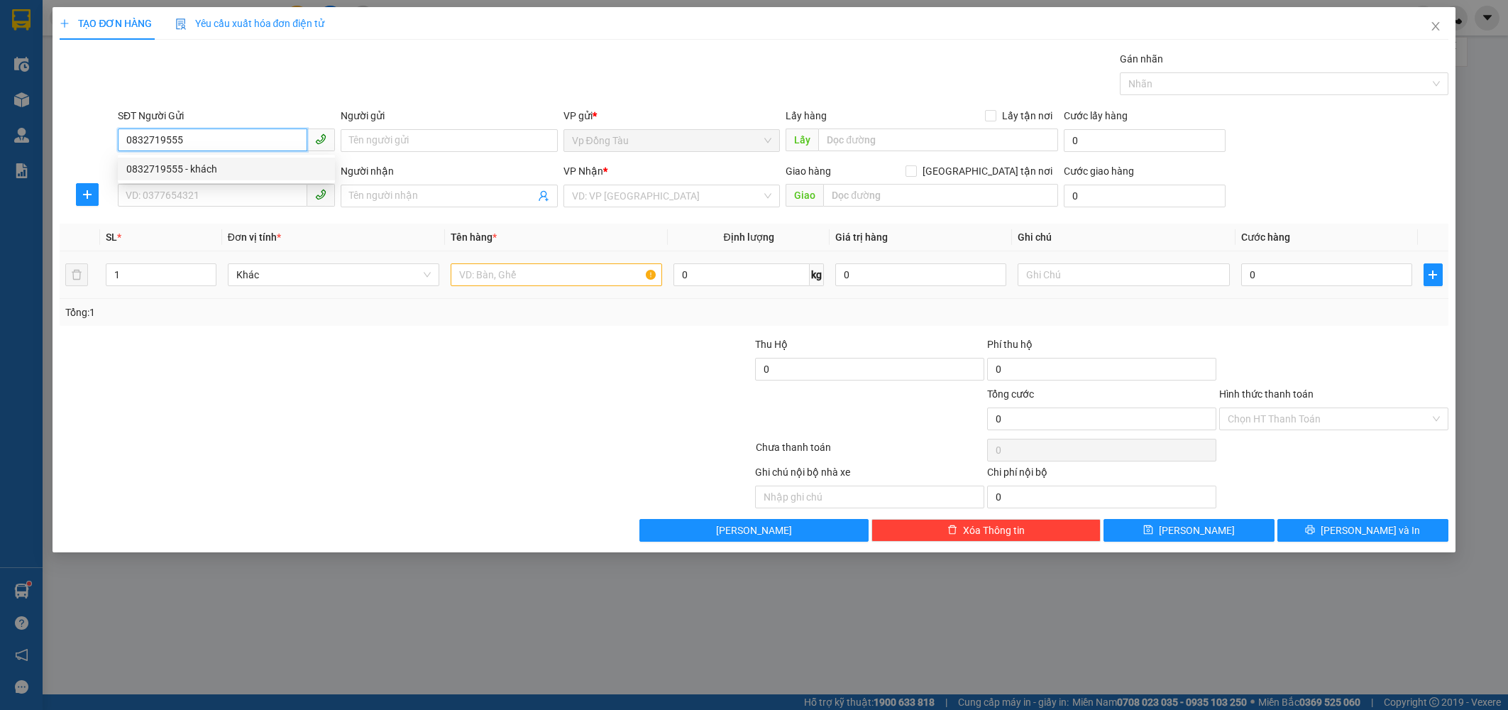
type input "0975302099"
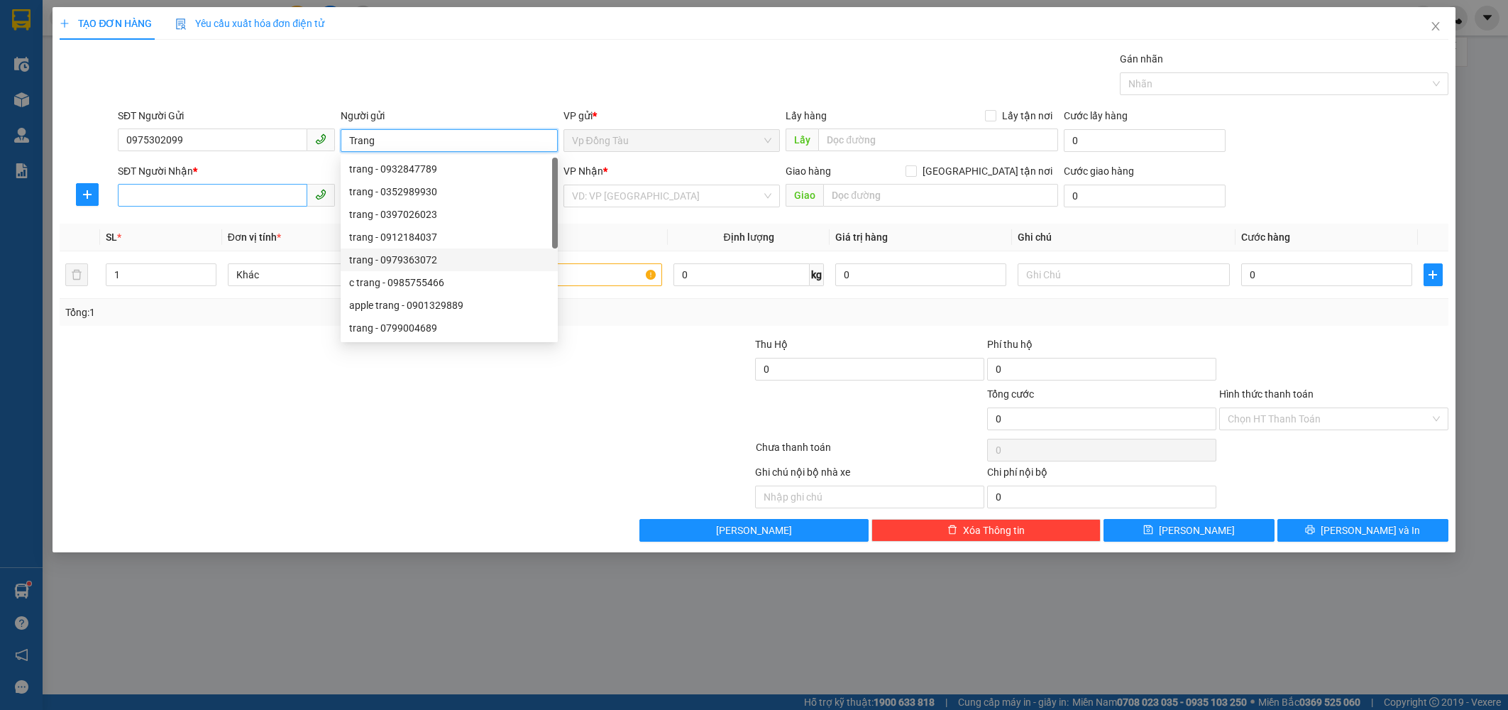
type input "Trang"
click at [279, 194] on input "SĐT Người Nhận *" at bounding box center [212, 195] width 189 height 23
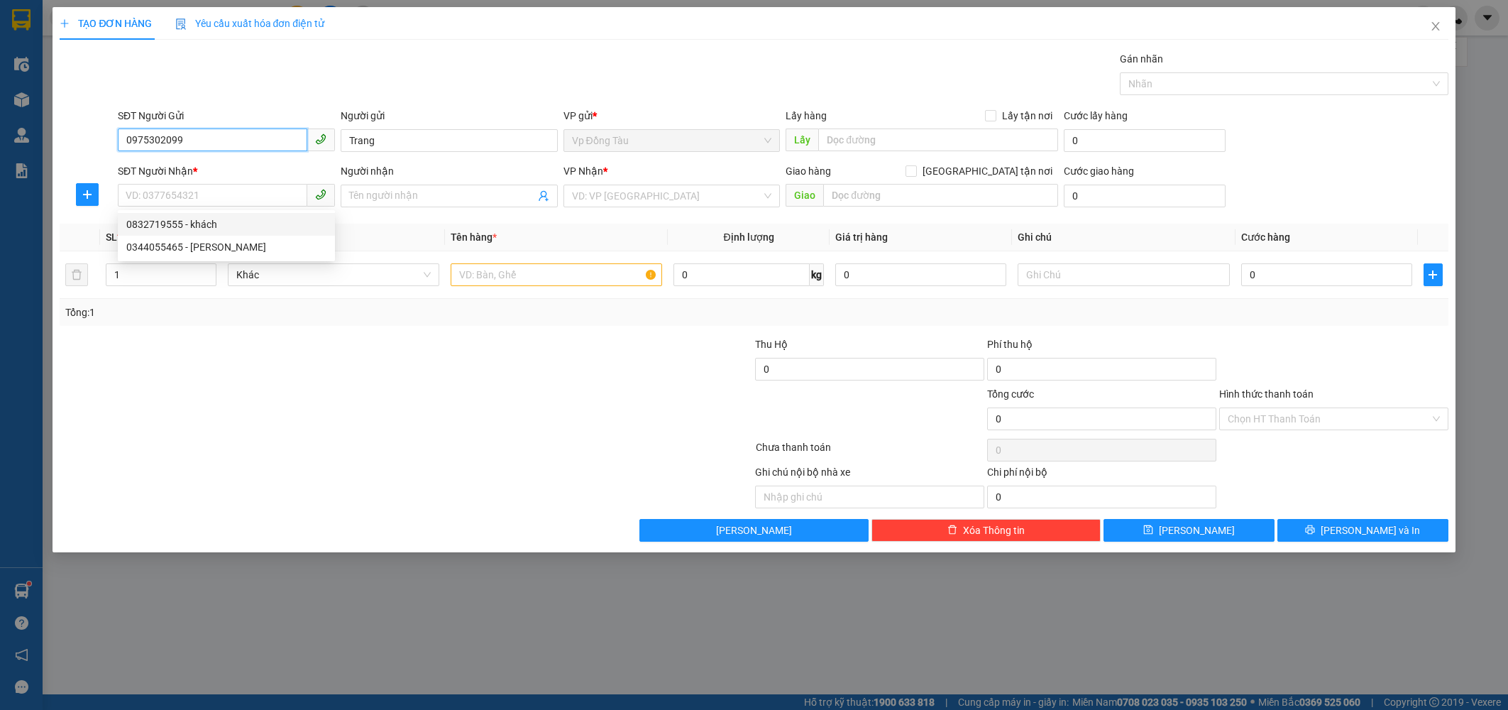
click at [250, 144] on input "0975302099" at bounding box center [212, 139] width 189 height 23
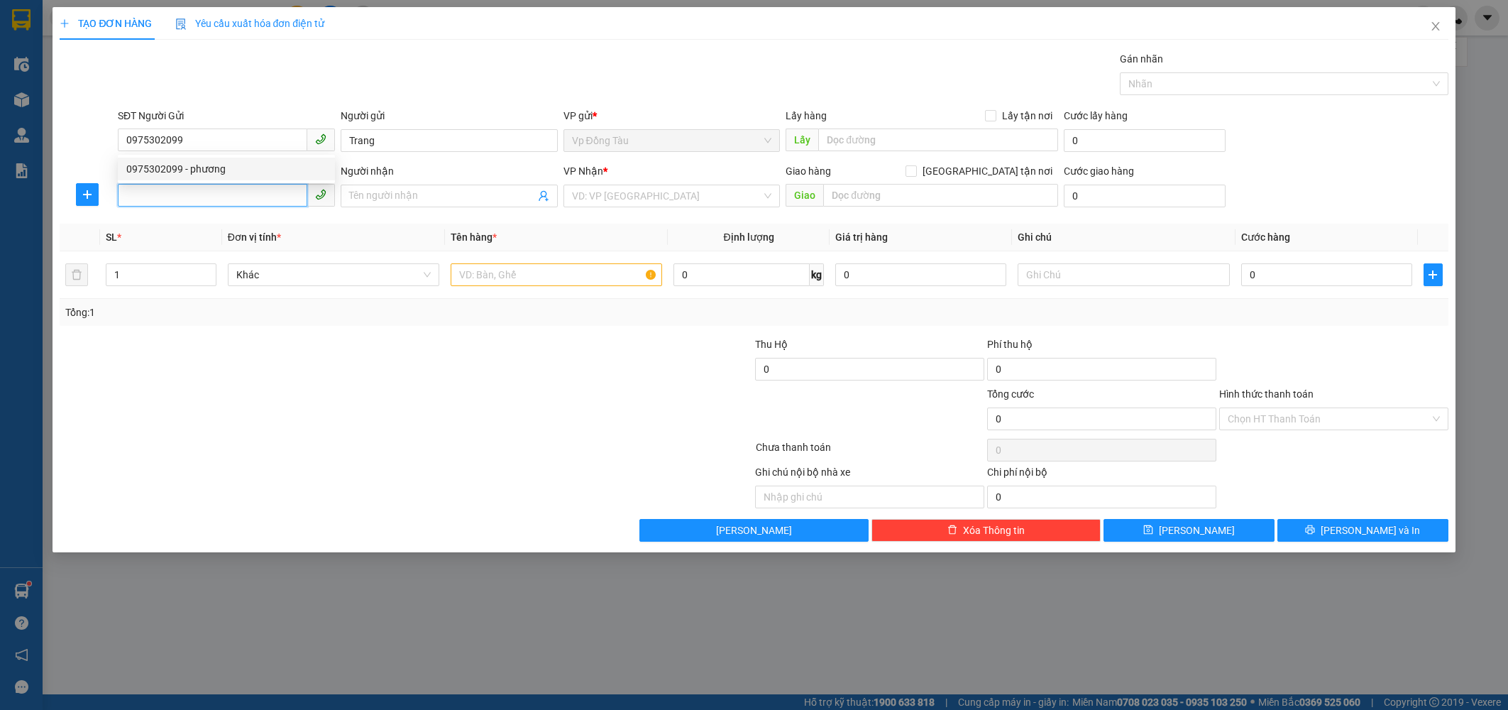
click at [168, 193] on input "SĐT Người Nhận *" at bounding box center [212, 195] width 189 height 23
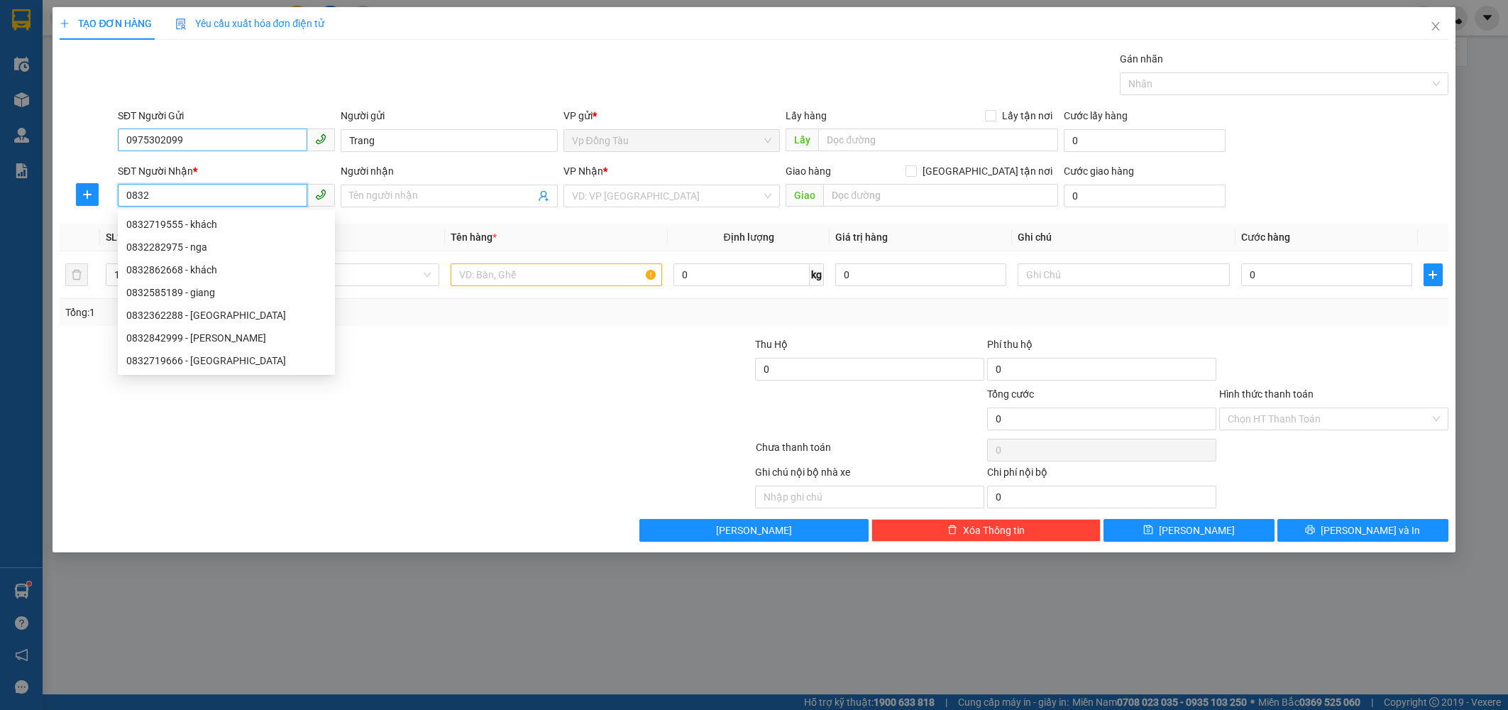
type input "0832"
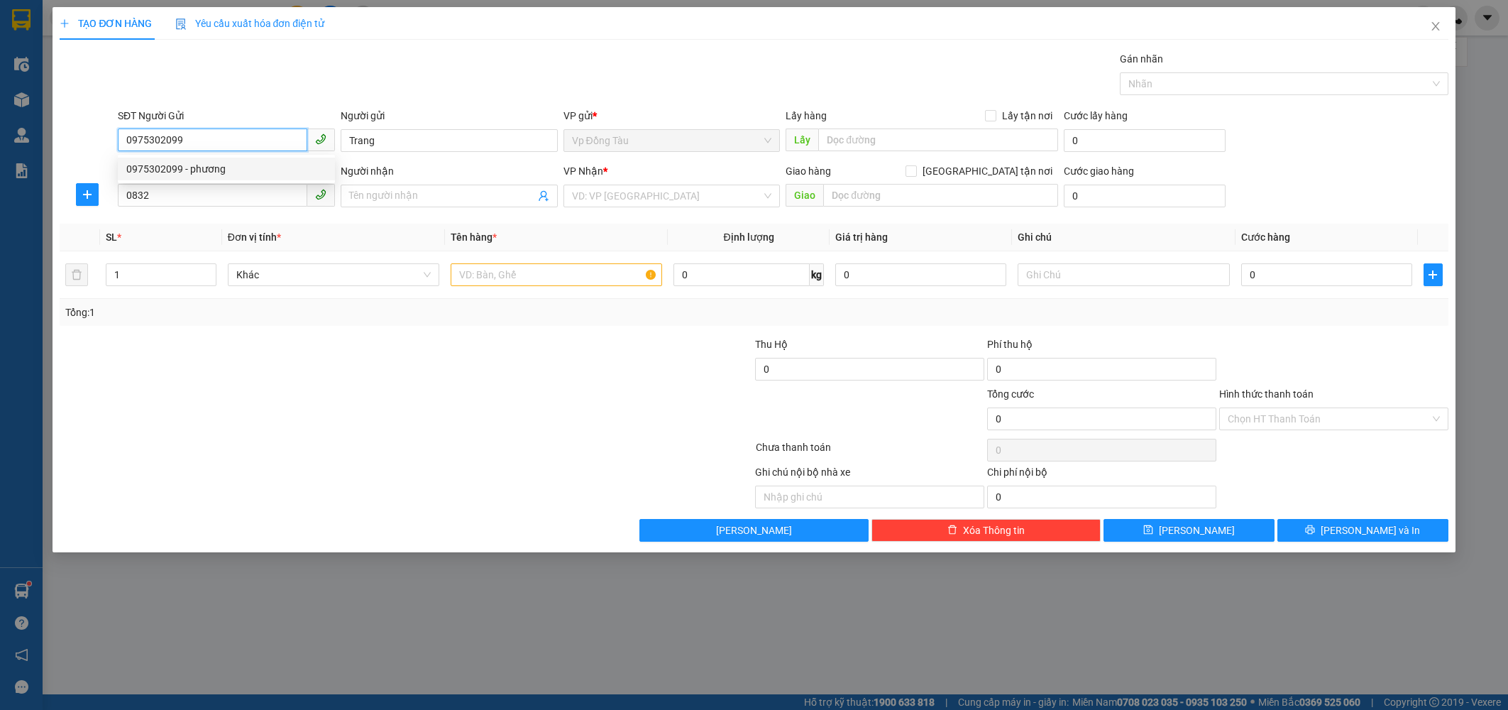
drag, startPoint x: 242, startPoint y: 143, endPoint x: 126, endPoint y: 150, distance: 115.9
click at [122, 150] on input "0975302099" at bounding box center [212, 139] width 189 height 23
type input "0975302099"
click at [146, 169] on div "0975302099 - phương" at bounding box center [226, 169] width 200 height 16
type input "phương"
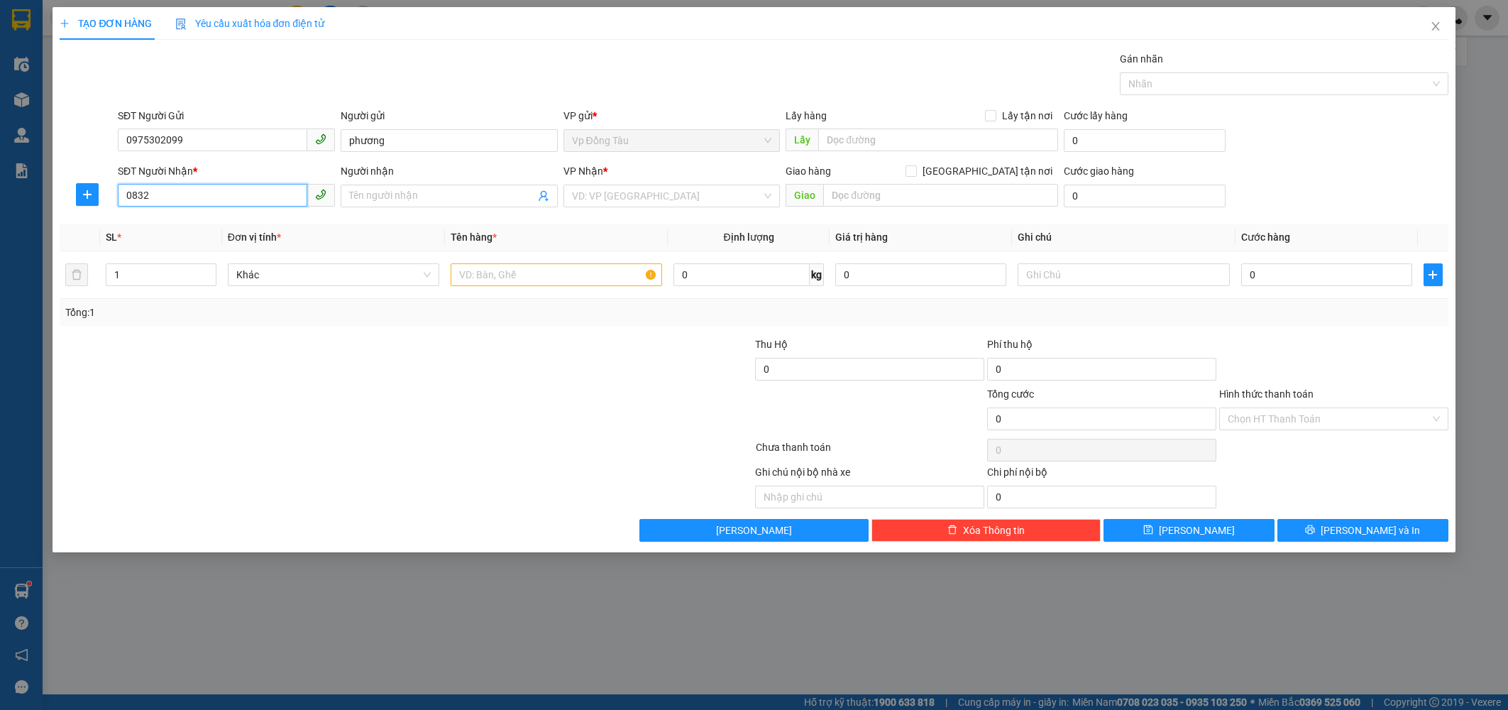
click at [189, 198] on input "0832" at bounding box center [212, 195] width 189 height 23
click at [174, 223] on div "0832719555 - khách" at bounding box center [226, 224] width 200 height 16
type input "0832719555"
click at [389, 192] on input "khách" at bounding box center [442, 196] width 186 height 16
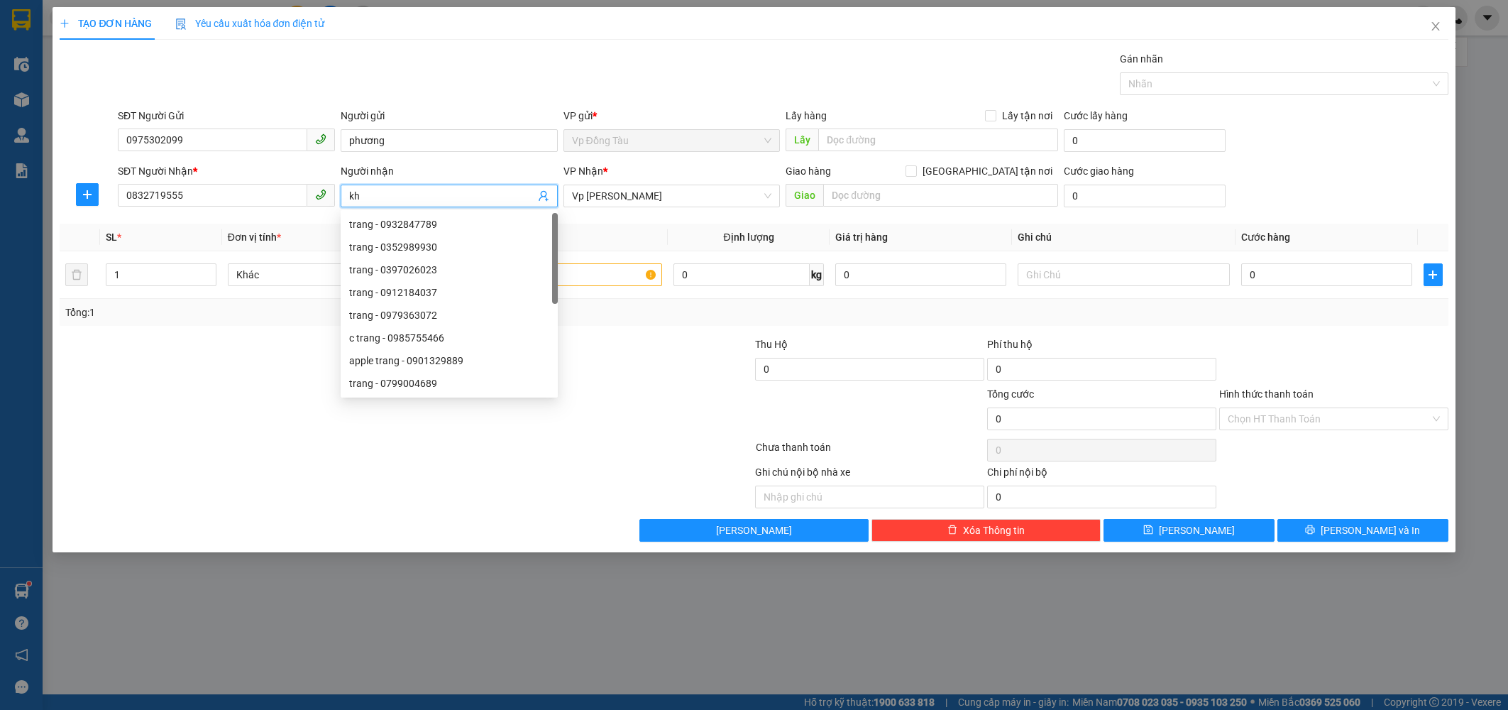
type input "k"
click at [670, 185] on span "Vp [PERSON_NAME]" at bounding box center [672, 195] width 200 height 21
type input "Trang"
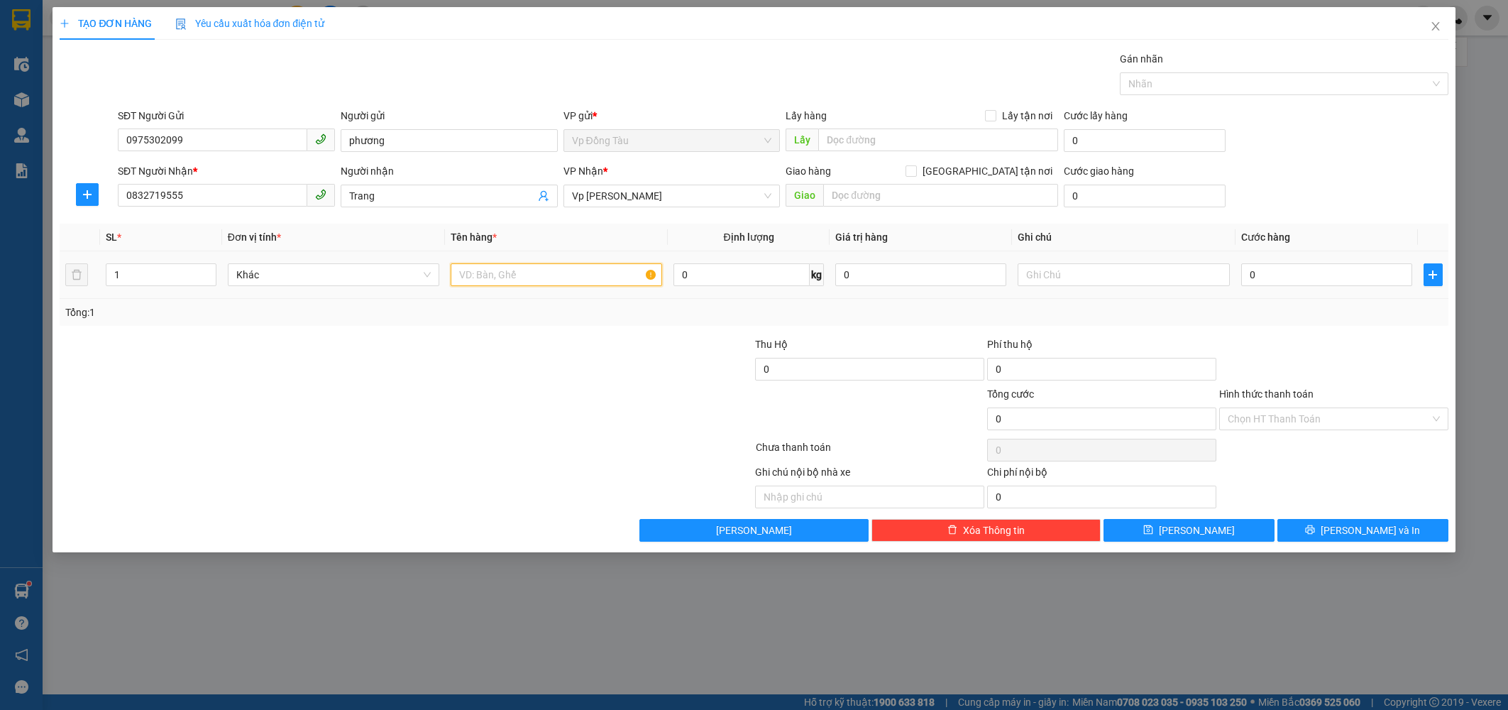
click at [497, 282] on input "text" at bounding box center [556, 274] width 211 height 23
type input "Bánh Cốm"
click at [720, 276] on input "0" at bounding box center [741, 274] width 136 height 23
type input "3"
click at [1086, 280] on input "0" at bounding box center [1326, 274] width 171 height 23
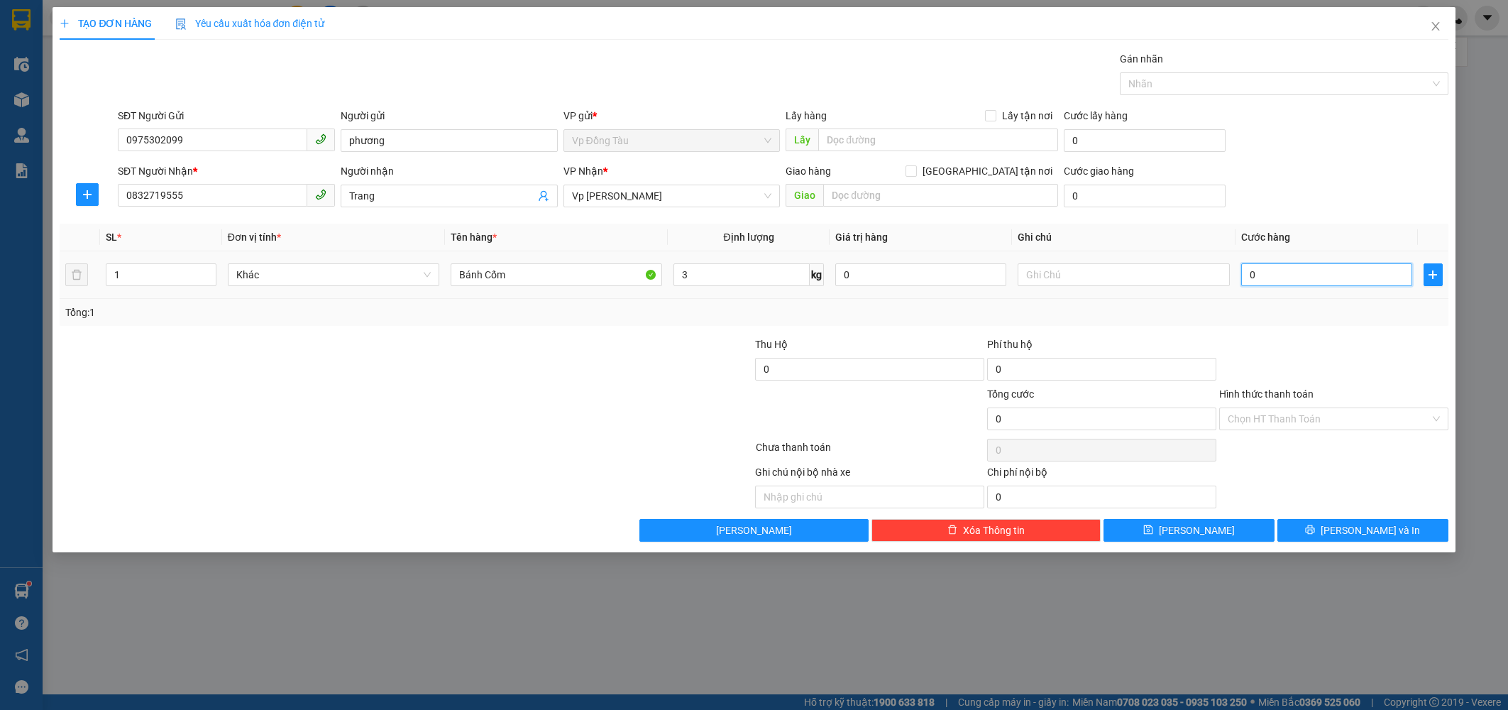
type input "4"
type input "40"
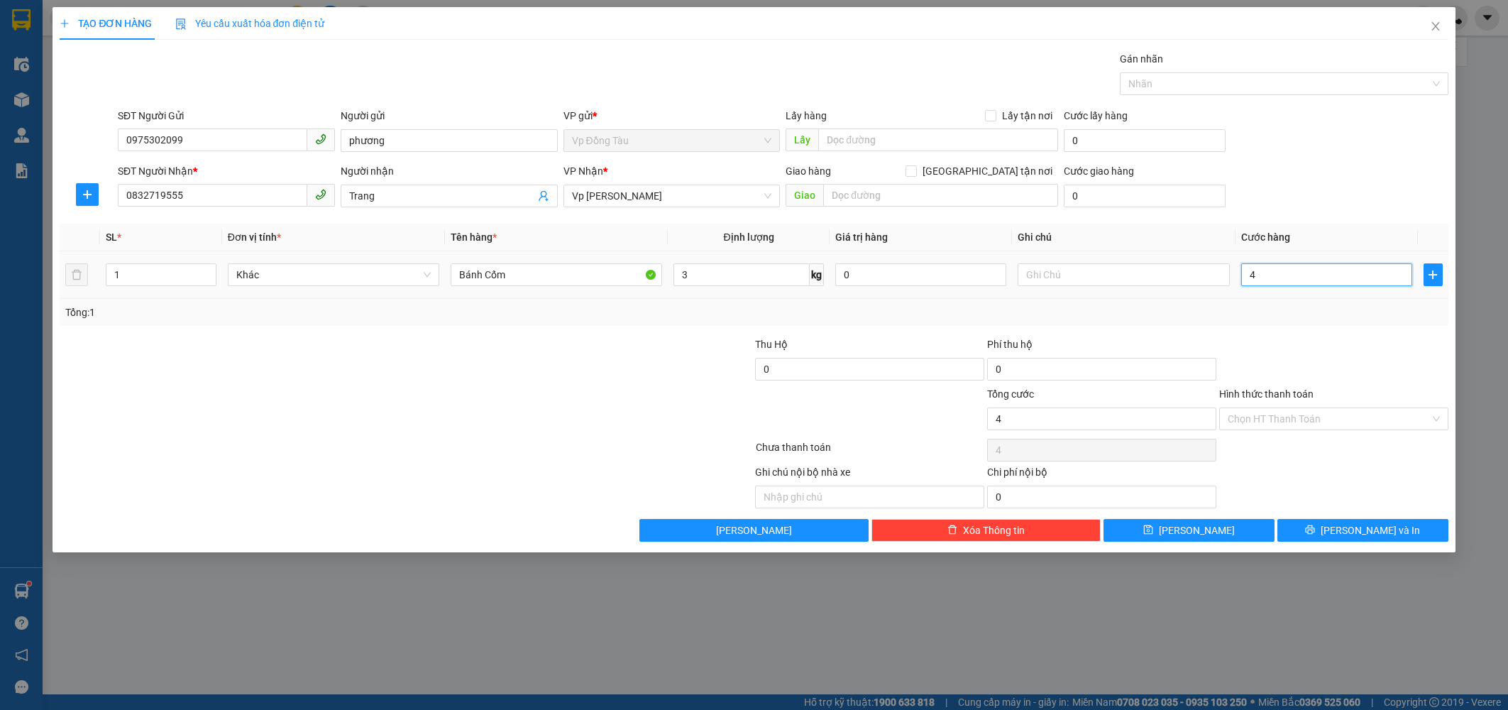
type input "40"
type input "400"
type input "4.000"
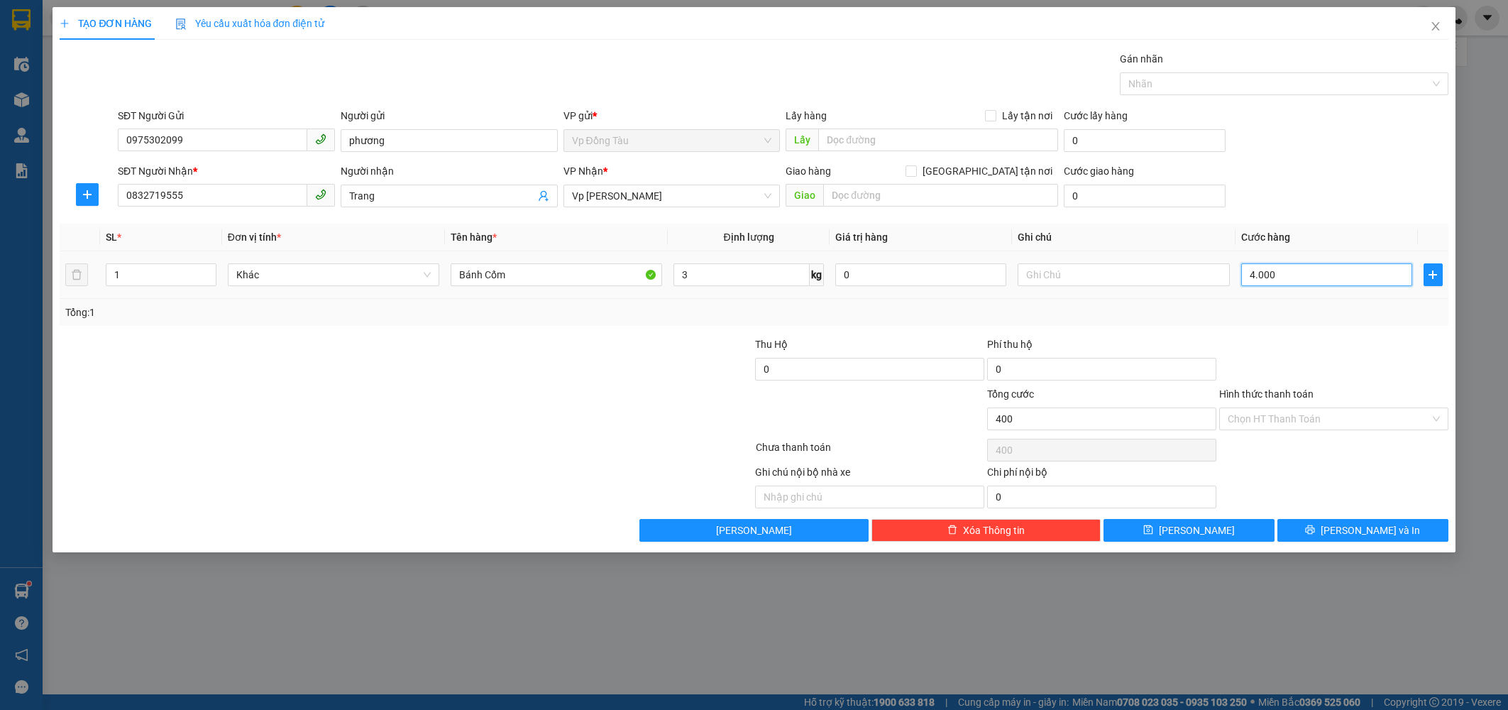
type input "4.000"
type input "40.000"
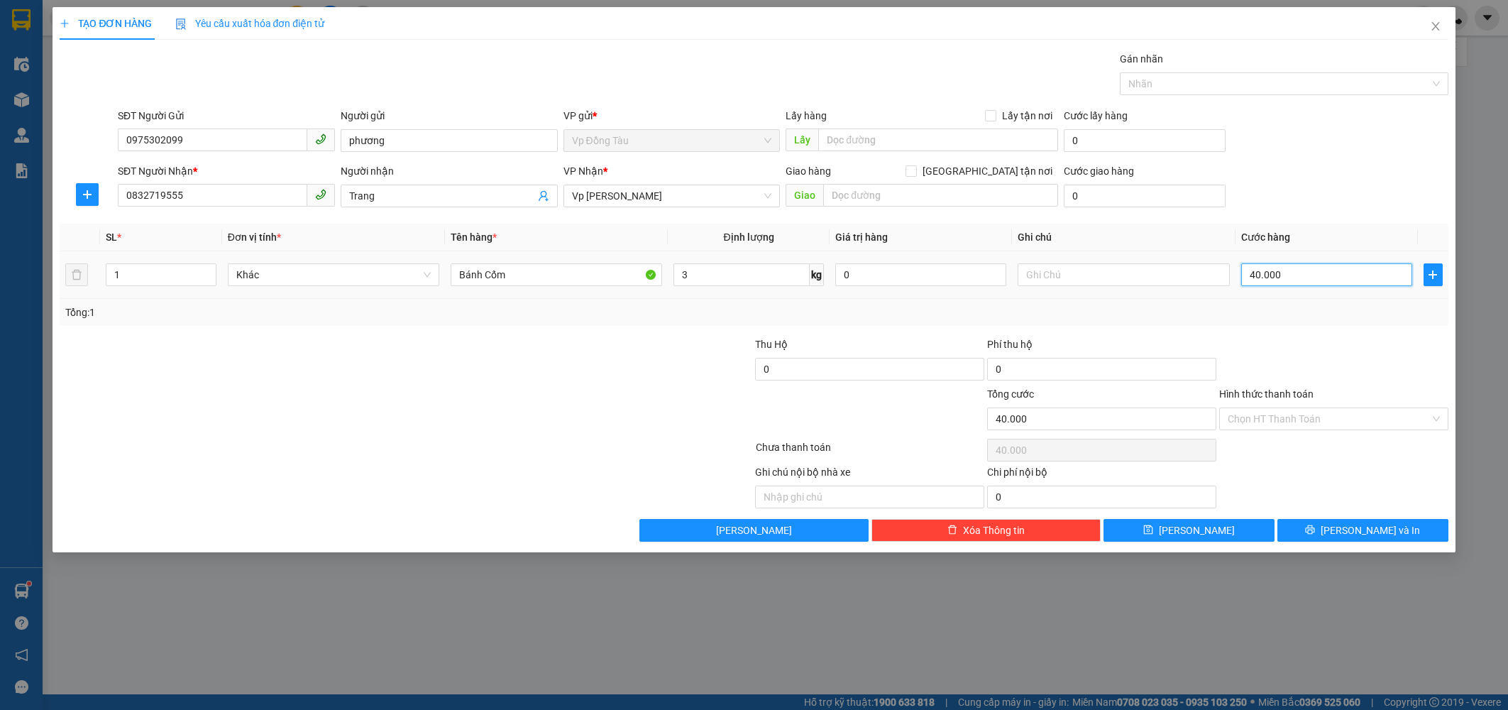
type input "400.000"
type input "40.000"
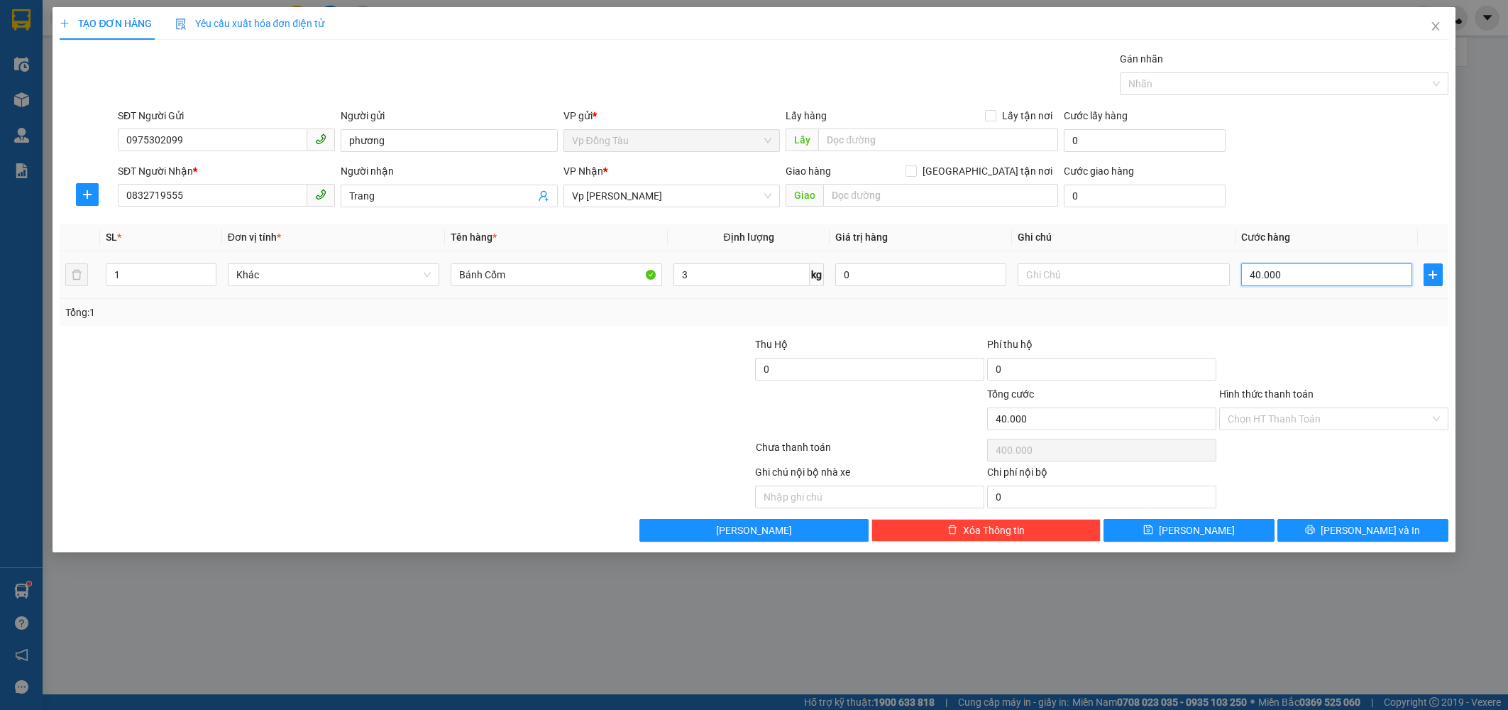
type input "40.000"
click at [1086, 417] on input "Hình thức thanh toán" at bounding box center [1329, 418] width 202 height 21
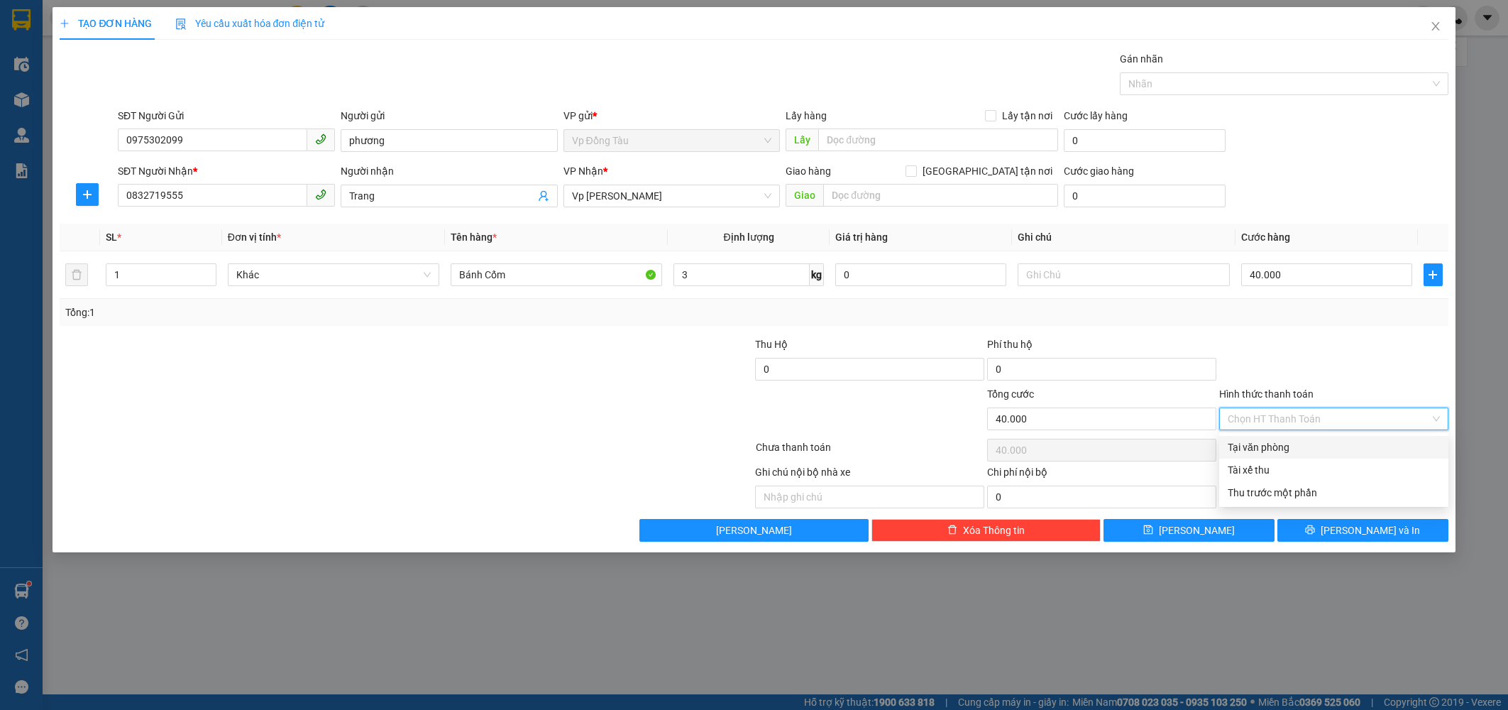
click at [1086, 455] on div "Tại văn phòng" at bounding box center [1333, 447] width 229 height 23
type input "0"
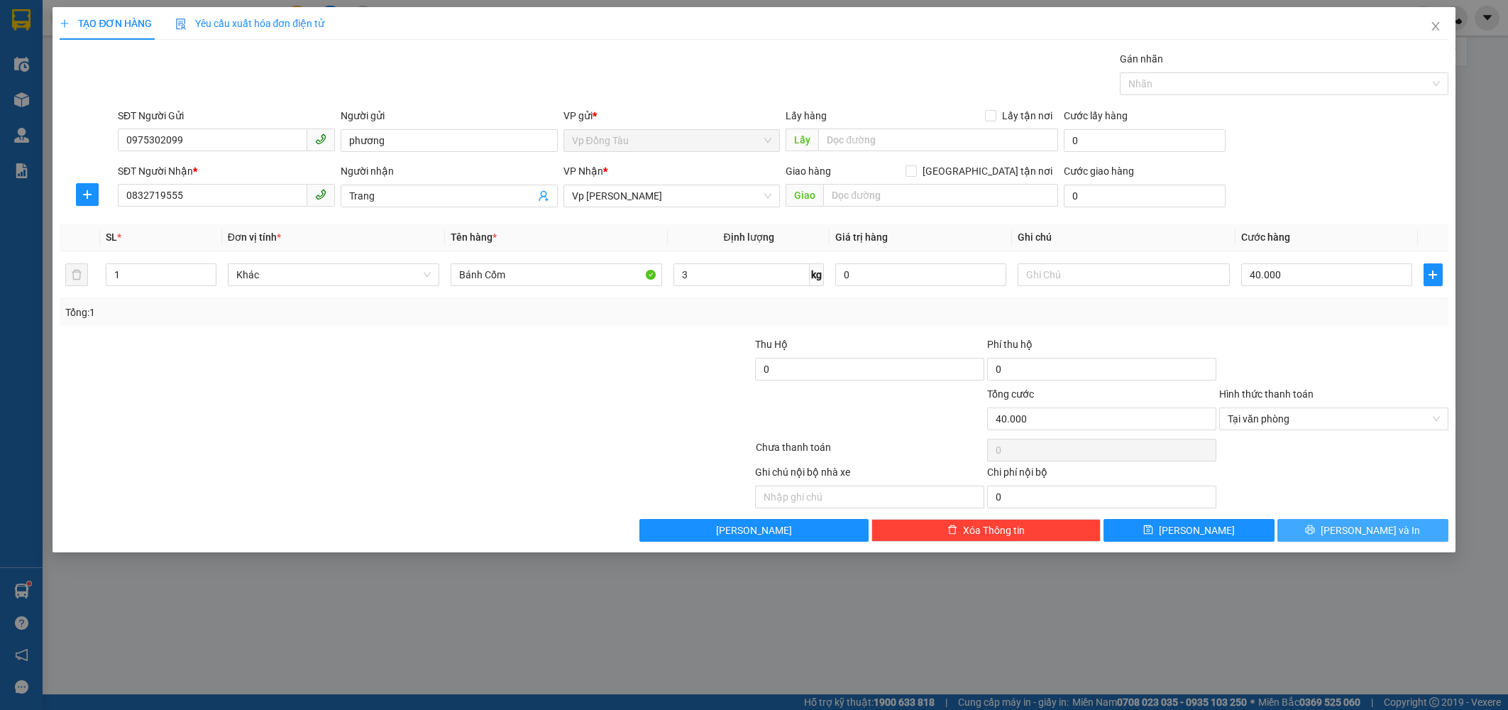
click at [1086, 533] on icon "printer" at bounding box center [1310, 529] width 10 height 10
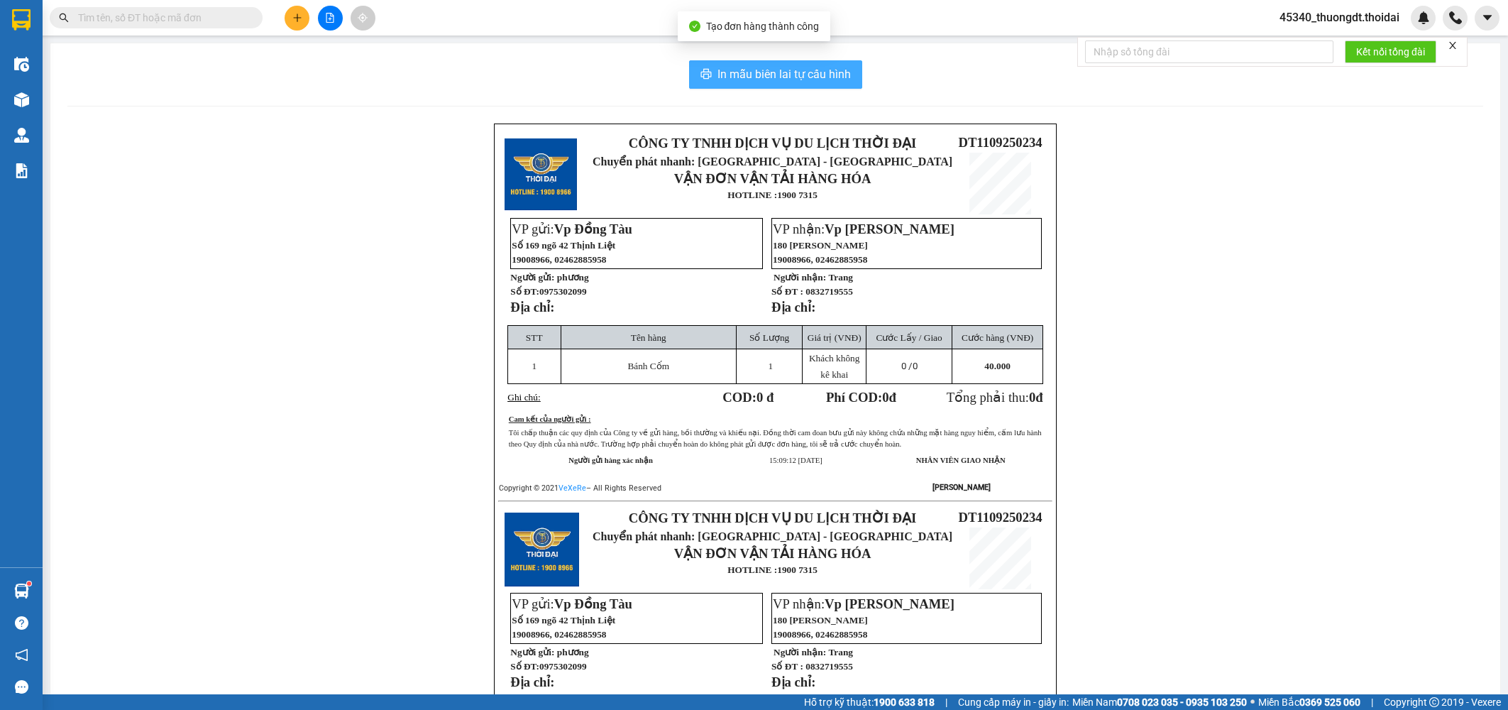
click at [744, 76] on span "In mẫu biên lai tự cấu hình" at bounding box center [783, 74] width 133 height 18
